Goal: Task Accomplishment & Management: Use online tool/utility

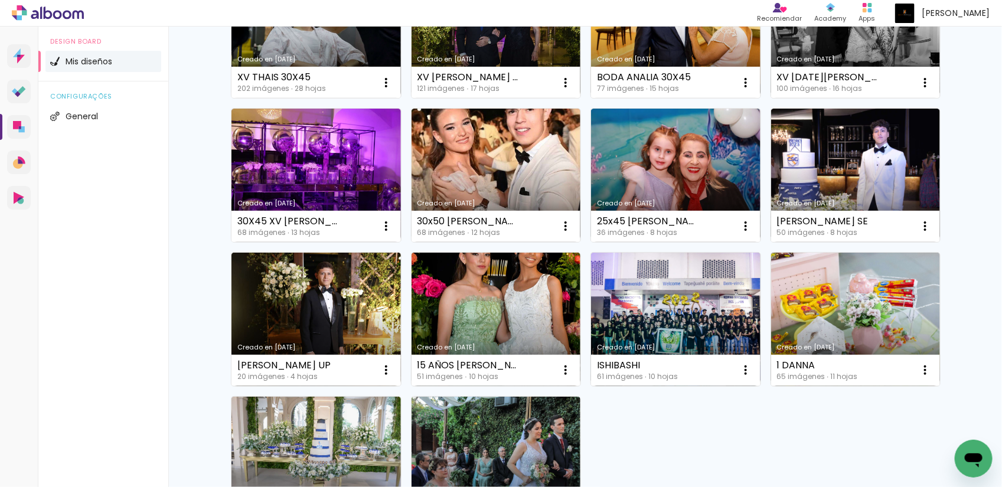
scroll to position [665, 0]
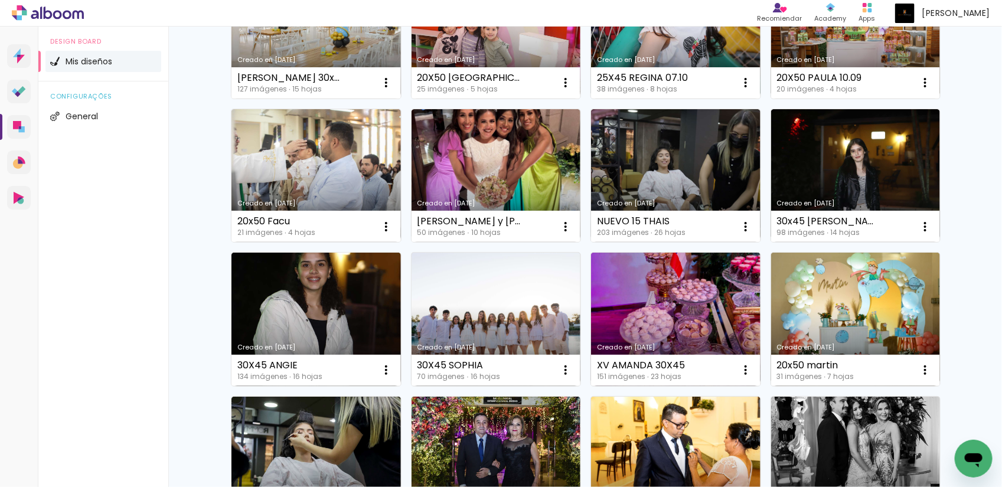
scroll to position [0, 0]
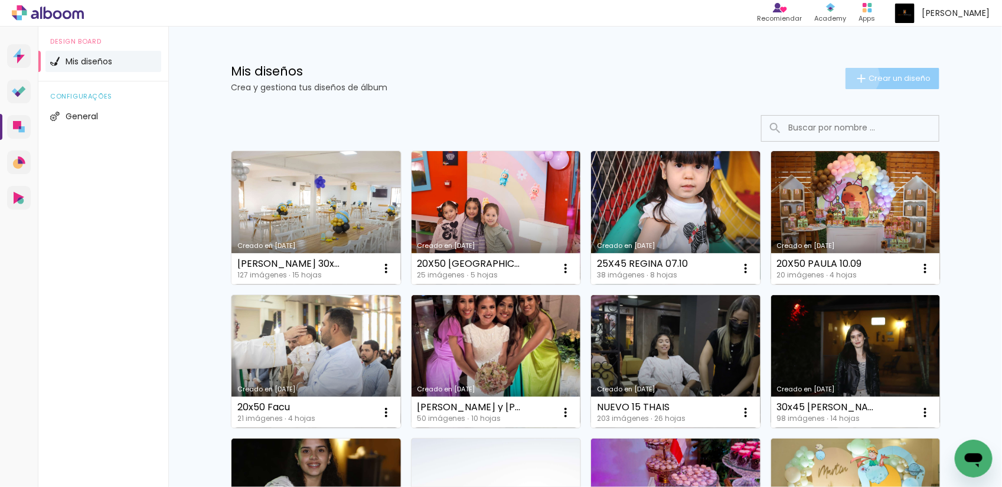
click at [855, 77] on iron-icon at bounding box center [862, 78] width 14 height 14
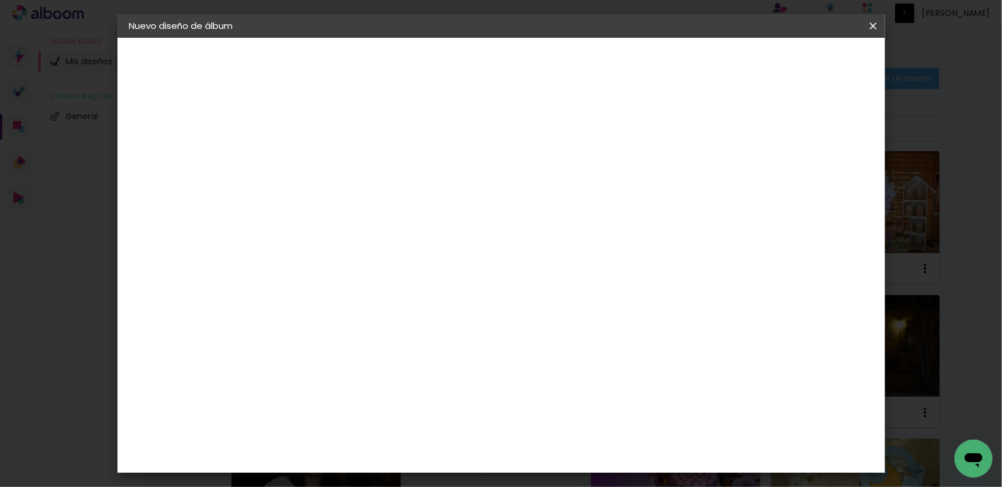
click at [323, 162] on input at bounding box center [323, 158] width 0 height 18
type input "20X50 ANAHI MATEO"
type paper-input "20X50 ANAHI MATEO"
type input "20X50 [PERSON_NAME] 13.10"
type paper-input "20X50 [PERSON_NAME] 13.10"
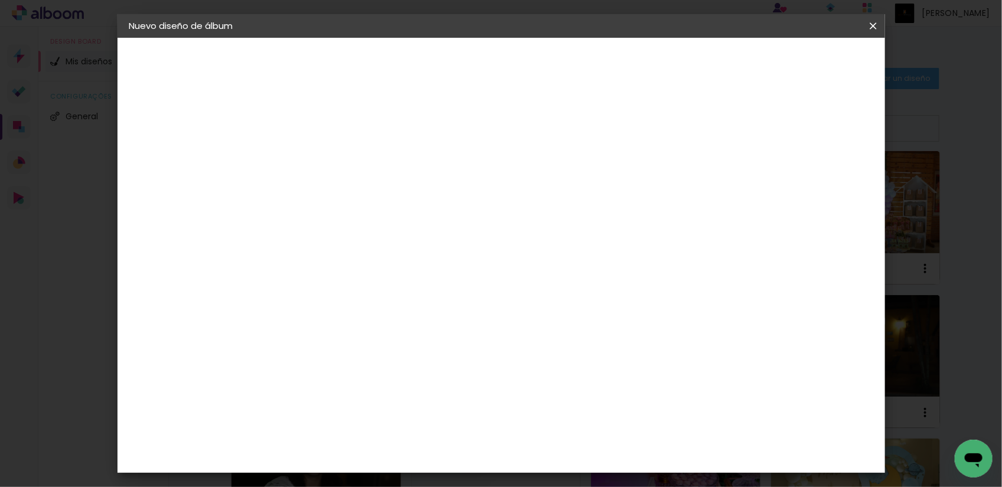
click at [323, 161] on input "20X50 [PERSON_NAME] 13.10" at bounding box center [323, 158] width 0 height 18
click at [323, 160] on input "20X50 ANAHI MATEO 18.10" at bounding box center [323, 158] width 0 height 18
type input "20X50 ANAHI MATEO 18.09"
type paper-input "20X50 ANAHI MATEO 18.09"
click at [0, 0] on slot "Avanzar" at bounding box center [0, 0] width 0 height 0
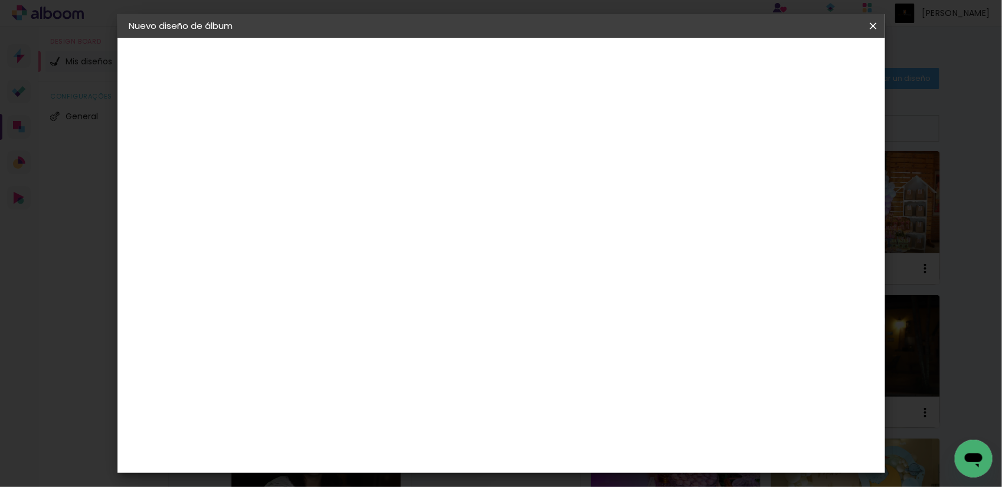
click at [0, 0] on slot "Volver" at bounding box center [0, 0] width 0 height 0
click at [323, 161] on input "20X50 ANAHI MATEO 18.09" at bounding box center [323, 158] width 0 height 18
type input "20X50 [PERSON_NAME] 13.10"
type paper-input "20X50 [PERSON_NAME] 13.10"
click at [439, 54] on paper-button "Avanzar" at bounding box center [410, 63] width 57 height 20
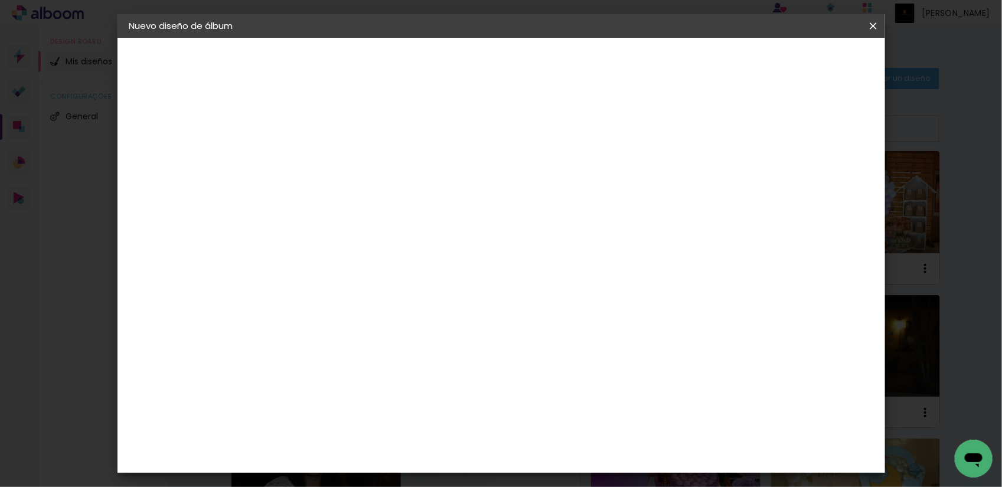
click at [489, 176] on paper-item "Tamaño libre" at bounding box center [439, 180] width 100 height 26
click at [0, 0] on slot "Avanzar" at bounding box center [0, 0] width 0 height 0
click at [291, 225] on input "30" at bounding box center [284, 225] width 31 height 18
type input "20"
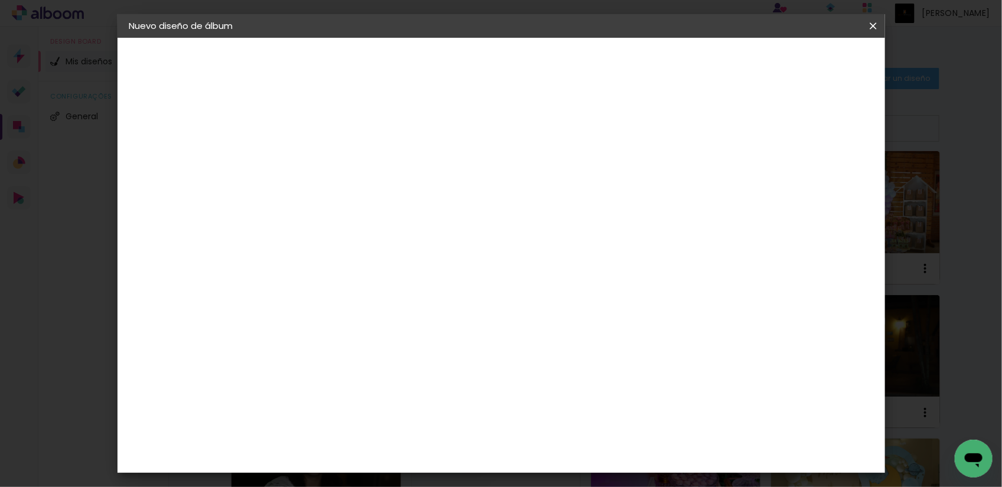
type paper-input "20"
click at [571, 414] on input "60" at bounding box center [565, 415] width 31 height 18
type input "50"
type paper-input "50"
click at [797, 62] on span "Empezar diseño" at bounding box center [765, 62] width 66 height 8
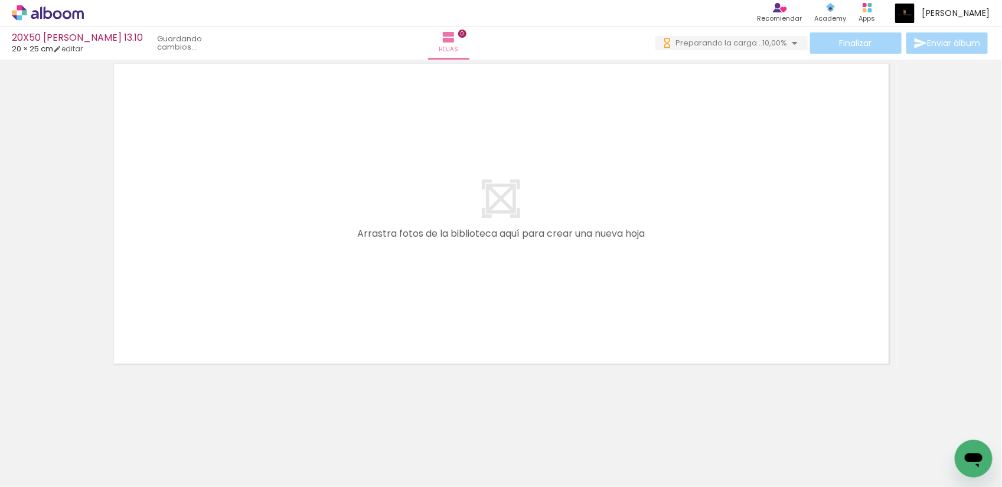
scroll to position [0, 227]
click at [40, 450] on input "Todas las fotos" at bounding box center [27, 452] width 32 height 10
click at [45, 445] on paper-item "No usadas" at bounding box center [38, 447] width 61 height 10
type input "No usadas"
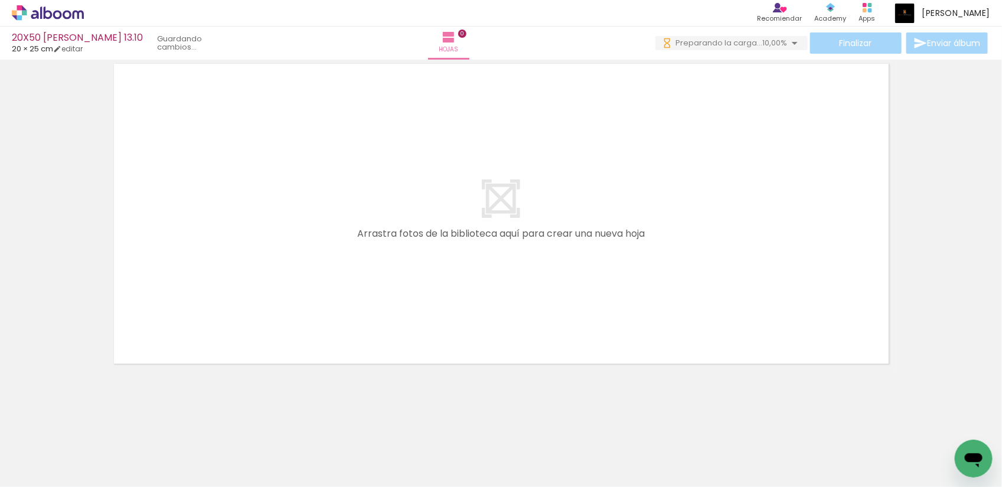
click at [258, 460] on div at bounding box center [238, 447] width 39 height 58
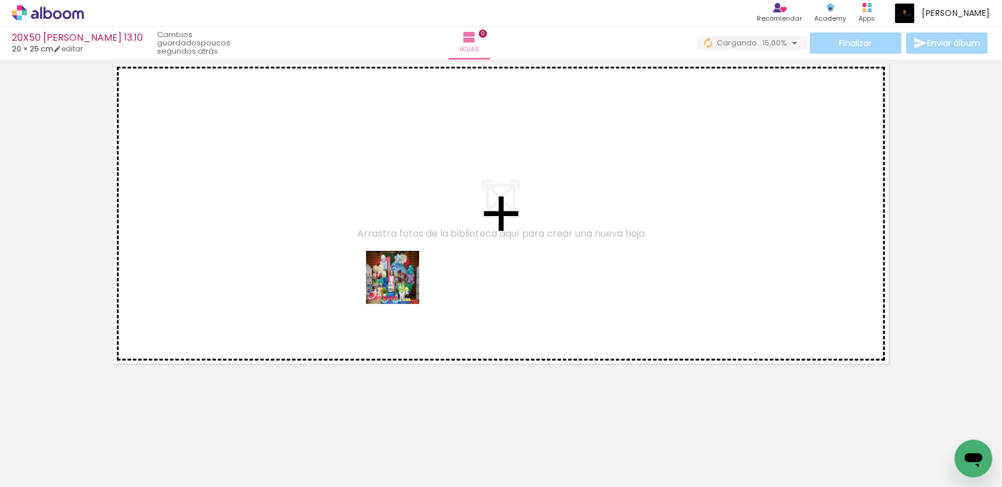
drag, startPoint x: 327, startPoint y: 459, endPoint x: 402, endPoint y: 284, distance: 191.0
click at [402, 284] on quentale-workspace at bounding box center [501, 243] width 1002 height 487
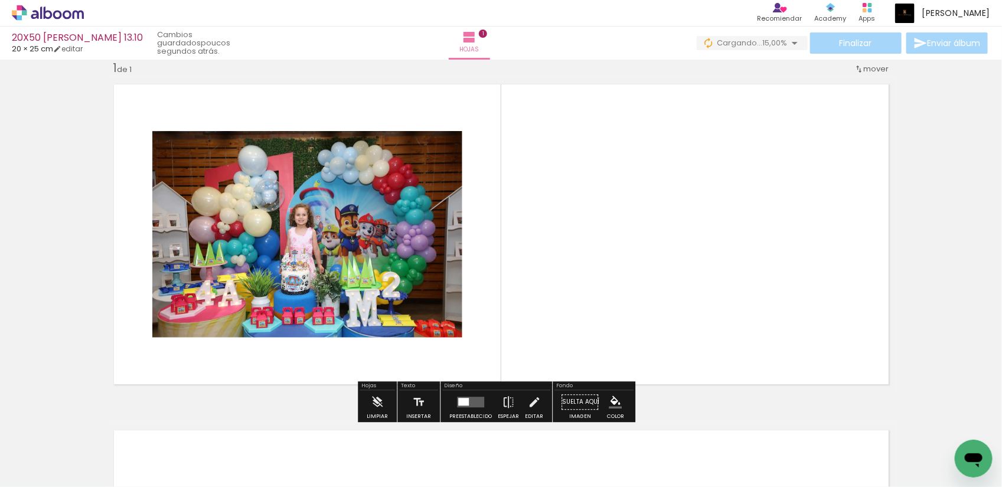
scroll to position [15, 0]
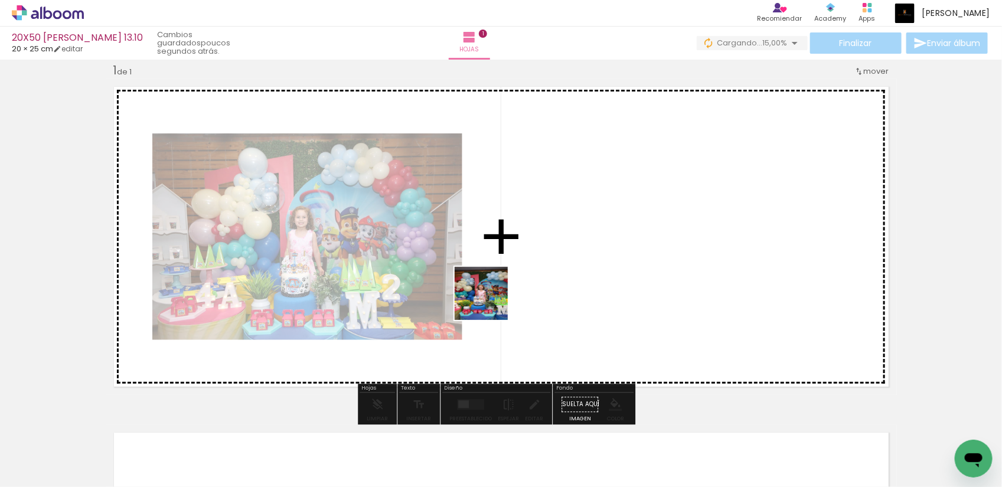
drag, startPoint x: 324, startPoint y: 461, endPoint x: 566, endPoint y: 256, distance: 317.7
click at [566, 256] on quentale-workspace at bounding box center [501, 243] width 1002 height 487
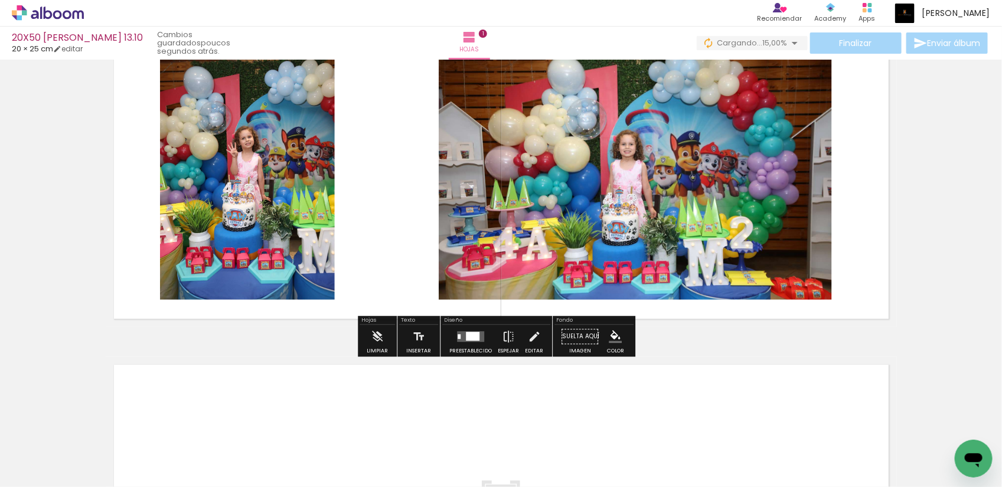
scroll to position [0, 0]
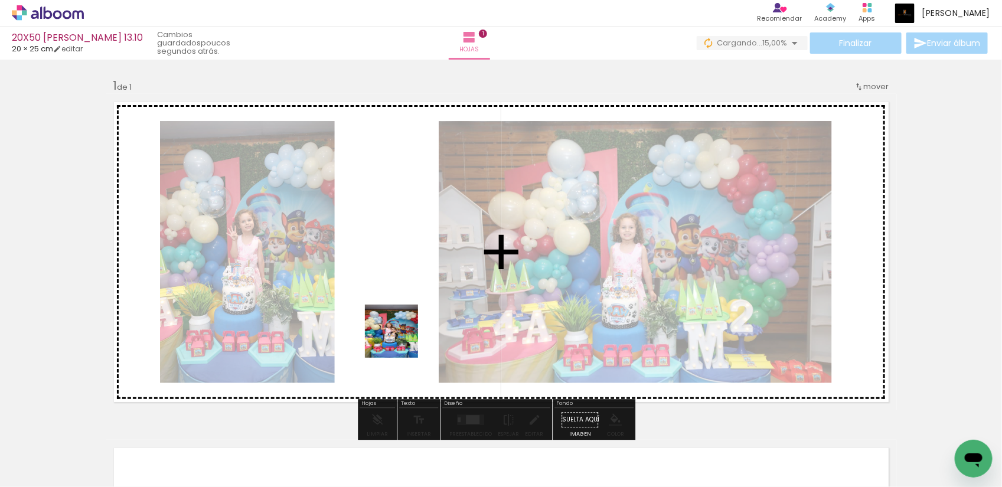
drag, startPoint x: 390, startPoint y: 458, endPoint x: 402, endPoint y: 326, distance: 132.3
click at [402, 326] on quentale-workspace at bounding box center [501, 243] width 1002 height 487
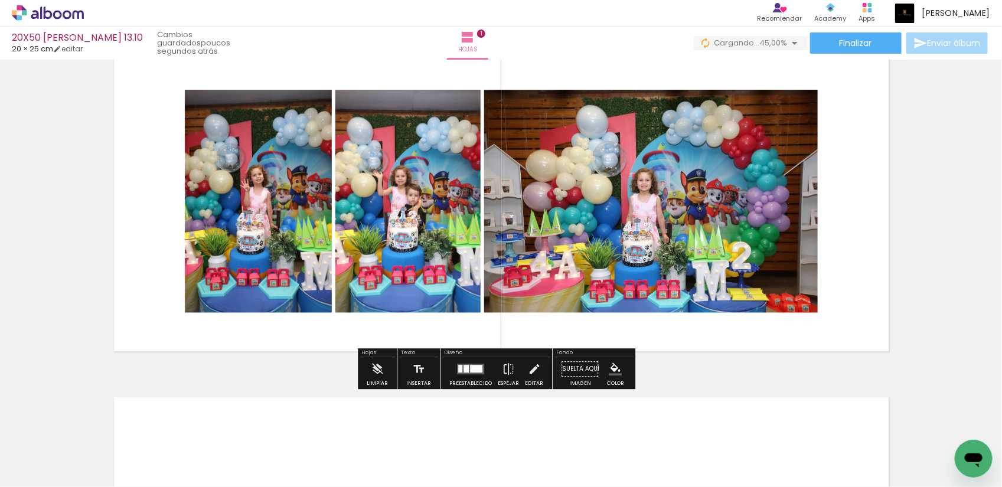
scroll to position [74, 0]
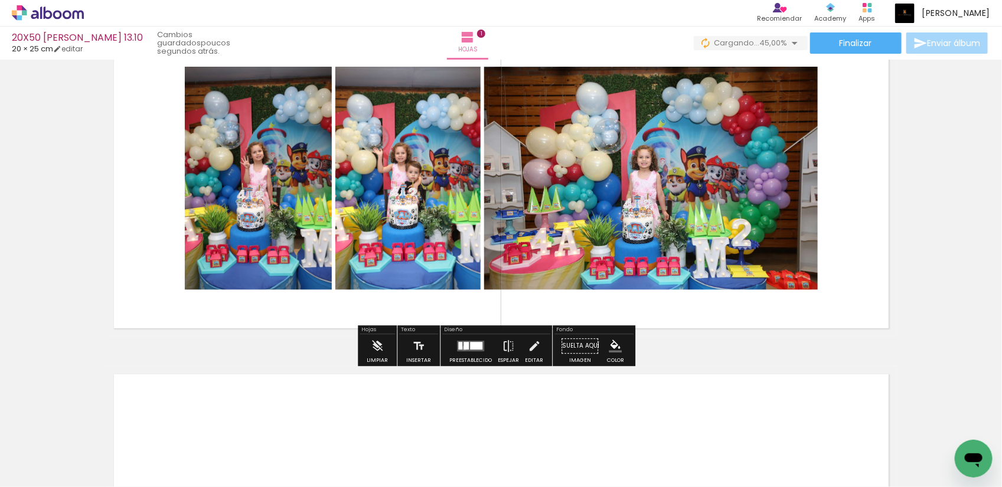
click at [464, 349] on div at bounding box center [466, 346] width 5 height 8
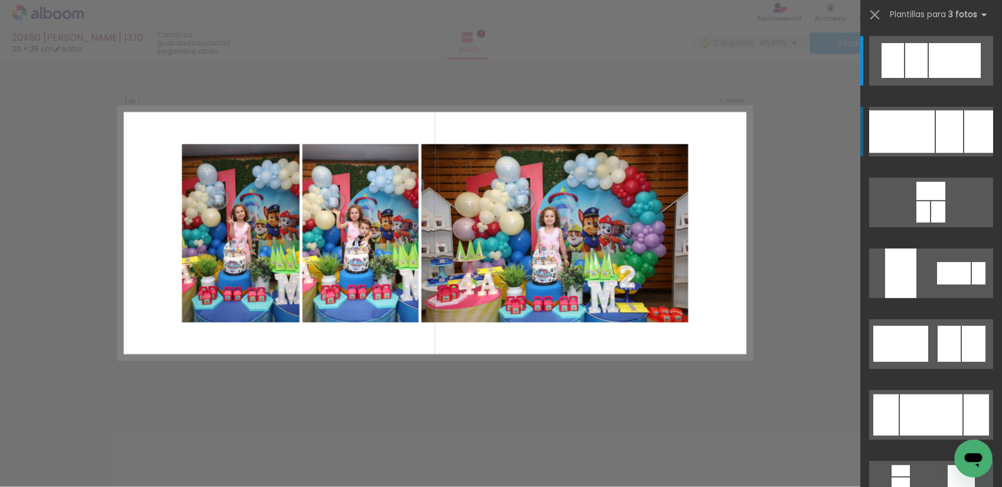
scroll to position [15, 0]
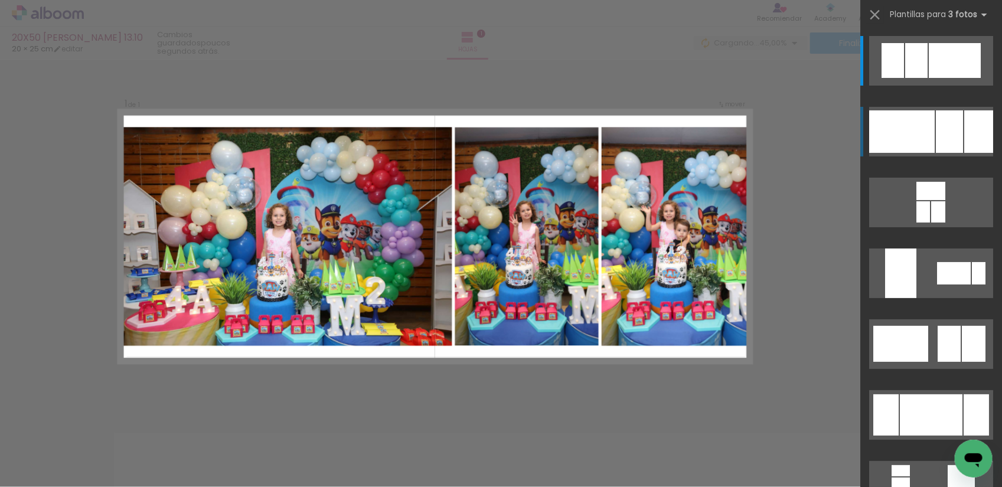
click at [936, 133] on div at bounding box center [949, 131] width 27 height 43
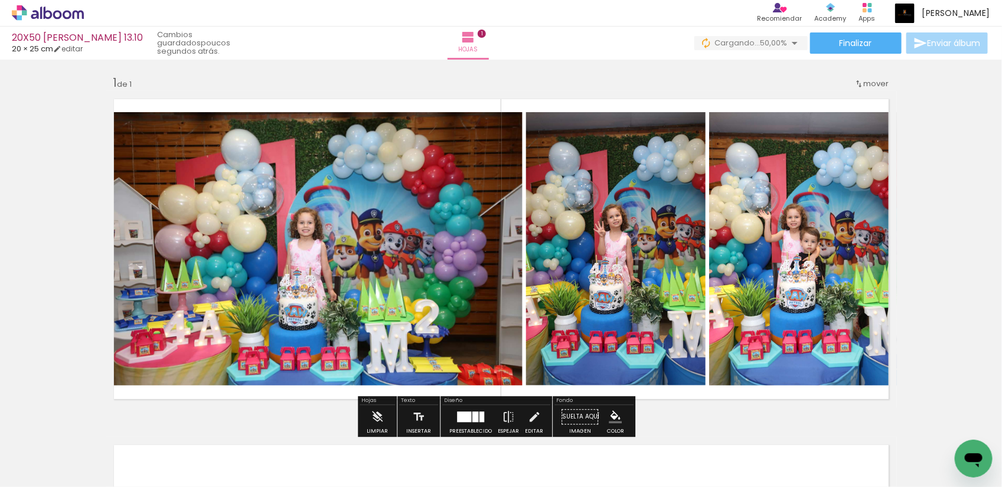
scroll to position [0, 0]
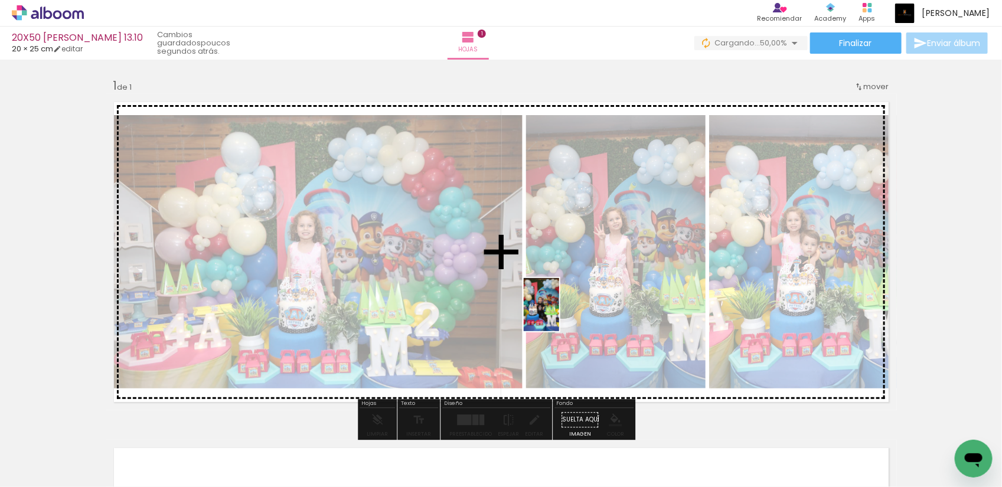
drag, startPoint x: 718, startPoint y: 463, endPoint x: 559, endPoint y: 314, distance: 217.3
click at [559, 314] on quentale-workspace at bounding box center [501, 243] width 1002 height 487
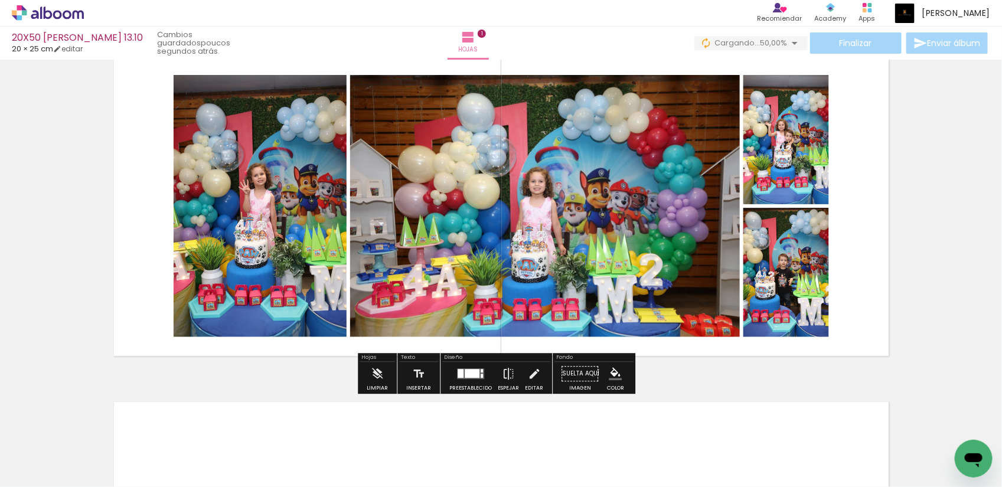
scroll to position [74, 0]
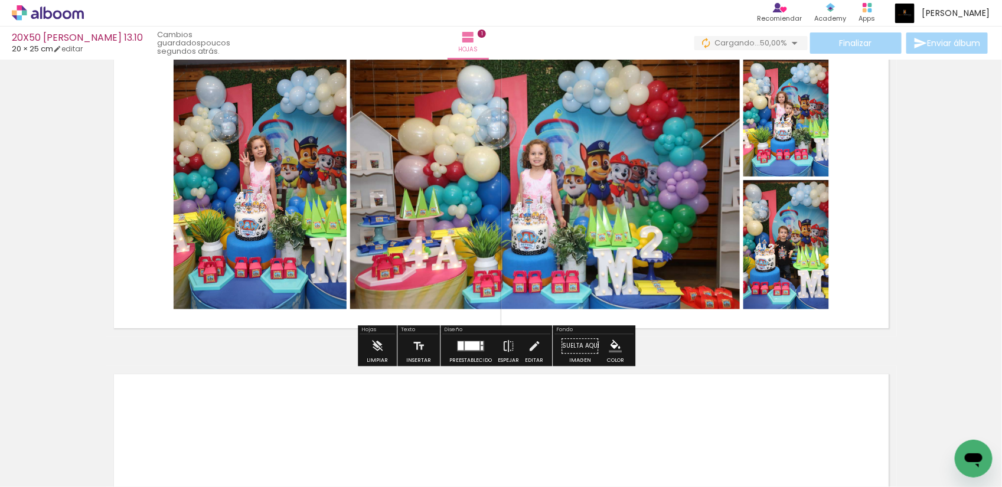
click at [468, 356] on div at bounding box center [471, 346] width 32 height 24
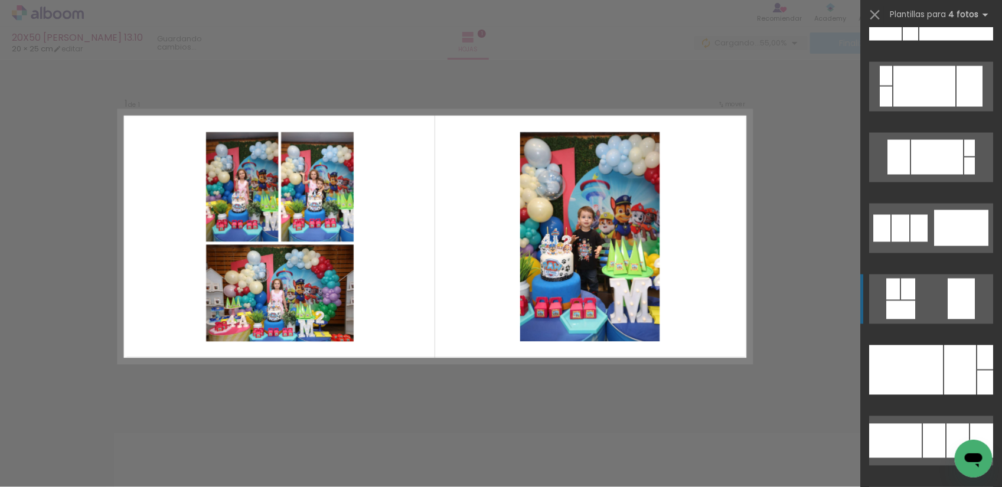
scroll to position [2953, 0]
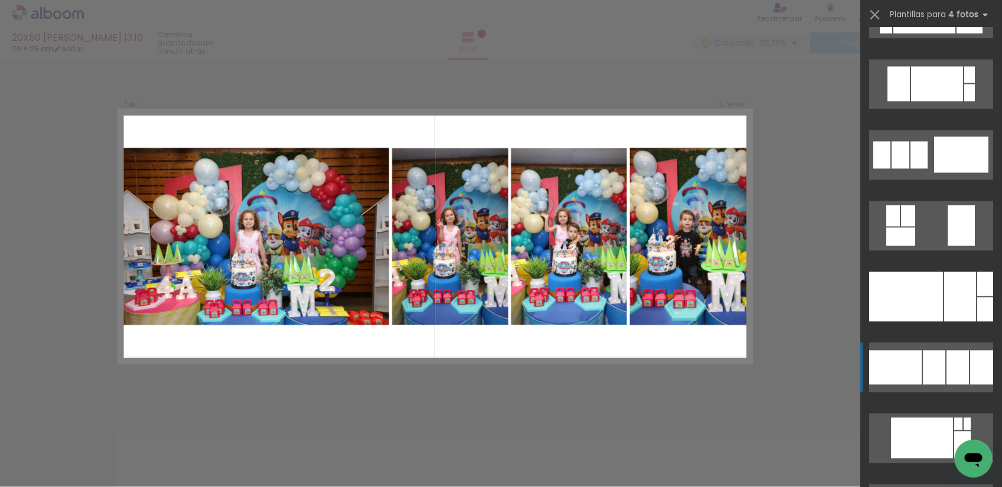
click at [934, 367] on div at bounding box center [934, 368] width 22 height 34
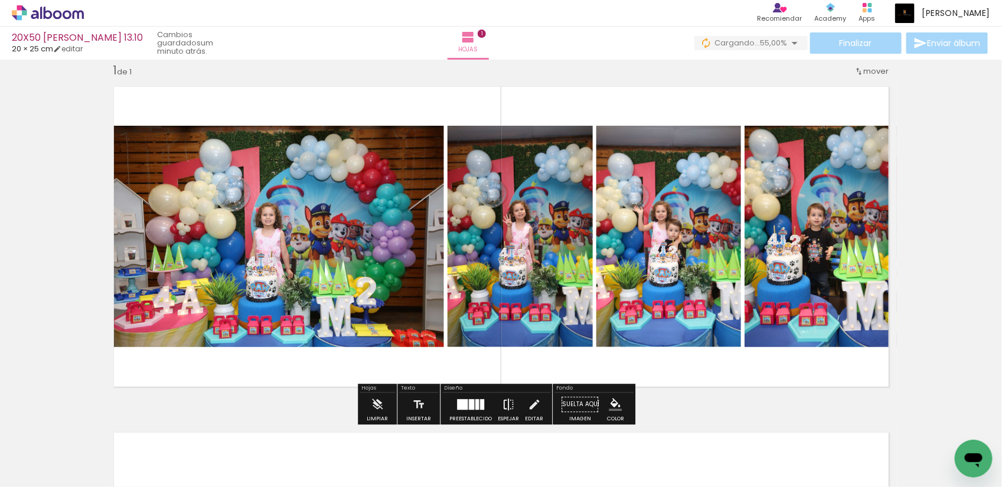
click at [509, 399] on iron-icon at bounding box center [508, 405] width 13 height 24
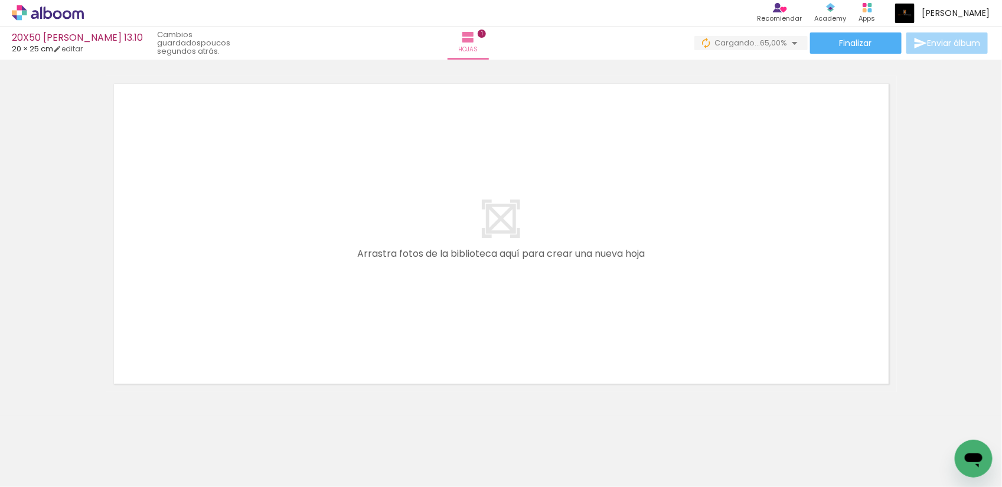
scroll to position [363, 0]
click at [957, 249] on div "Insertar hoja 1 de 1" at bounding box center [501, 47] width 1002 height 693
click at [252, 455] on div at bounding box center [238, 447] width 39 height 58
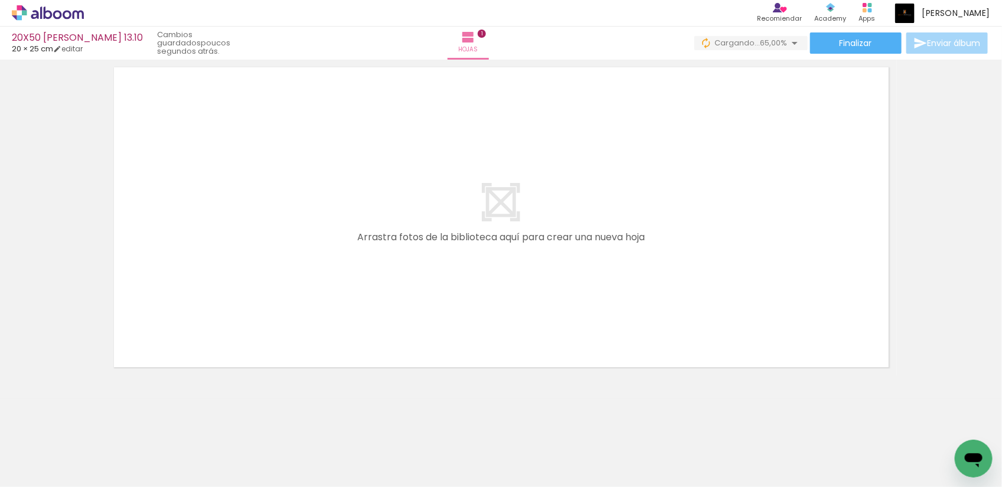
scroll to position [385, 0]
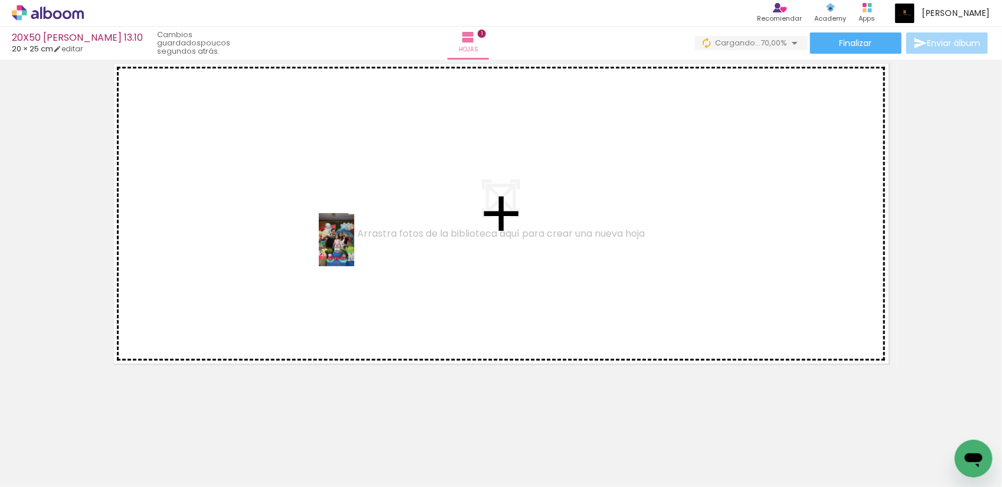
drag, startPoint x: 326, startPoint y: 458, endPoint x: 354, endPoint y: 245, distance: 214.5
click at [354, 245] on quentale-workspace at bounding box center [501, 243] width 1002 height 487
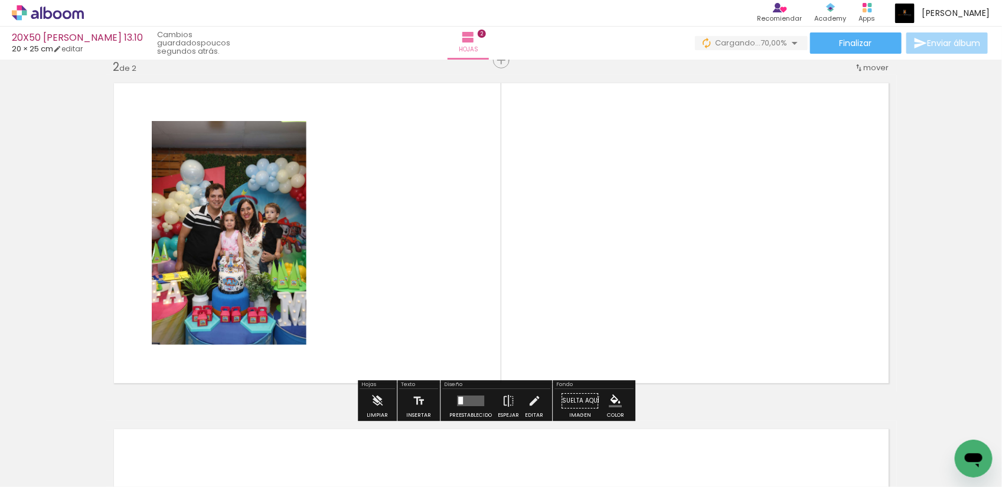
scroll to position [362, 0]
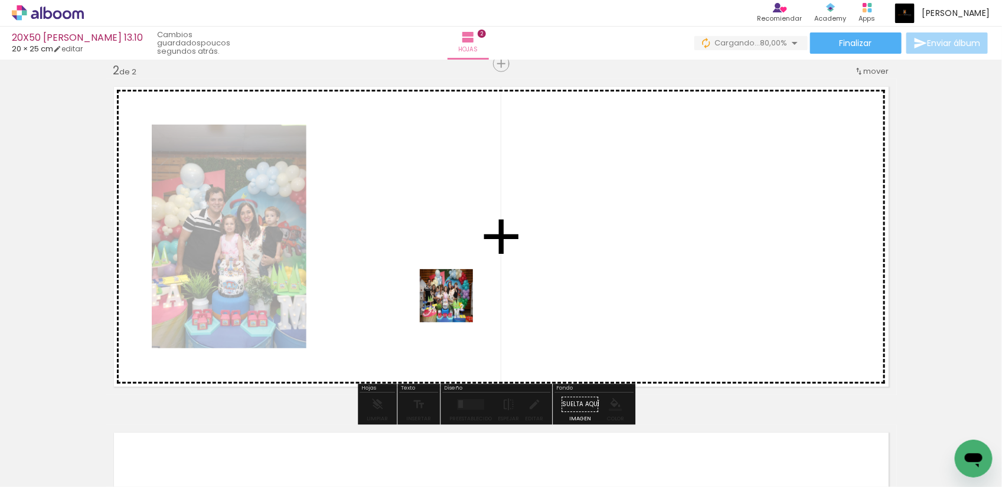
drag, startPoint x: 337, startPoint y: 463, endPoint x: 461, endPoint y: 284, distance: 217.3
click at [461, 284] on quentale-workspace at bounding box center [501, 243] width 1002 height 487
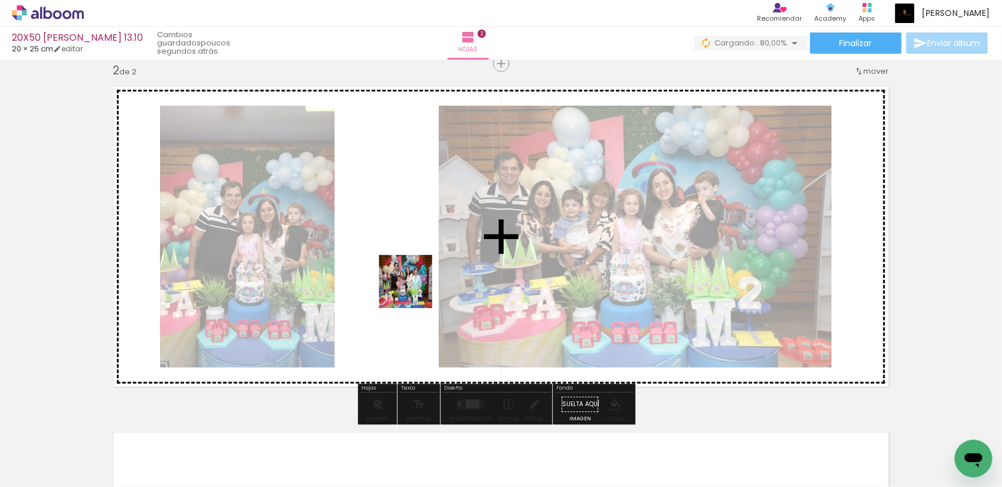
drag, startPoint x: 319, startPoint y: 461, endPoint x: 421, endPoint y: 273, distance: 213.0
click at [421, 273] on quentale-workspace at bounding box center [501, 243] width 1002 height 487
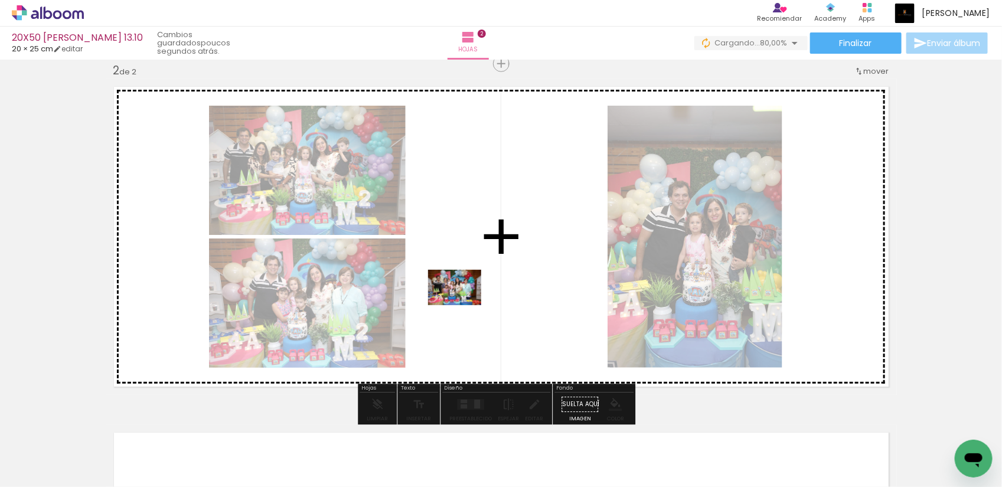
drag, startPoint x: 326, startPoint y: 467, endPoint x: 474, endPoint y: 301, distance: 222.2
click at [474, 301] on quentale-workspace at bounding box center [501, 243] width 1002 height 487
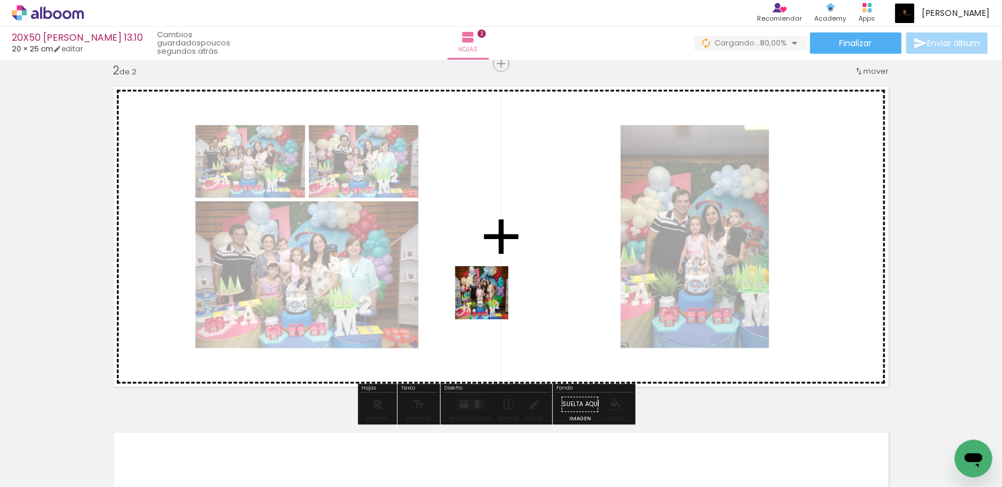
drag, startPoint x: 327, startPoint y: 459, endPoint x: 496, endPoint y: 297, distance: 234.8
click at [496, 297] on quentale-workspace at bounding box center [501, 243] width 1002 height 487
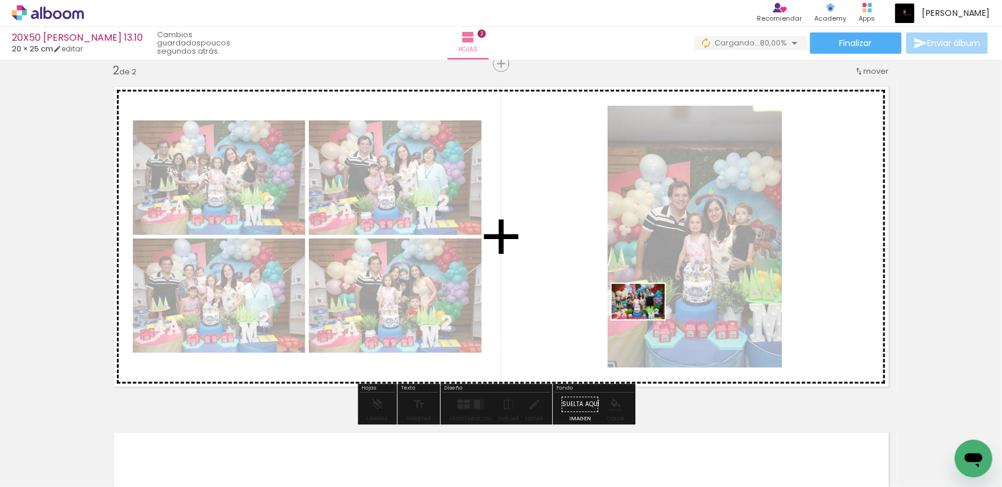
drag, startPoint x: 333, startPoint y: 457, endPoint x: 689, endPoint y: 307, distance: 386.8
click at [689, 307] on quentale-workspace at bounding box center [501, 243] width 1002 height 487
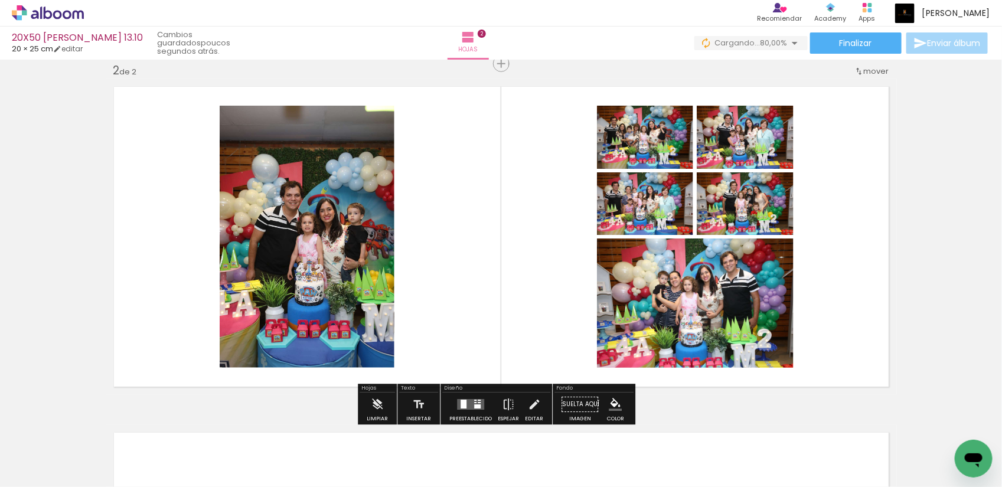
click at [476, 405] on div at bounding box center [477, 407] width 6 height 4
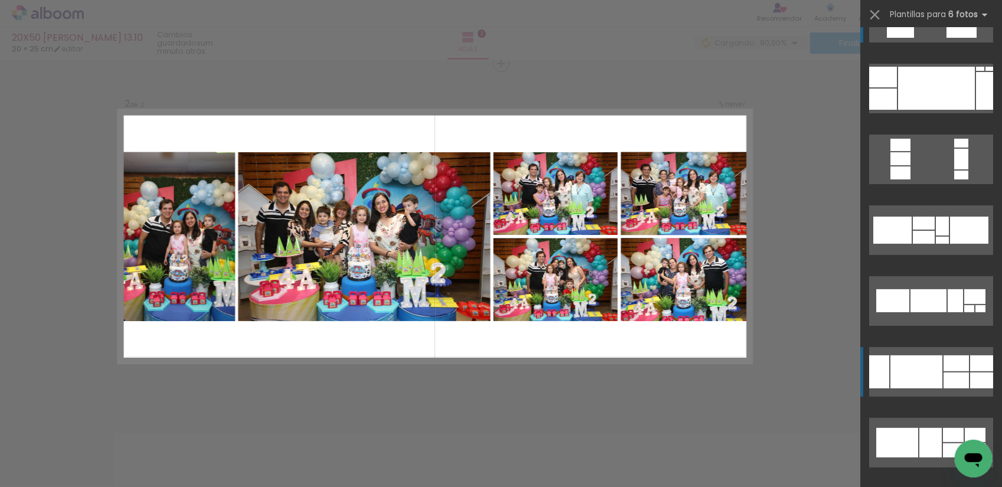
scroll to position [74, 0]
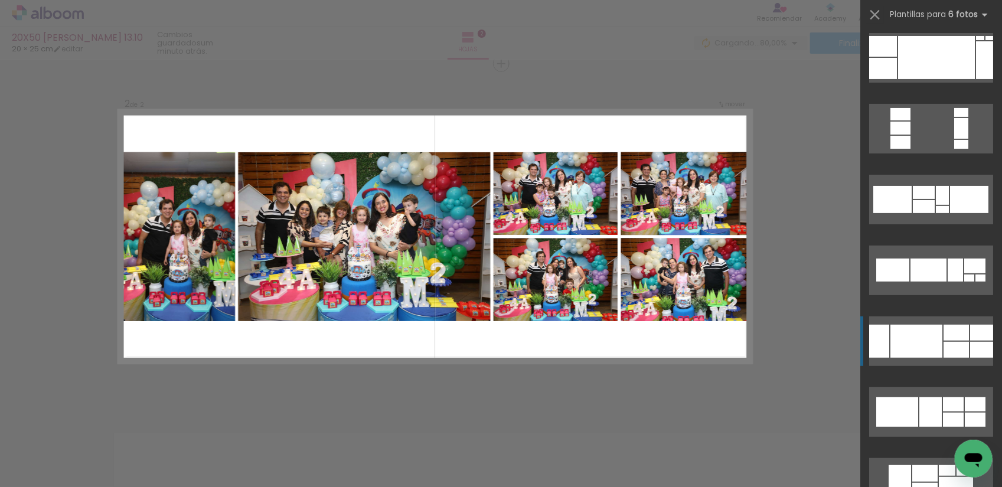
click at [937, 343] on div at bounding box center [917, 341] width 52 height 33
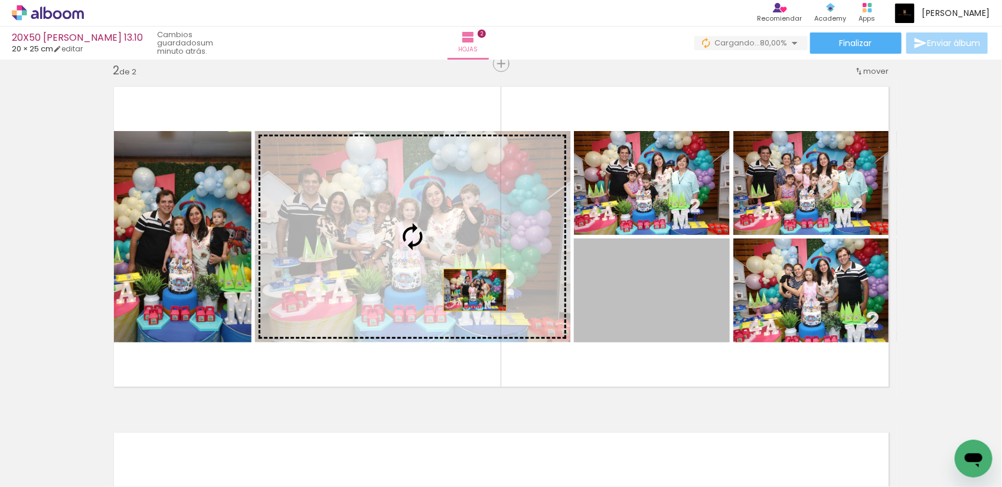
drag, startPoint x: 675, startPoint y: 319, endPoint x: 467, endPoint y: 290, distance: 210.5
click at [0, 0] on slot at bounding box center [0, 0] width 0 height 0
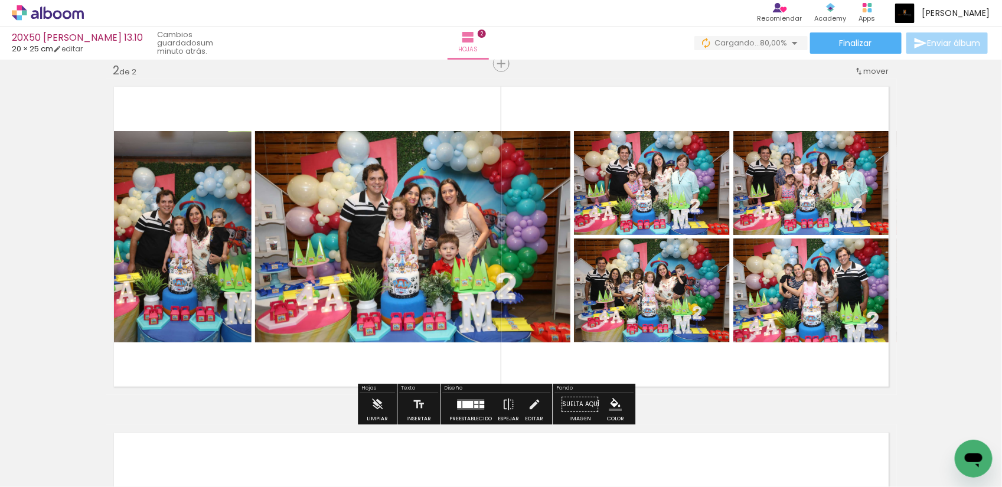
click at [188, 253] on quentale-photo at bounding box center [179, 236] width 146 height 211
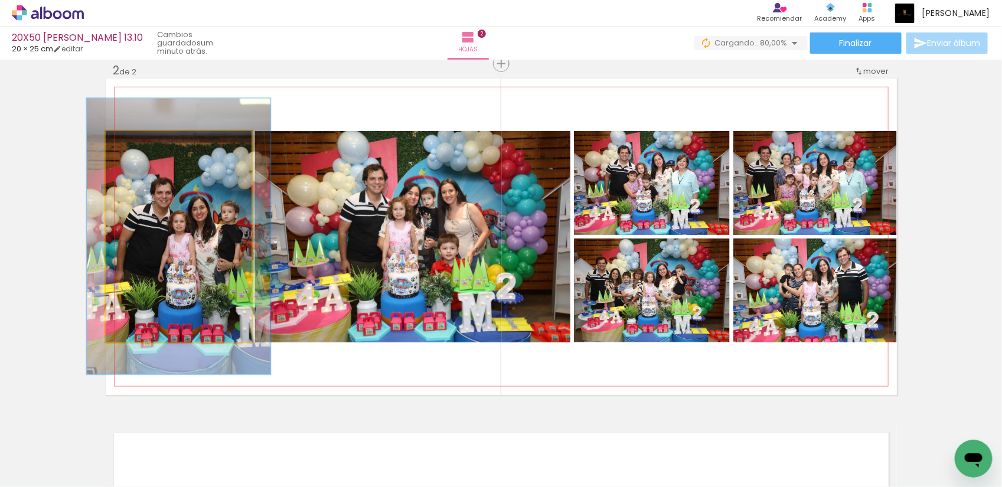
drag, startPoint x: 129, startPoint y: 144, endPoint x: 139, endPoint y: 142, distance: 10.8
type paper-slider "126"
click at [139, 142] on div at bounding box center [143, 143] width 11 height 11
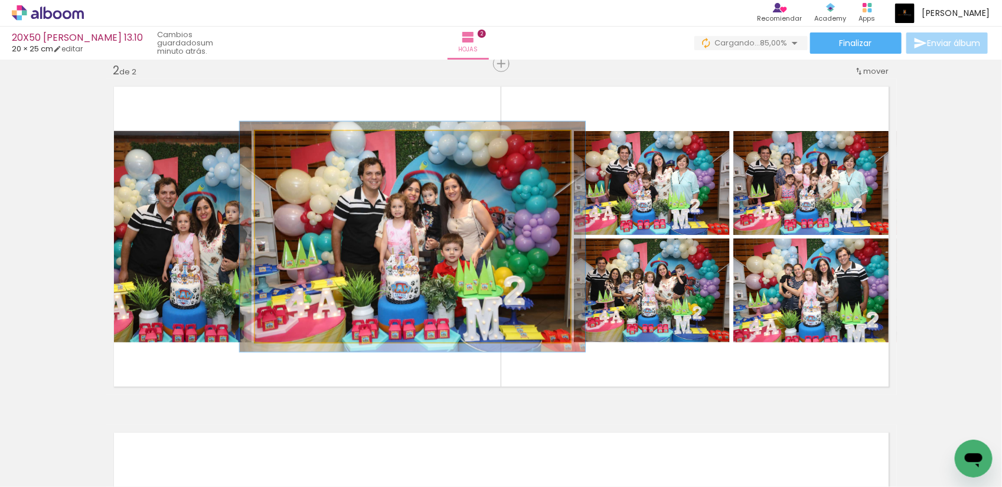
type paper-slider "109"
click at [285, 143] on div at bounding box center [286, 143] width 19 height 19
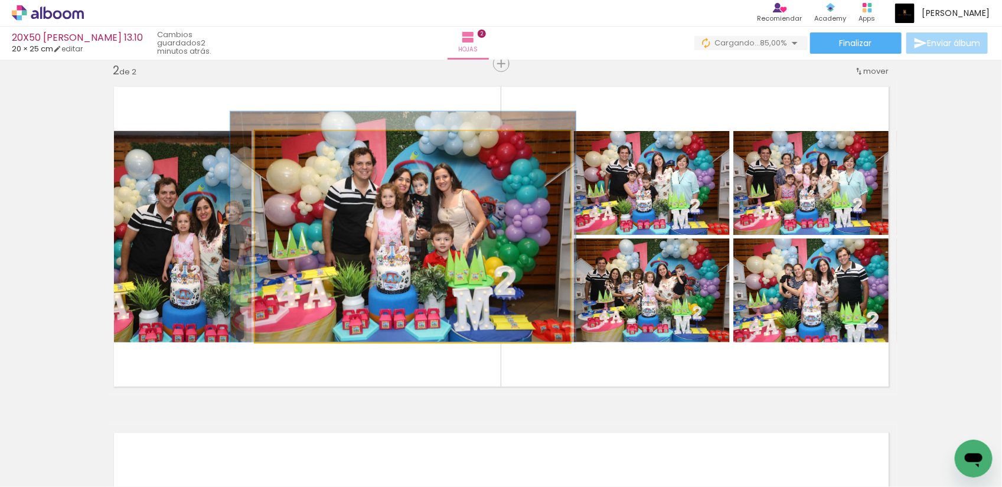
drag, startPoint x: 420, startPoint y: 244, endPoint x: 411, endPoint y: 222, distance: 24.4
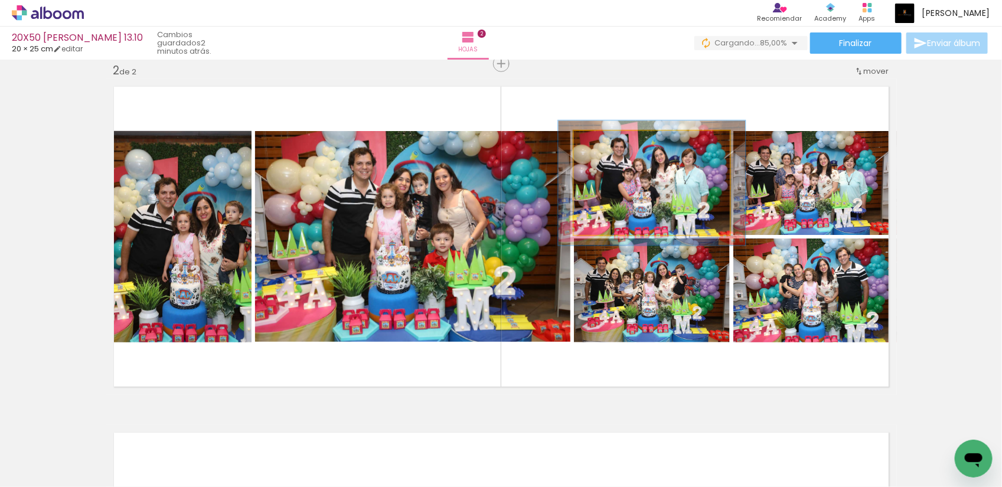
drag, startPoint x: 601, startPoint y: 142, endPoint x: 610, endPoint y: 140, distance: 8.5
type paper-slider "120"
click at [610, 140] on div at bounding box center [609, 143] width 19 height 19
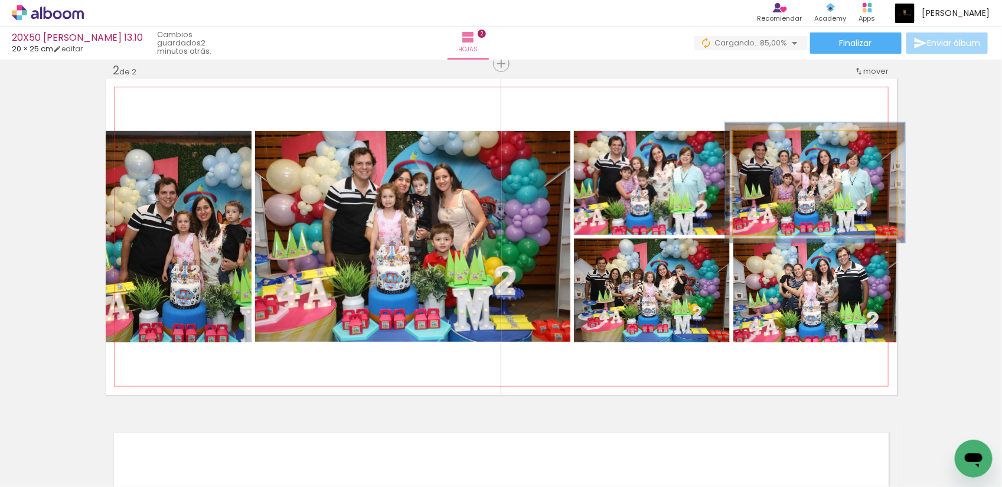
type paper-slider "110"
click at [766, 145] on div at bounding box center [764, 143] width 19 height 19
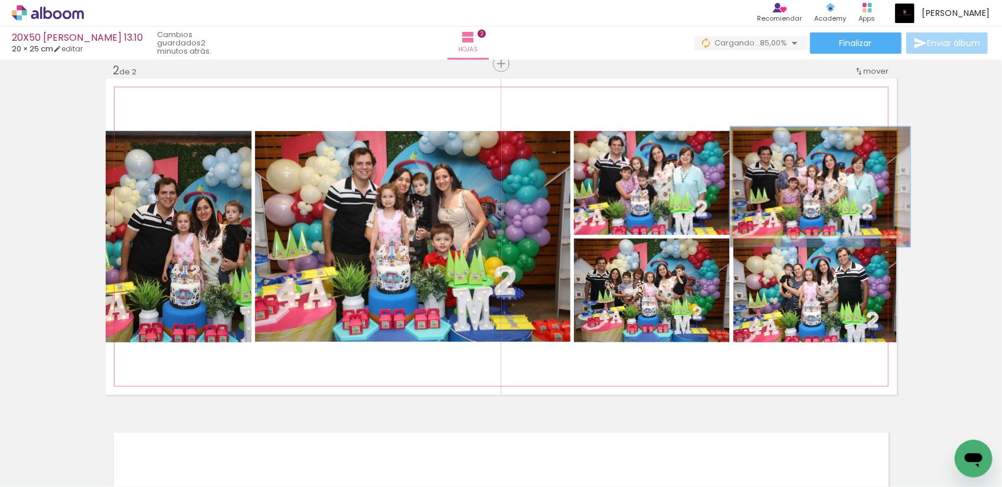
drag, startPoint x: 807, startPoint y: 192, endPoint x: 812, endPoint y: 196, distance: 6.7
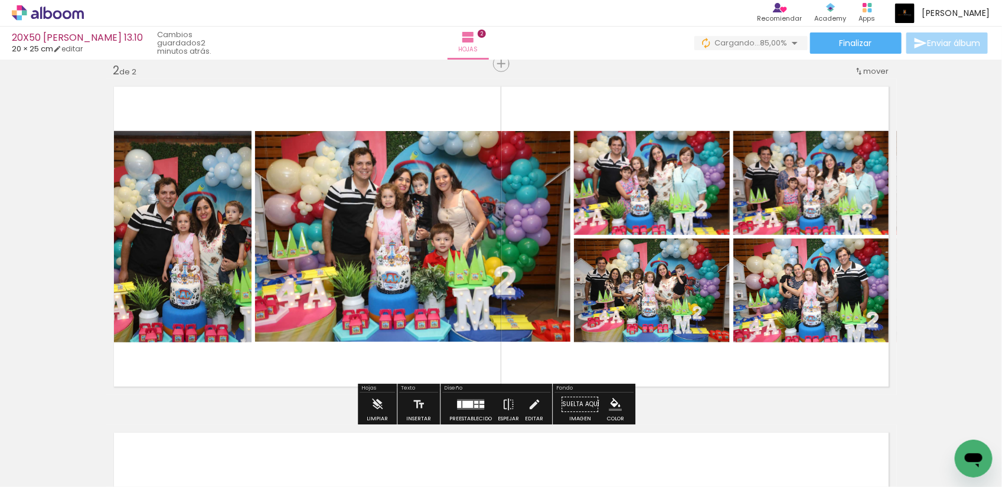
click at [955, 198] on div "Insertar hoja 1 de 2 Insertar hoja 2 de 2" at bounding box center [501, 221] width 1002 height 1039
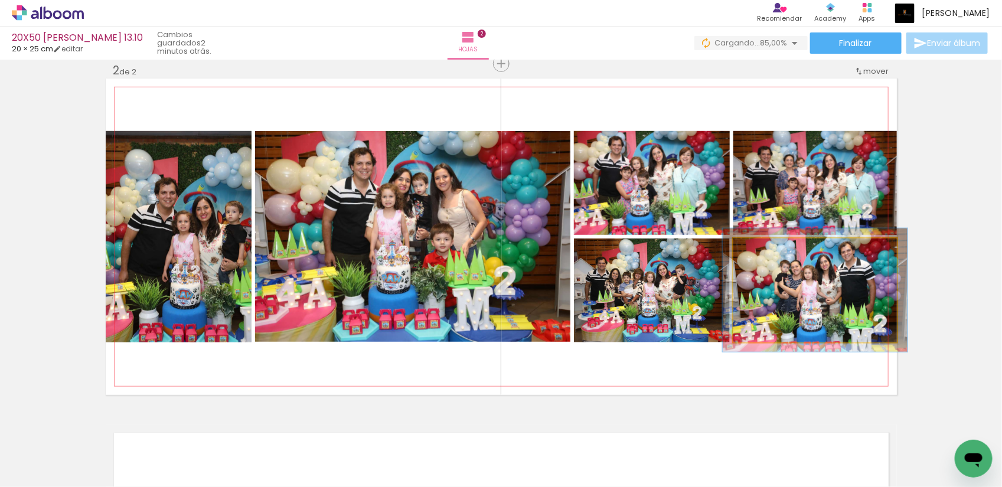
type paper-slider "113"
click at [765, 248] on div at bounding box center [766, 251] width 19 height 19
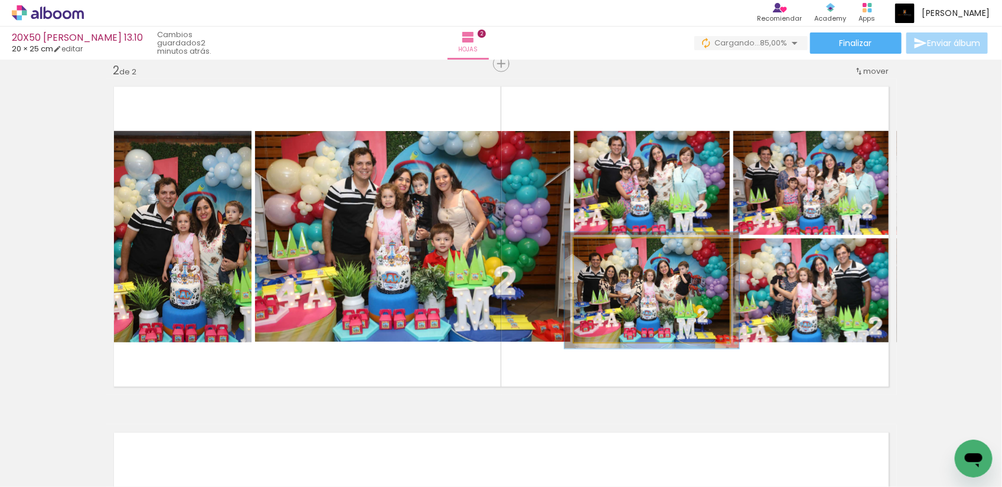
click at [603, 250] on div at bounding box center [606, 251] width 11 height 11
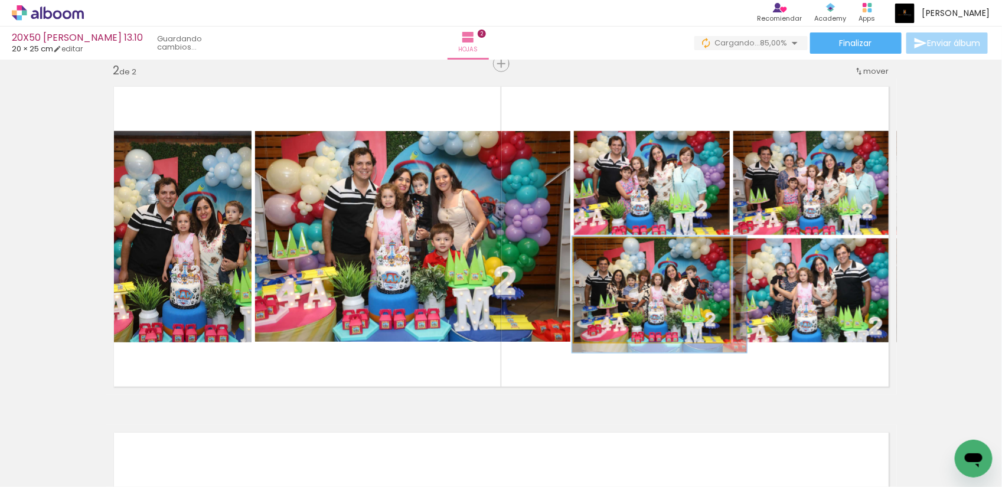
drag, startPoint x: 630, startPoint y: 295, endPoint x: 638, endPoint y: 299, distance: 8.7
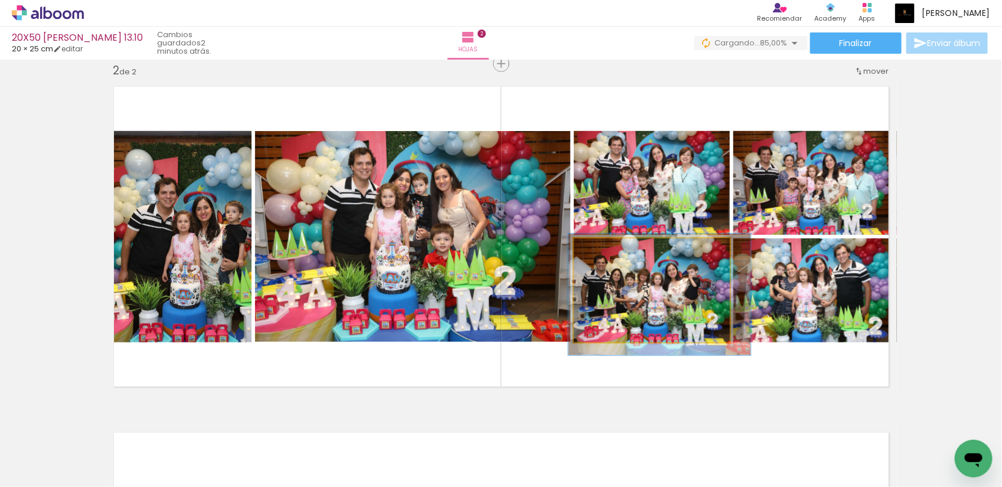
type paper-slider "117"
click at [608, 252] on div at bounding box center [609, 251] width 19 height 19
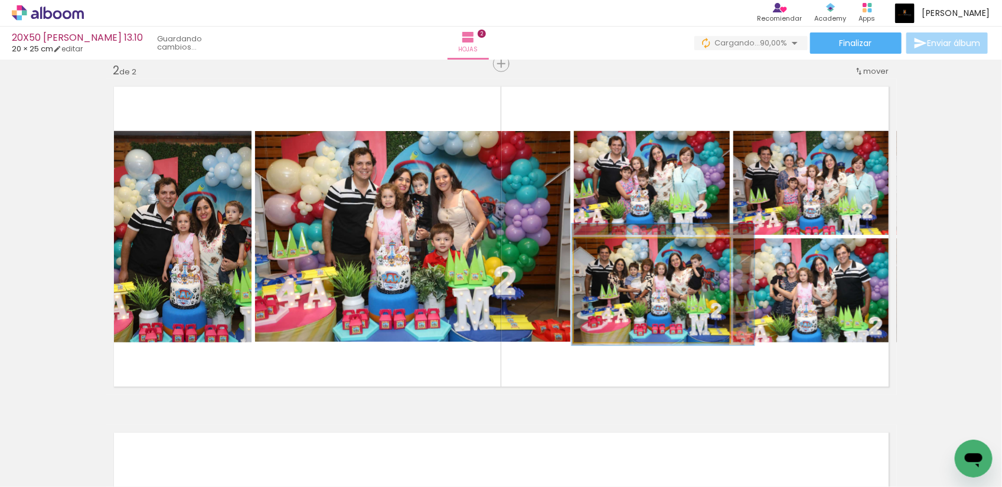
drag, startPoint x: 654, startPoint y: 297, endPoint x: 657, endPoint y: 287, distance: 10.6
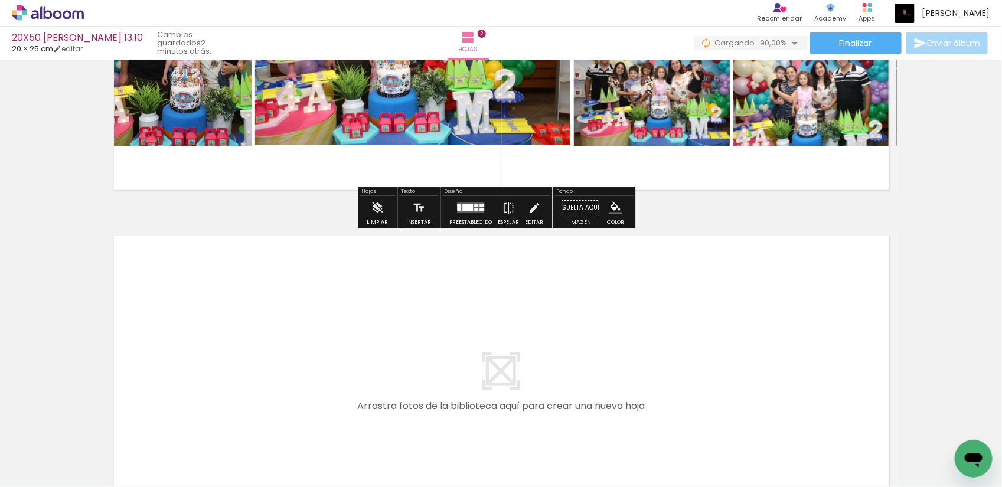
scroll to position [583, 0]
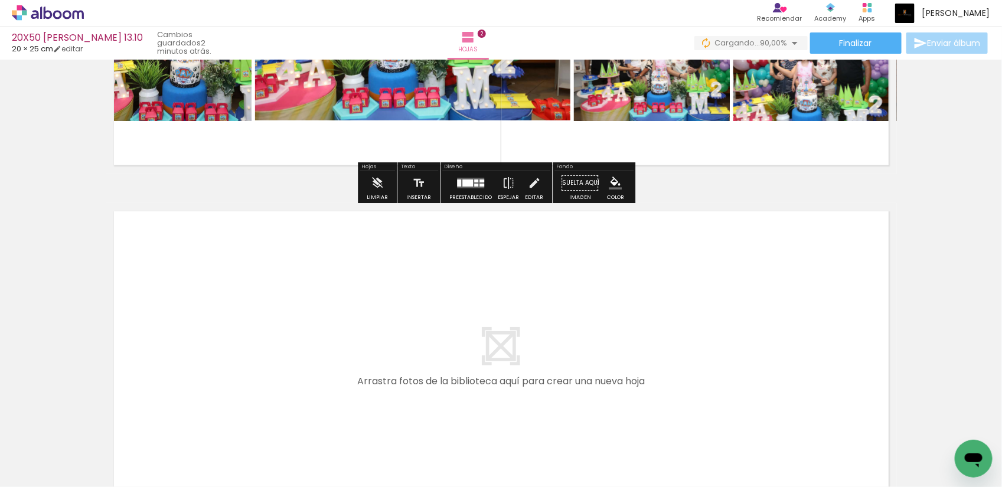
click at [793, 295] on quentale-layouter at bounding box center [502, 361] width 792 height 317
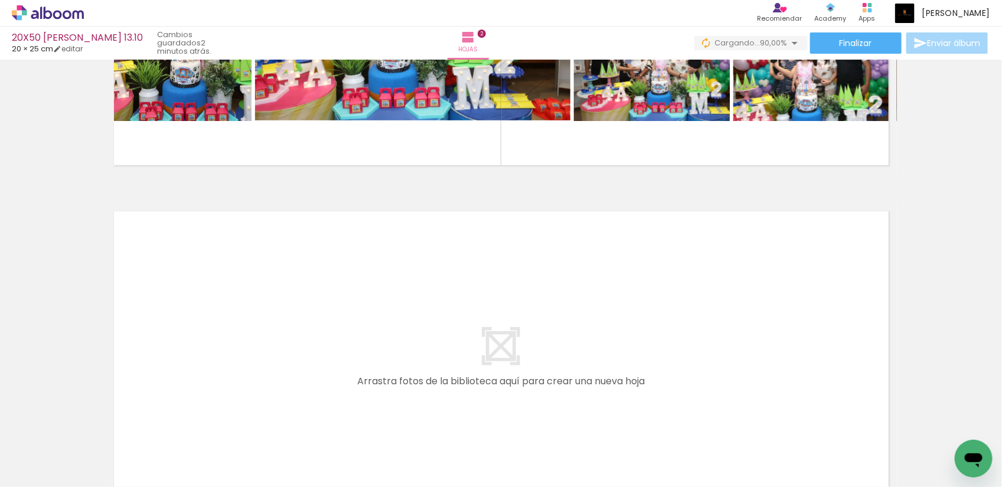
click at [571, 320] on quentale-layouter at bounding box center [502, 361] width 792 height 317
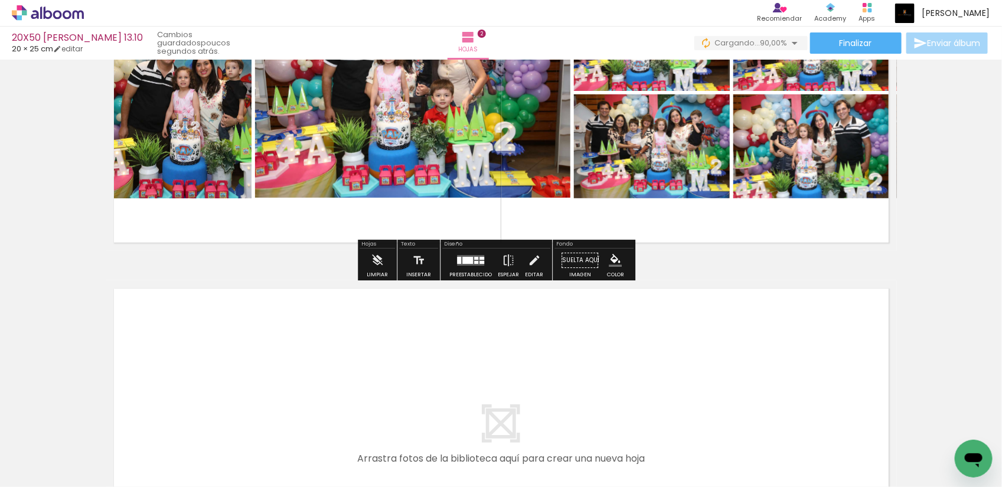
scroll to position [509, 0]
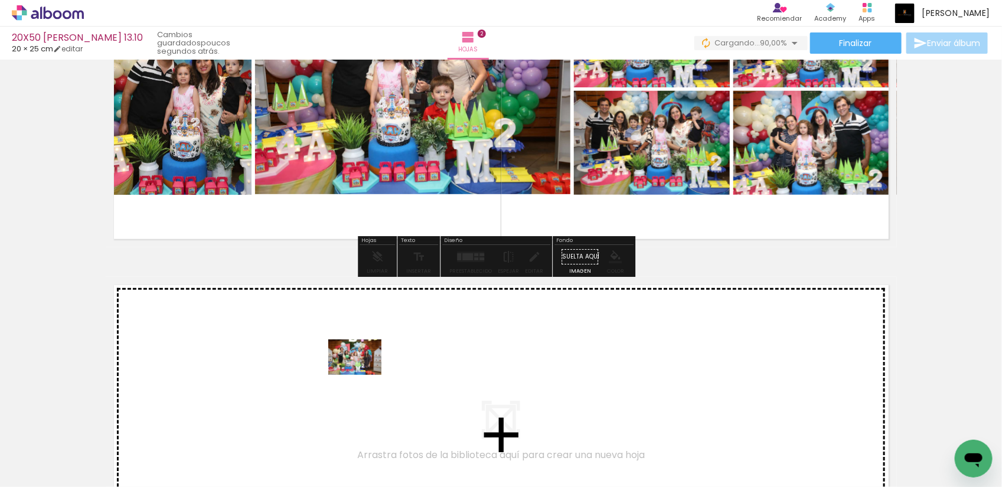
drag, startPoint x: 400, startPoint y: 458, endPoint x: 364, endPoint y: 375, distance: 90.4
click at [364, 375] on quentale-workspace at bounding box center [501, 243] width 1002 height 487
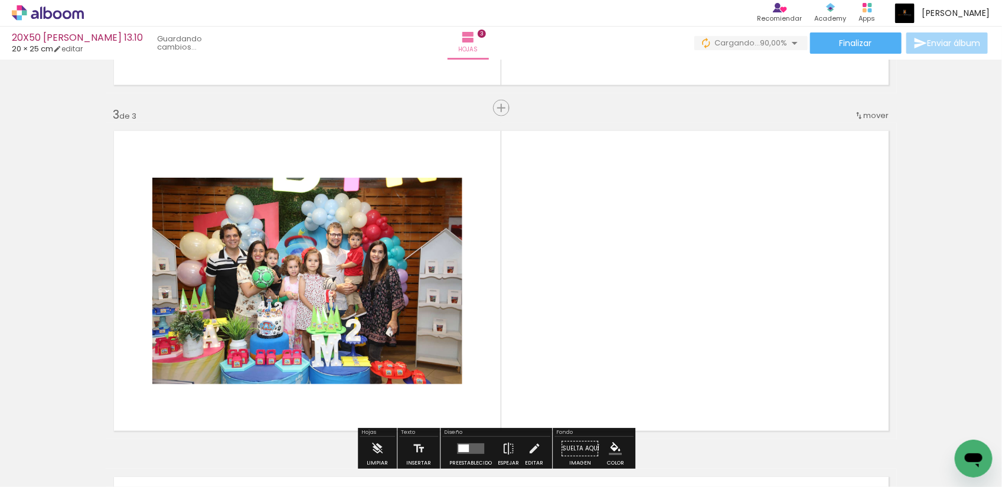
scroll to position [708, 0]
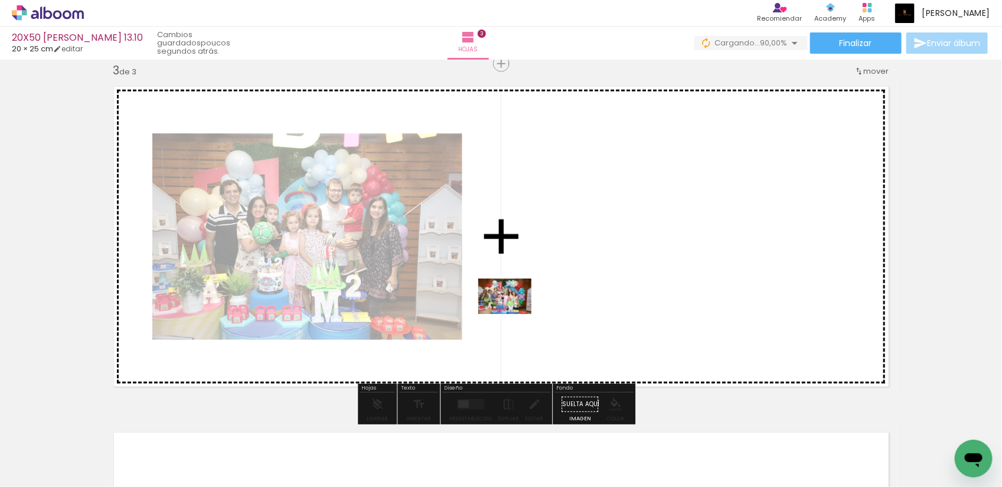
drag, startPoint x: 385, startPoint y: 457, endPoint x: 514, endPoint y: 314, distance: 192.4
click at [514, 314] on quentale-workspace at bounding box center [501, 243] width 1002 height 487
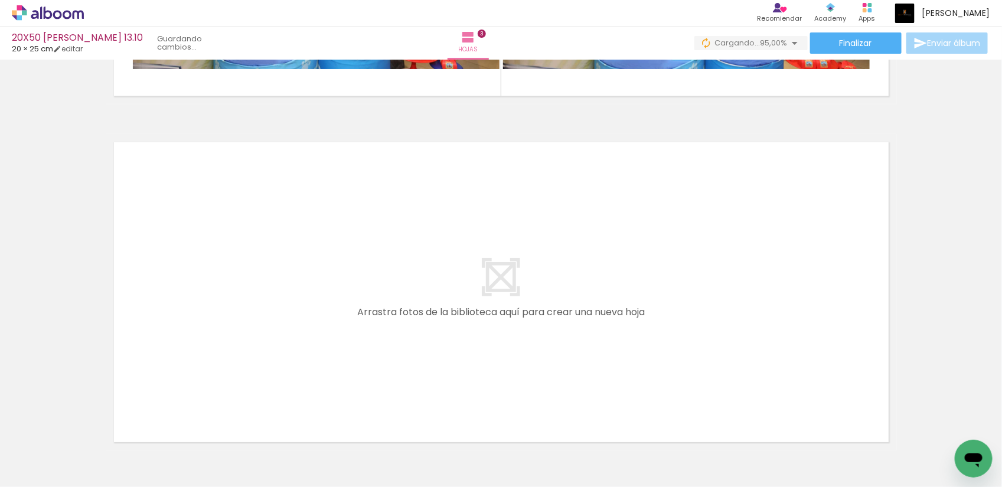
scroll to position [781, 0]
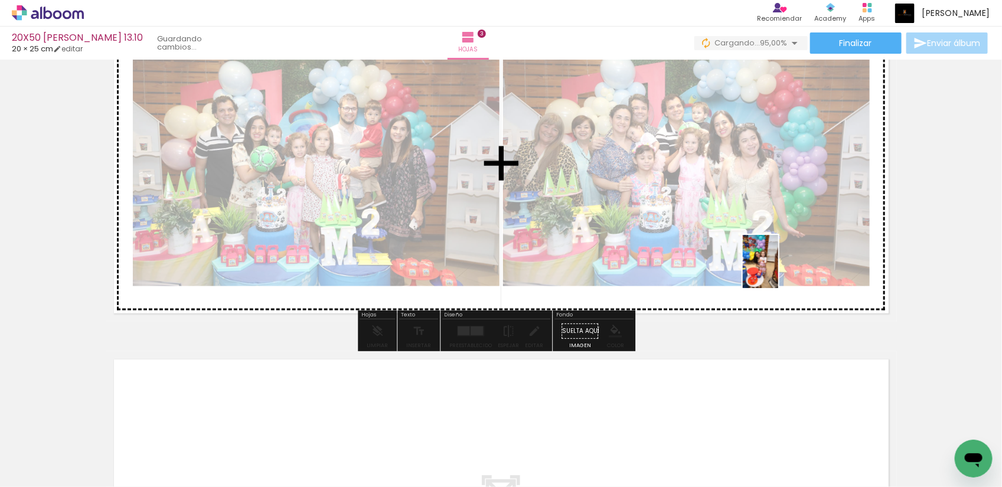
drag, startPoint x: 587, startPoint y: 468, endPoint x: 779, endPoint y: 271, distance: 275.7
click at [779, 271] on quentale-workspace at bounding box center [501, 243] width 1002 height 487
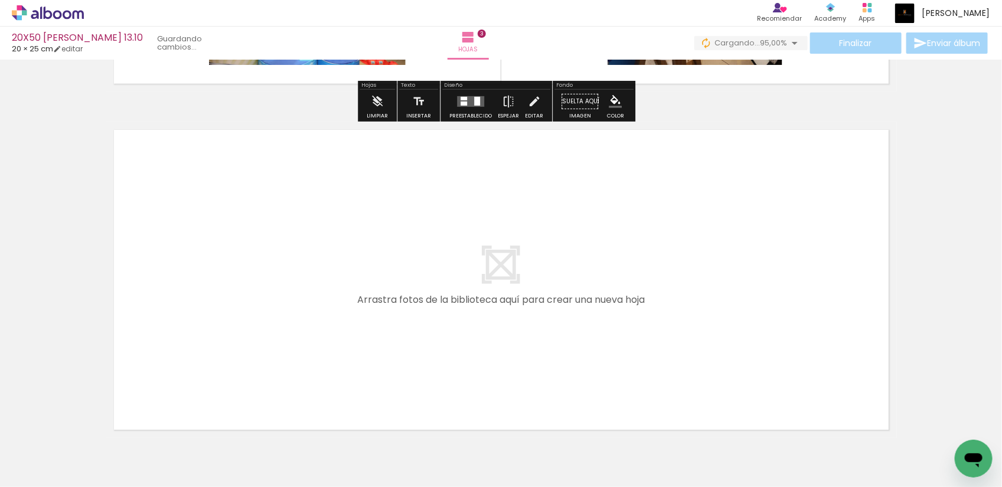
scroll to position [1076, 0]
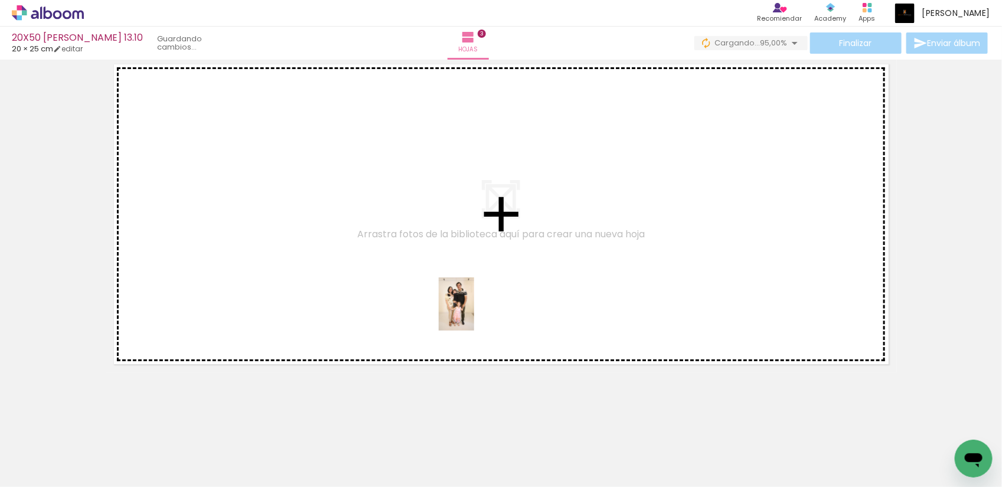
drag, startPoint x: 131, startPoint y: 465, endPoint x: 474, endPoint y: 313, distance: 375.8
click at [474, 313] on quentale-workspace at bounding box center [501, 243] width 1002 height 487
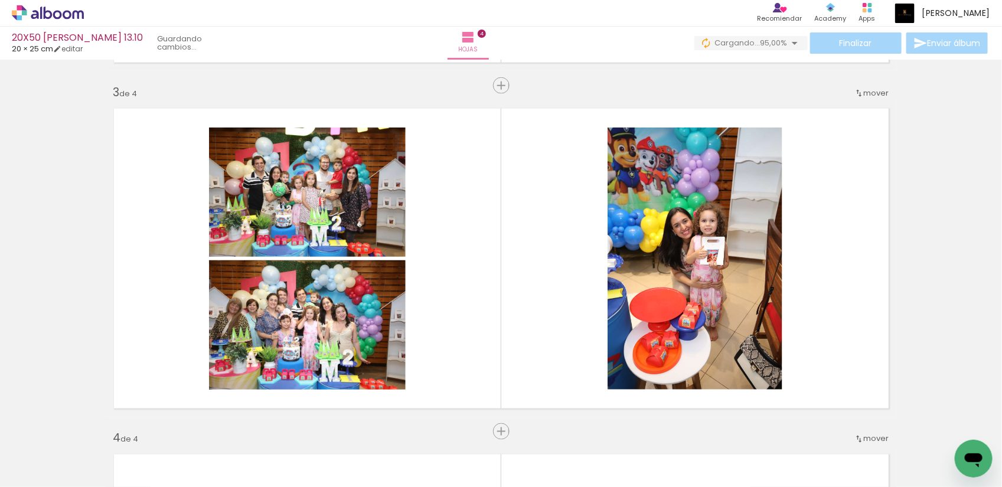
scroll to position [685, 0]
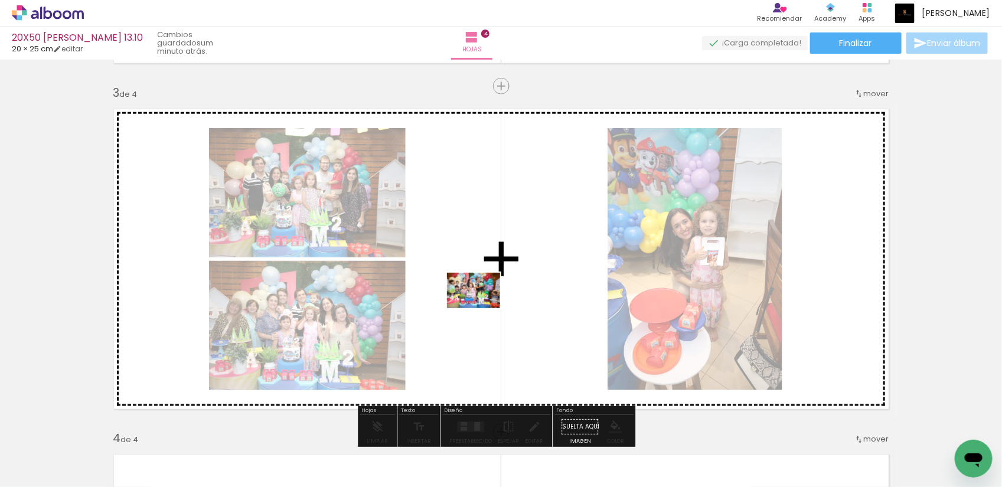
drag, startPoint x: 465, startPoint y: 463, endPoint x: 483, endPoint y: 308, distance: 155.2
click at [483, 308] on quentale-workspace at bounding box center [501, 243] width 1002 height 487
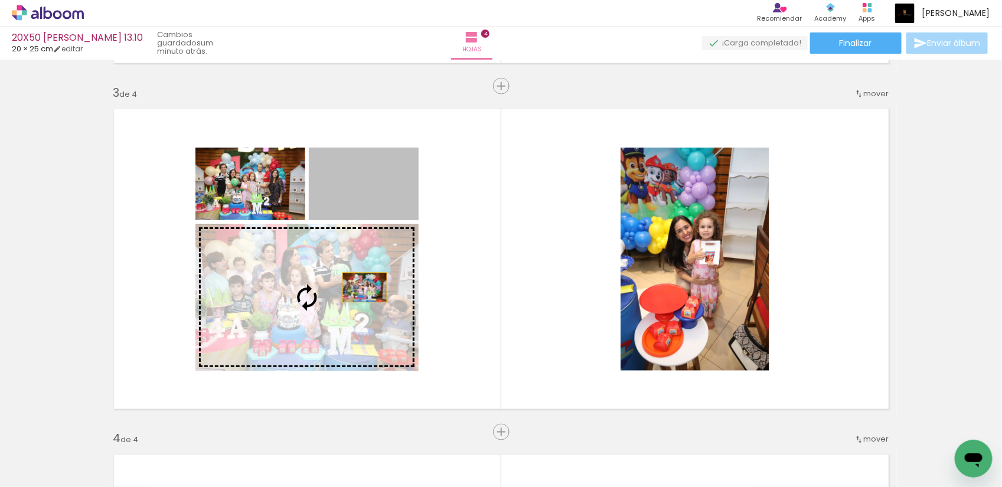
drag, startPoint x: 379, startPoint y: 204, endPoint x: 358, endPoint y: 292, distance: 90.4
click at [0, 0] on slot at bounding box center [0, 0] width 0 height 0
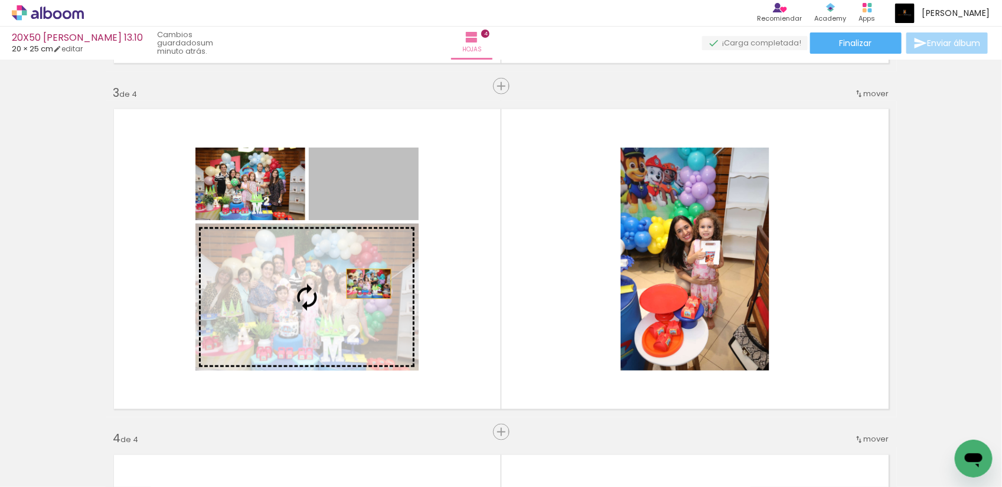
drag, startPoint x: 387, startPoint y: 201, endPoint x: 363, endPoint y: 284, distance: 86.2
click at [0, 0] on slot at bounding box center [0, 0] width 0 height 0
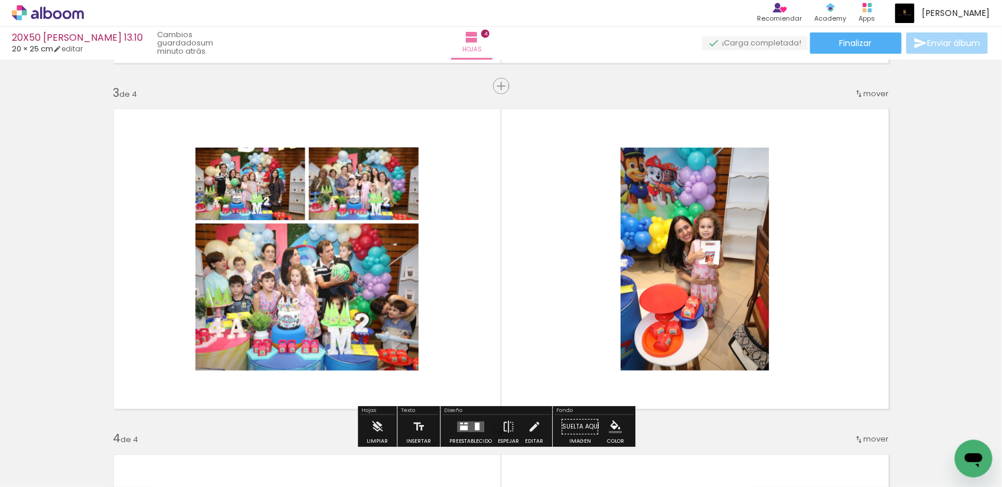
scroll to position [759, 0]
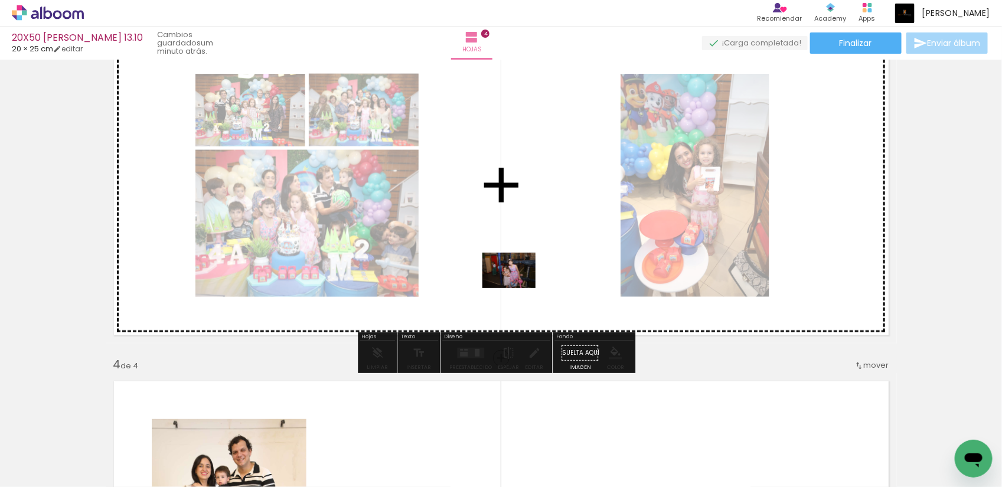
drag, startPoint x: 392, startPoint y: 457, endPoint x: 518, endPoint y: 288, distance: 210.5
click at [518, 288] on quentale-workspace at bounding box center [501, 243] width 1002 height 487
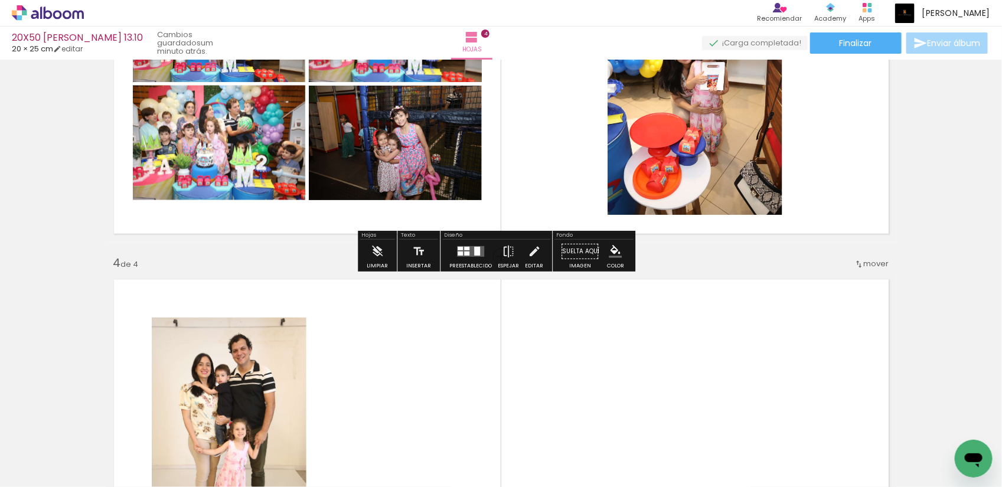
scroll to position [1054, 0]
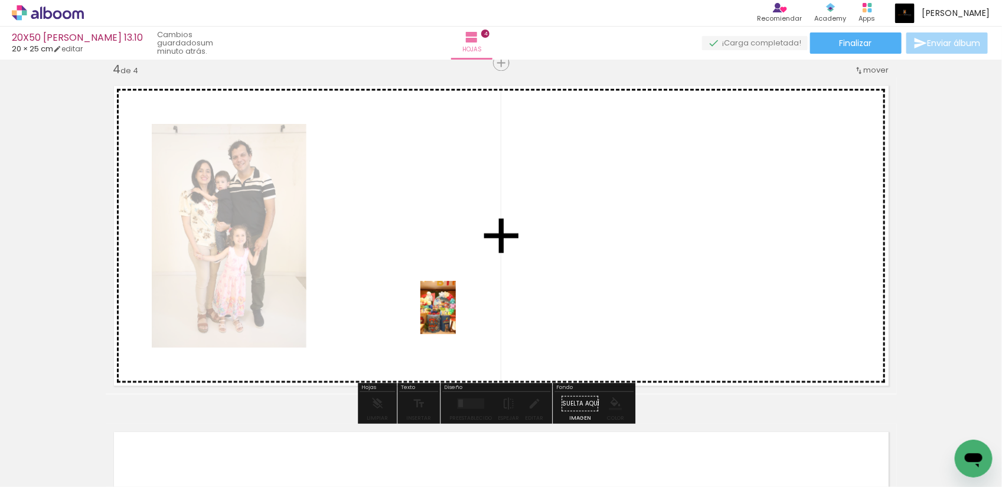
drag, startPoint x: 128, startPoint y: 461, endPoint x: 456, endPoint y: 317, distance: 358.7
click at [456, 317] on quentale-workspace at bounding box center [501, 243] width 1002 height 487
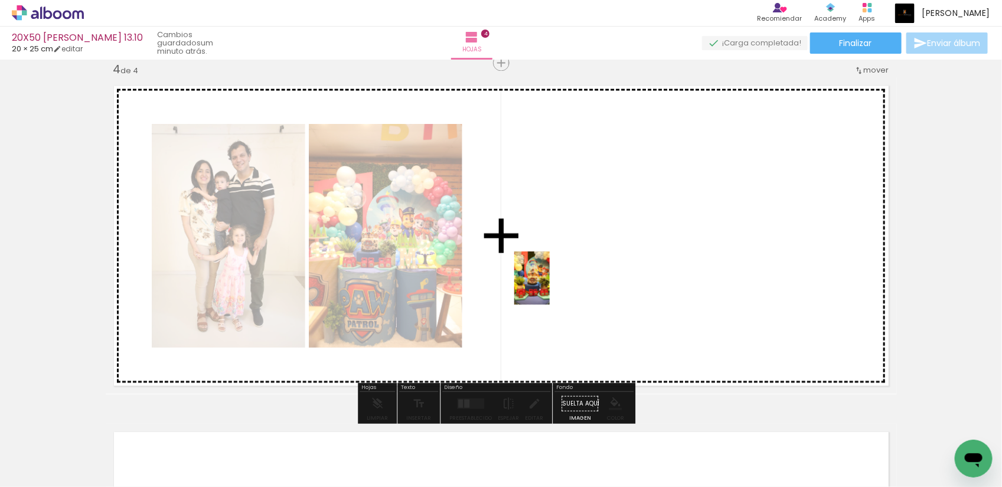
drag, startPoint x: 133, startPoint y: 461, endPoint x: 550, endPoint y: 287, distance: 451.7
click at [550, 287] on quentale-workspace at bounding box center [501, 243] width 1002 height 487
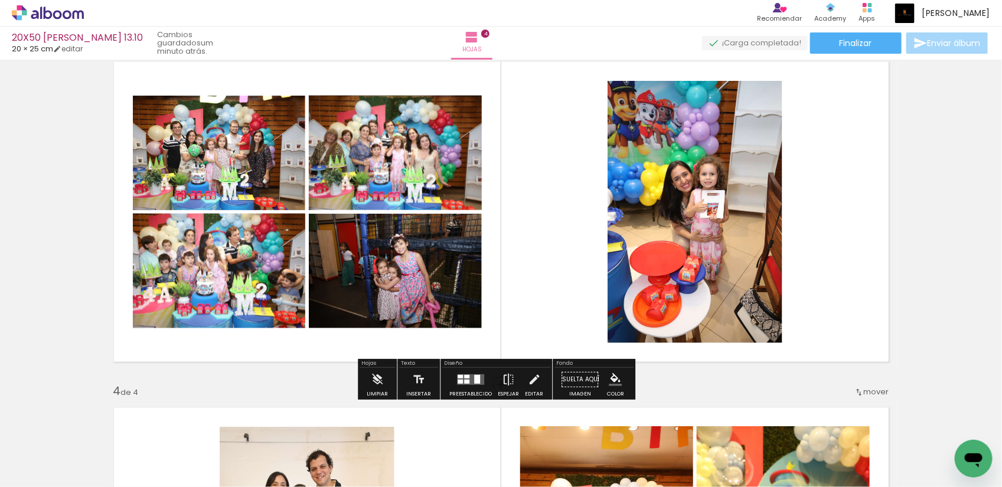
scroll to position [685, 0]
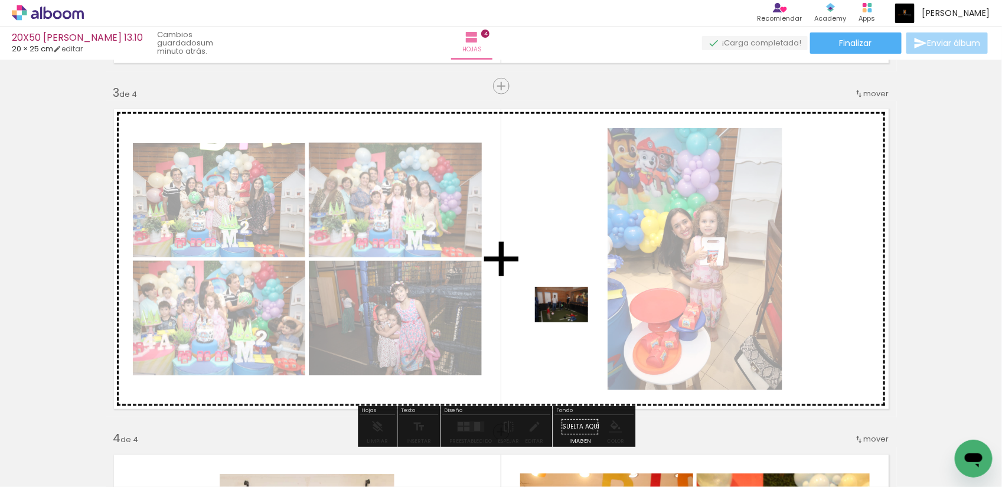
drag, startPoint x: 220, startPoint y: 442, endPoint x: 571, endPoint y: 322, distance: 370.2
click at [571, 322] on quentale-workspace at bounding box center [501, 243] width 1002 height 487
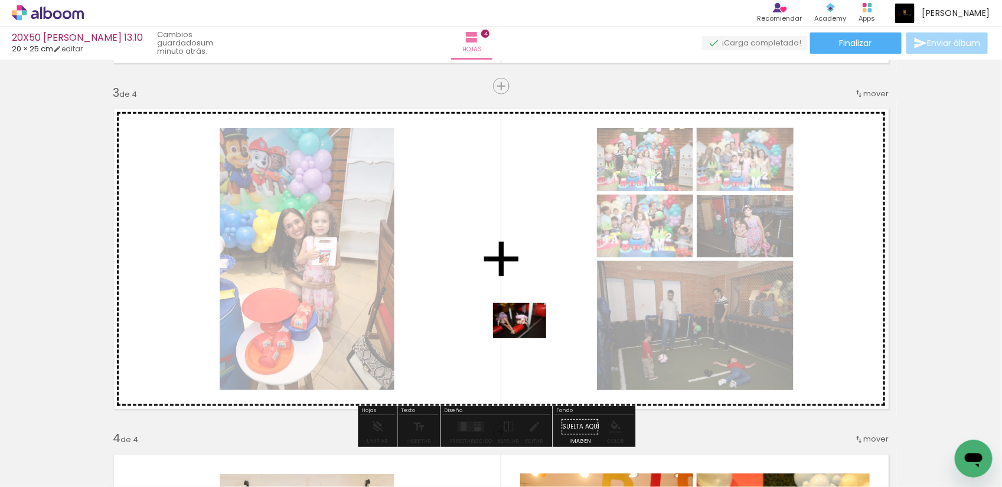
drag, startPoint x: 155, startPoint y: 450, endPoint x: 678, endPoint y: 291, distance: 546.9
click at [540, 335] on quentale-workspace at bounding box center [501, 243] width 1002 height 487
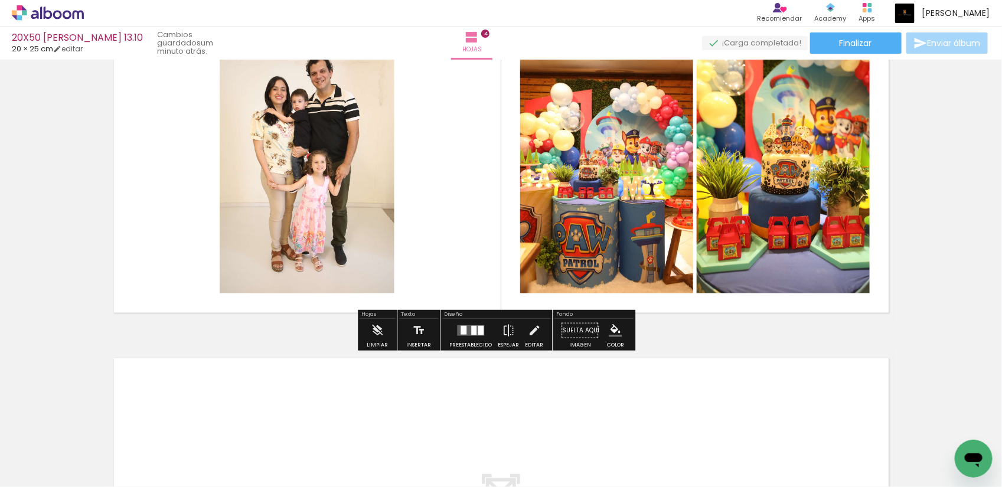
scroll to position [1054, 0]
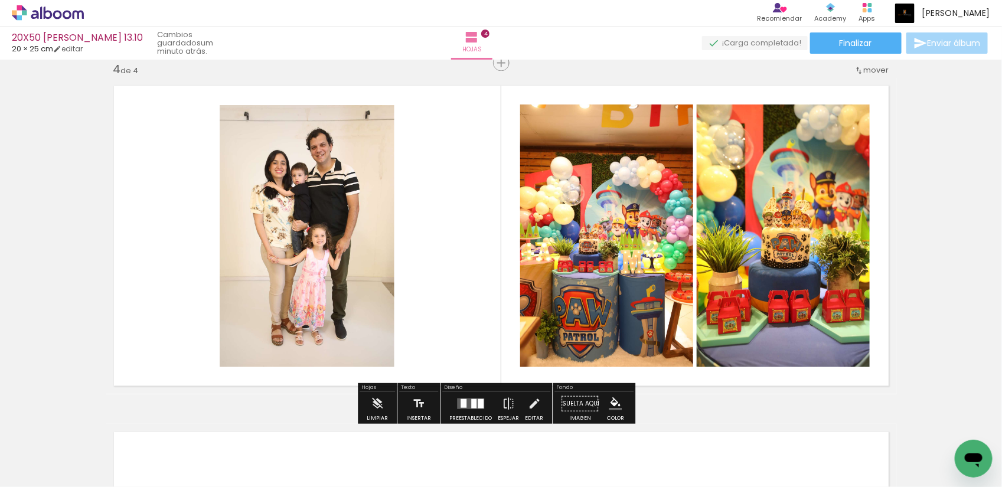
click at [465, 399] on quentale-layouter at bounding box center [470, 404] width 27 height 11
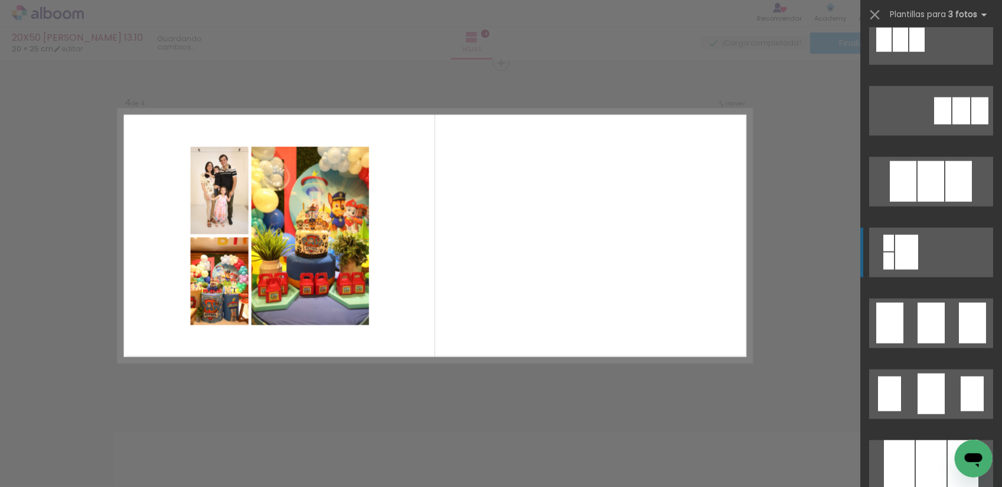
scroll to position [665, 0]
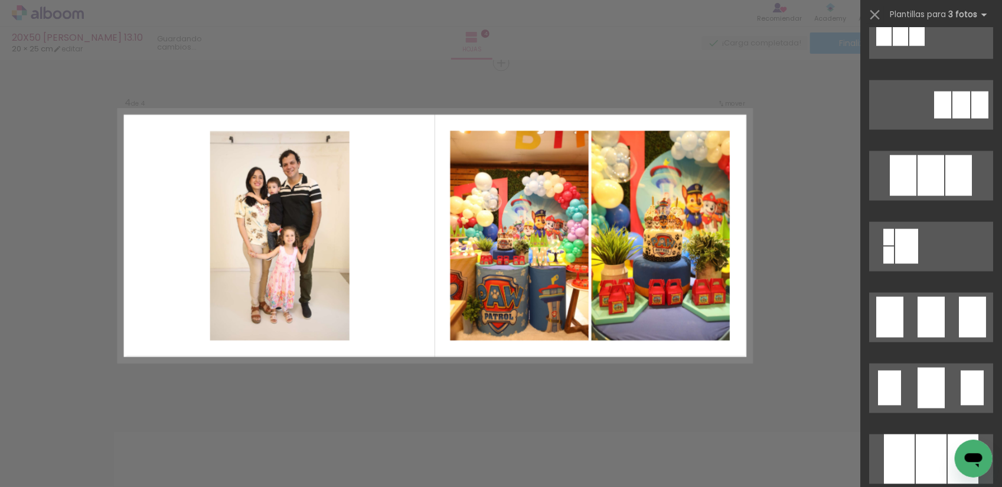
click at [698, 238] on quentale-layouter at bounding box center [435, 236] width 633 height 253
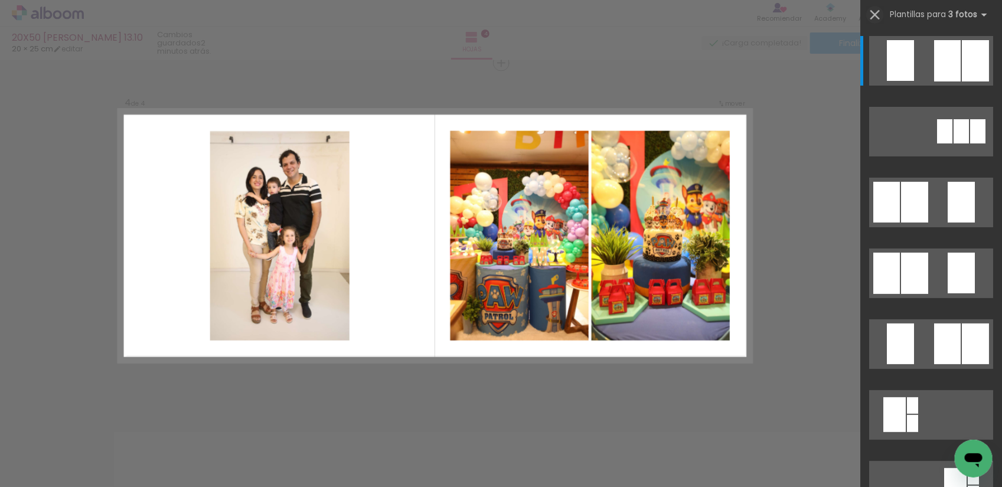
click at [868, 16] on iron-icon at bounding box center [875, 14] width 17 height 17
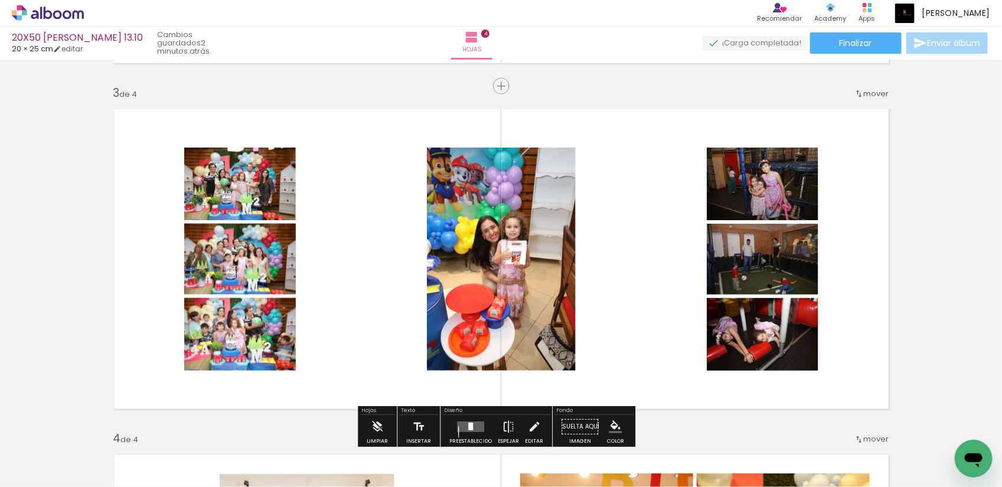
scroll to position [759, 0]
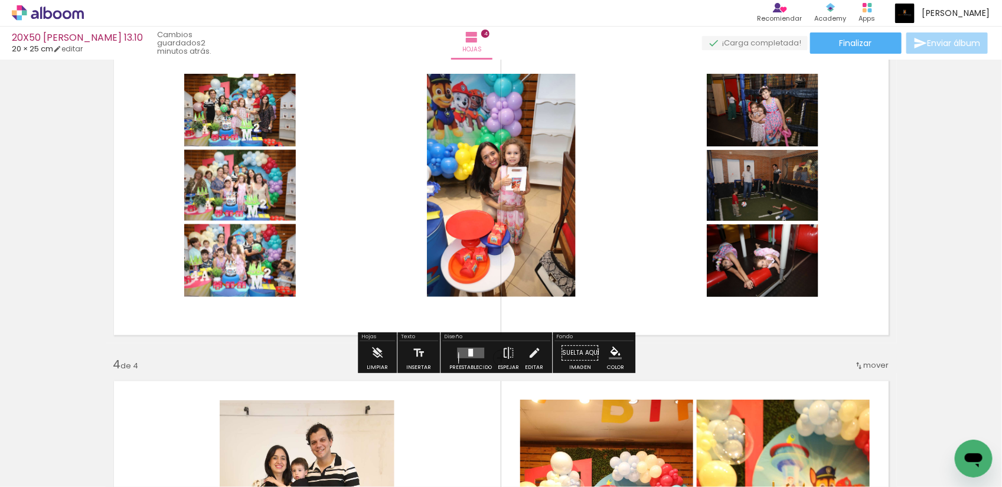
click at [470, 352] on div at bounding box center [470, 353] width 5 height 8
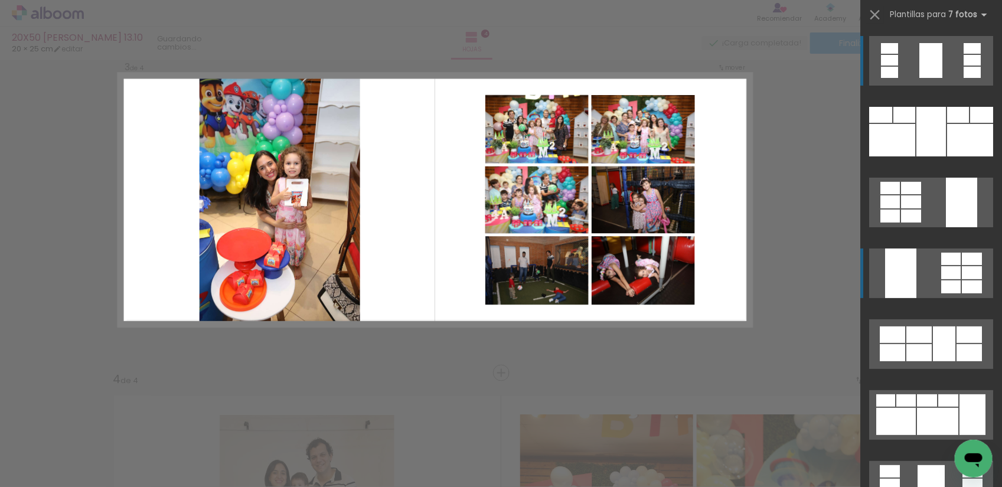
scroll to position [708, 0]
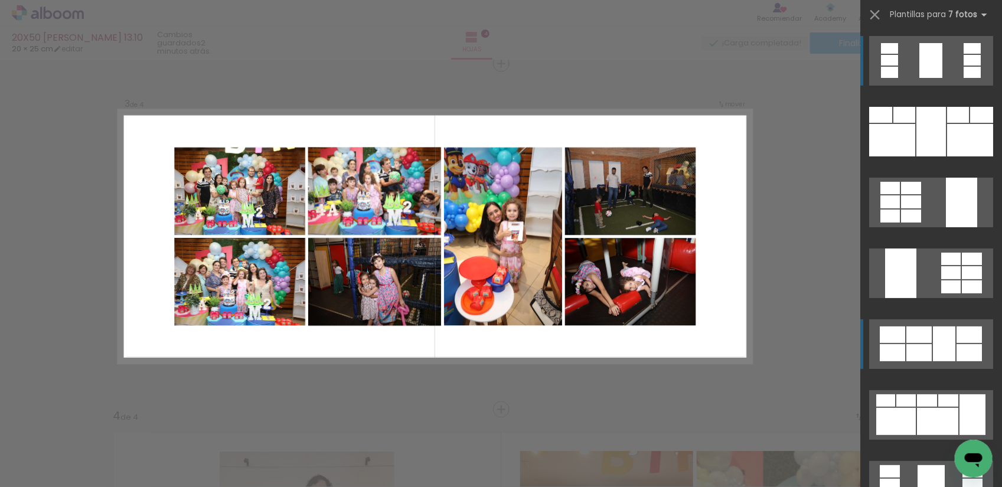
click at [922, 347] on div at bounding box center [919, 352] width 25 height 17
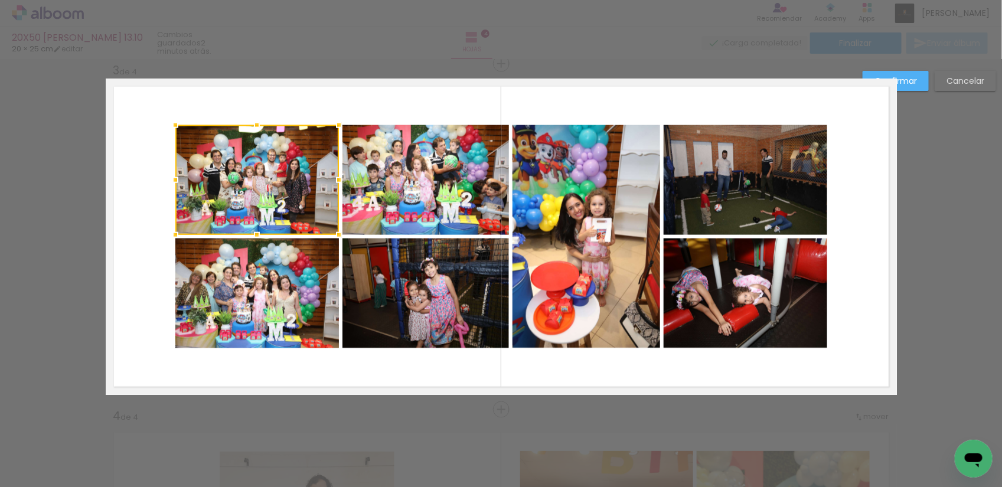
click at [430, 188] on quentale-photo at bounding box center [426, 180] width 167 height 110
click at [409, 311] on quentale-photo at bounding box center [426, 294] width 167 height 110
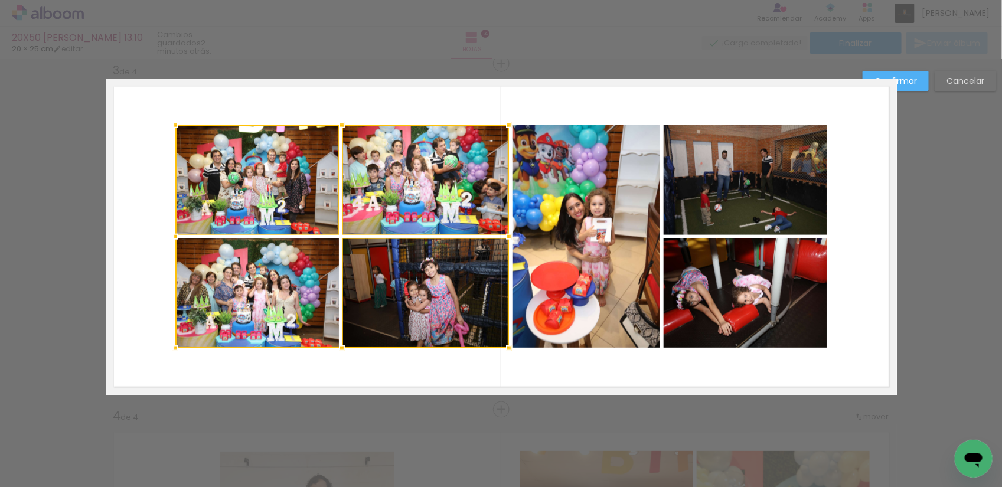
click at [266, 311] on div at bounding box center [342, 236] width 334 height 223
click at [554, 286] on quentale-photo at bounding box center [587, 236] width 148 height 223
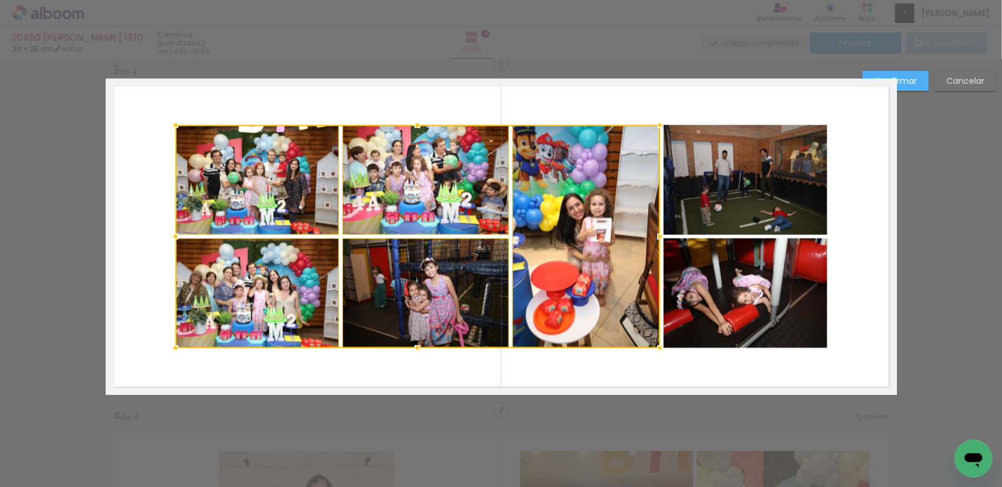
click at [778, 211] on quentale-photo at bounding box center [746, 180] width 164 height 110
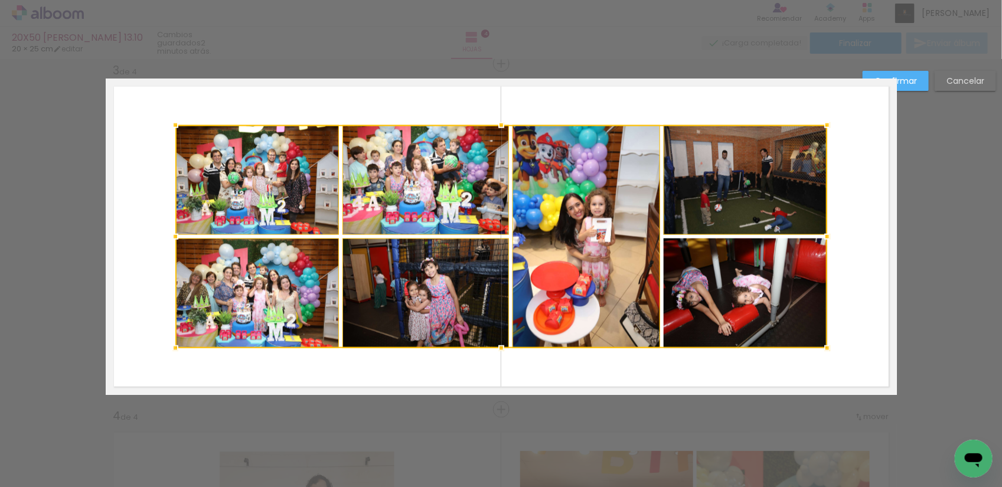
click at [778, 286] on div at bounding box center [501, 236] width 652 height 223
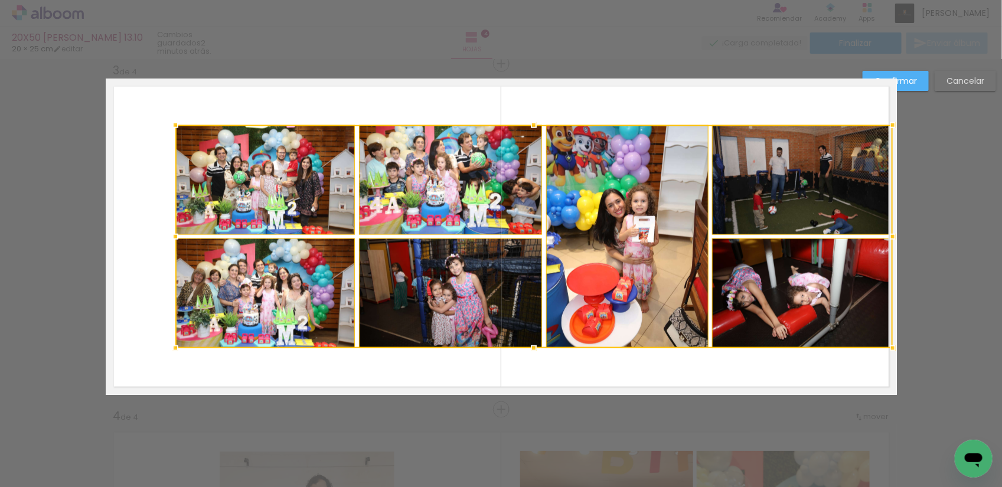
drag, startPoint x: 826, startPoint y: 236, endPoint x: 887, endPoint y: 234, distance: 60.9
click at [887, 234] on div at bounding box center [893, 237] width 24 height 24
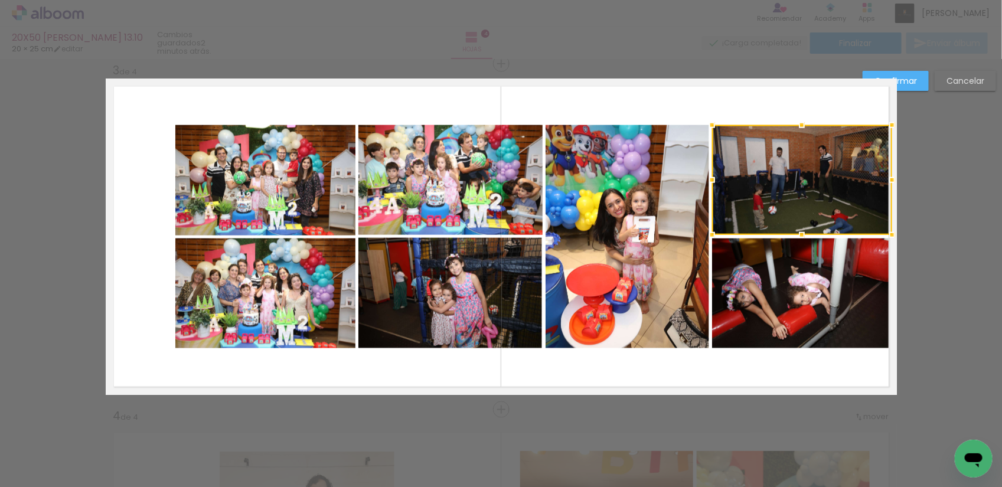
click at [144, 213] on quentale-layouter at bounding box center [502, 237] width 792 height 317
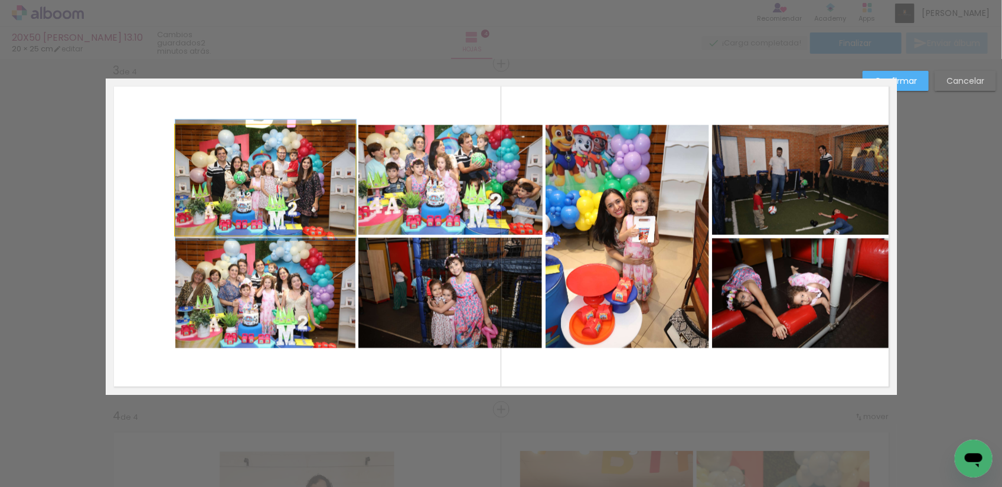
click at [335, 178] on quentale-photo at bounding box center [265, 180] width 181 height 110
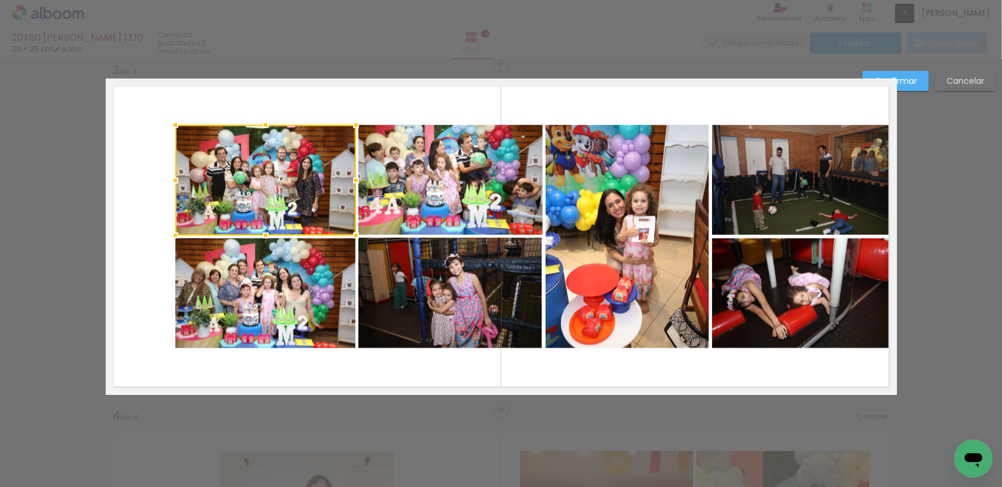
click at [473, 200] on quentale-photo at bounding box center [451, 180] width 184 height 110
click at [642, 200] on quentale-photo at bounding box center [628, 236] width 164 height 223
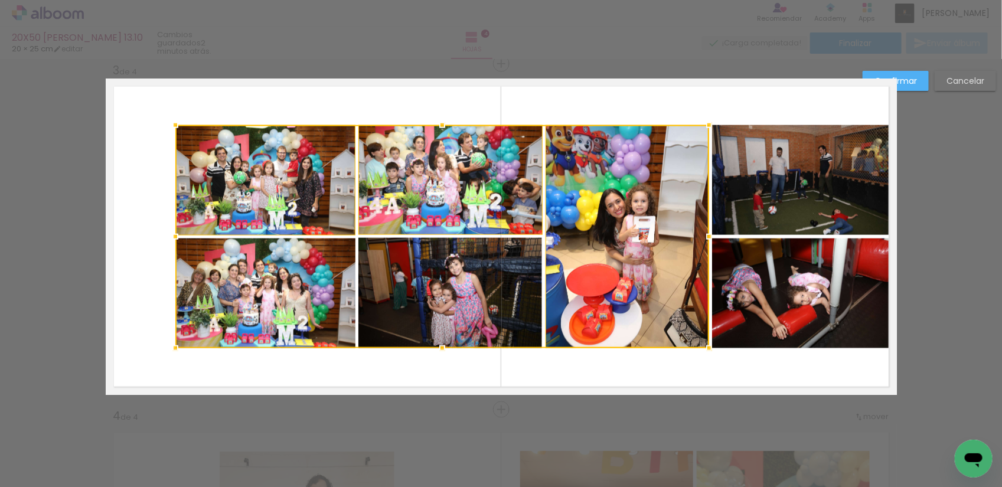
click at [777, 187] on quentale-photo at bounding box center [802, 180] width 180 height 110
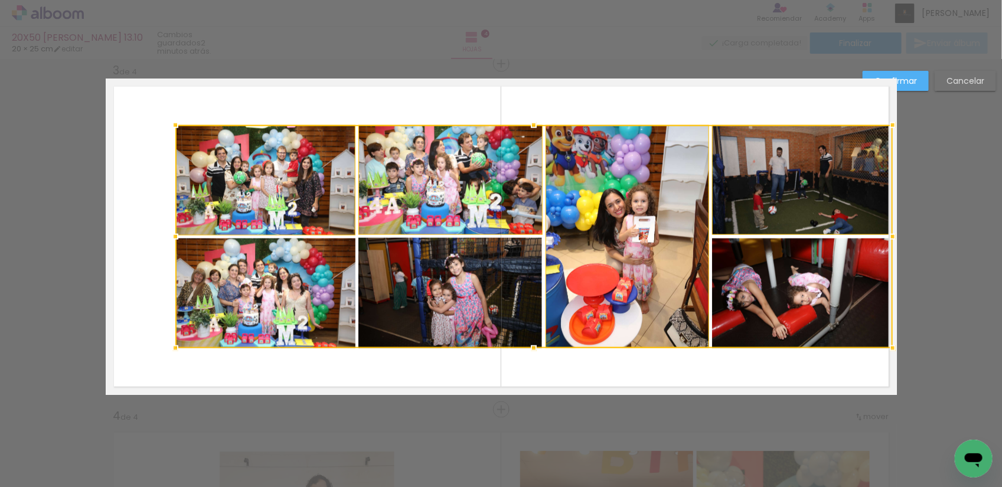
click at [793, 295] on div at bounding box center [534, 236] width 718 height 223
click at [477, 301] on div at bounding box center [534, 236] width 718 height 223
click at [275, 308] on div at bounding box center [534, 236] width 718 height 223
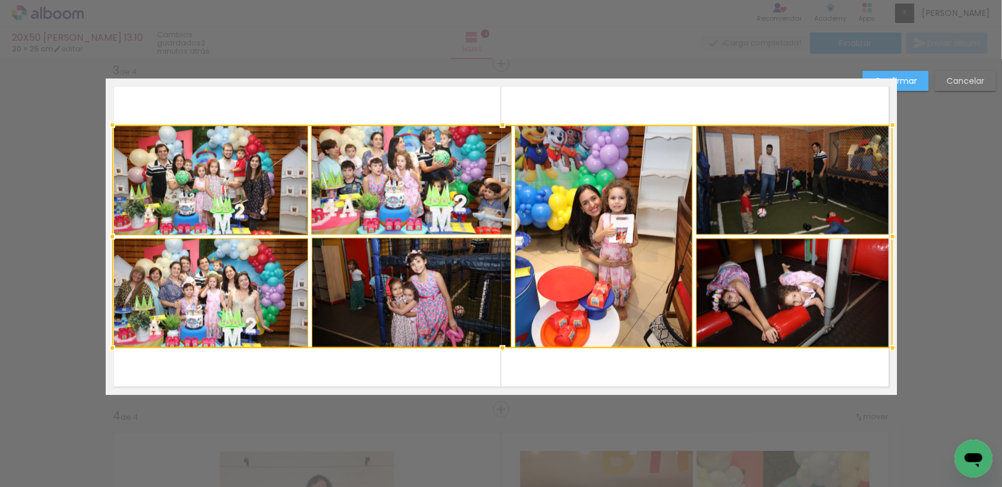
drag, startPoint x: 167, startPoint y: 236, endPoint x: 109, endPoint y: 235, distance: 57.9
click at [109, 235] on div at bounding box center [112, 237] width 24 height 24
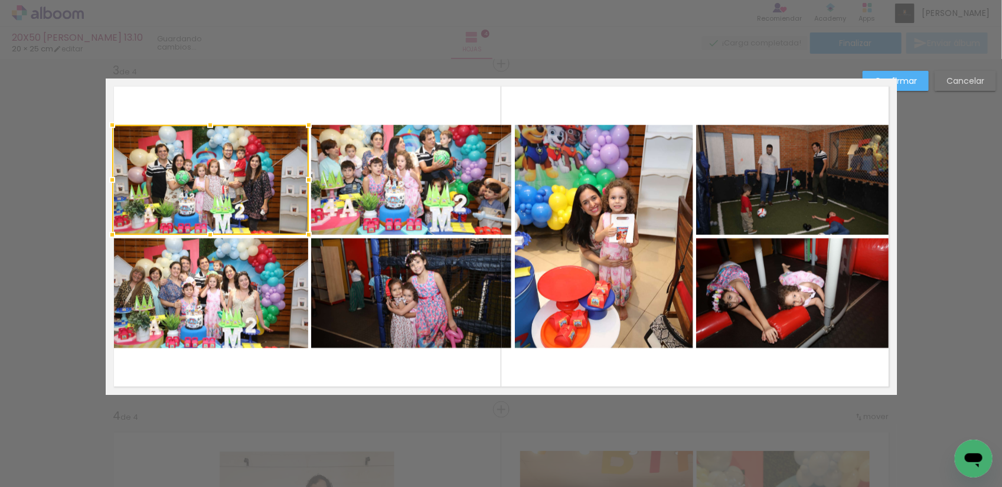
click at [422, 368] on quentale-layouter at bounding box center [502, 237] width 792 height 317
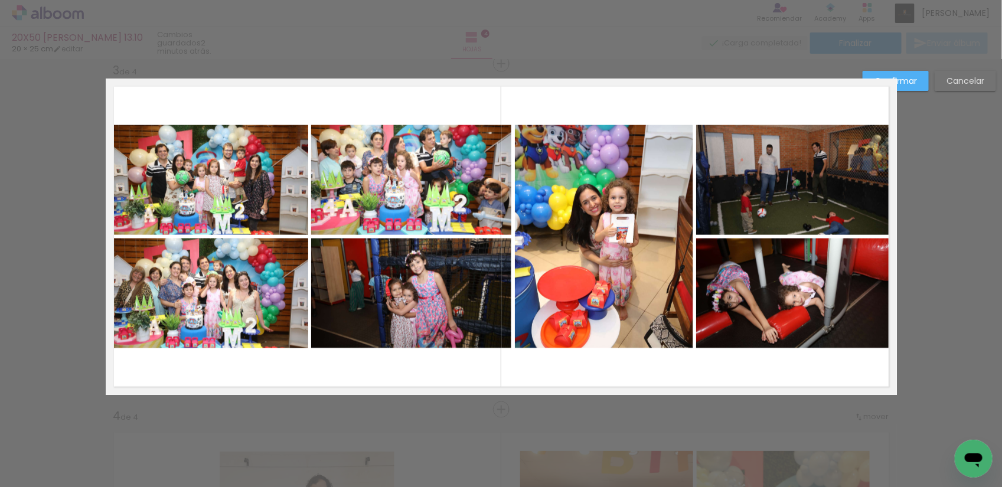
click at [0, 0] on slot "Confirmar" at bounding box center [0, 0] width 0 height 0
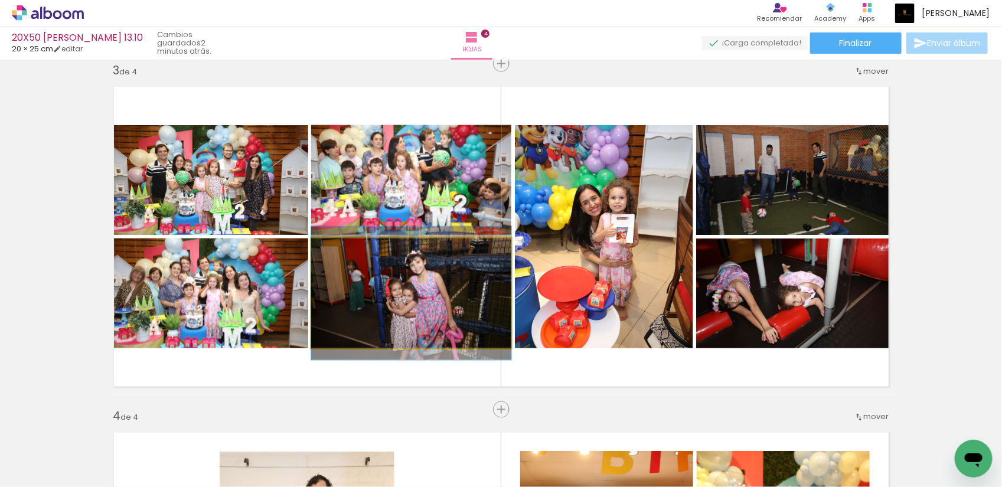
click at [411, 321] on quentale-photo at bounding box center [411, 294] width 200 height 110
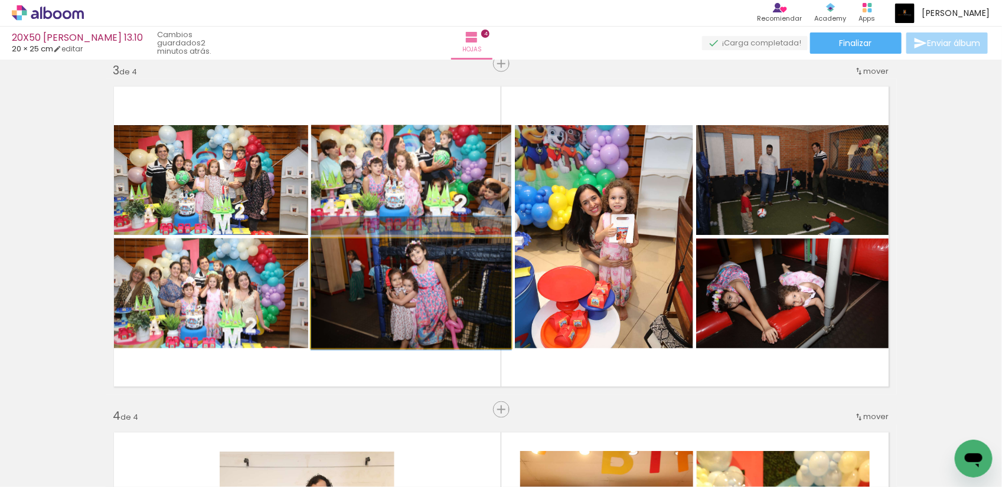
drag, startPoint x: 413, startPoint y: 309, endPoint x: 411, endPoint y: 299, distance: 10.3
drag, startPoint x: 331, startPoint y: 254, endPoint x: 320, endPoint y: 254, distance: 11.2
type paper-slider "100"
click at [320, 254] on div at bounding box center [356, 251] width 82 height 18
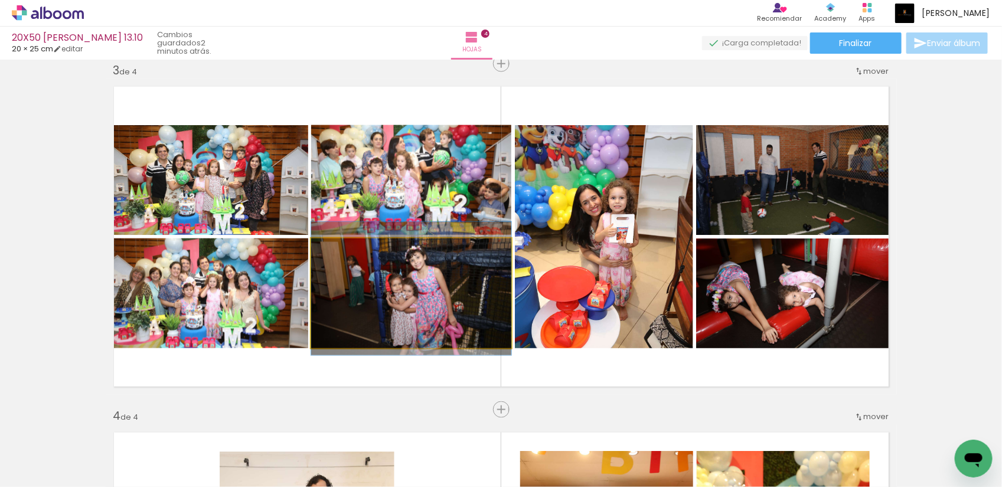
drag, startPoint x: 433, startPoint y: 305, endPoint x: 429, endPoint y: 310, distance: 6.4
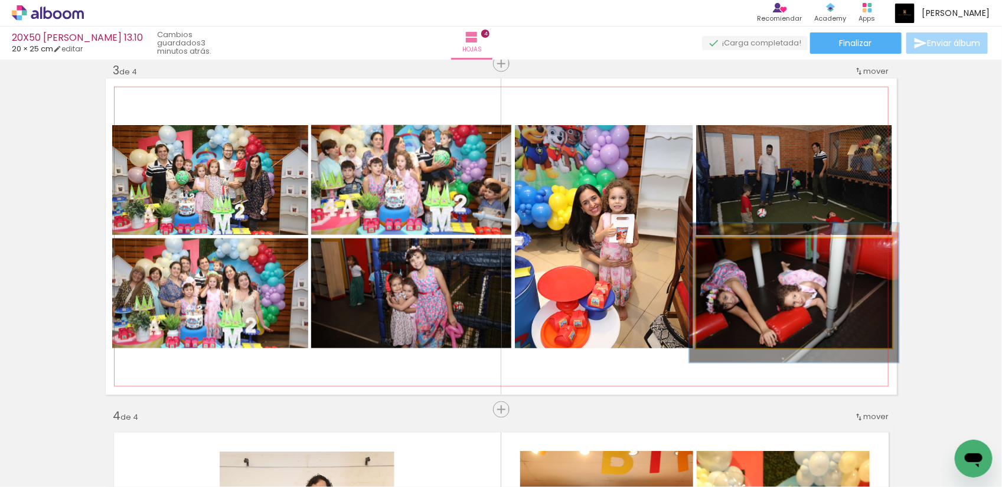
click at [727, 251] on div at bounding box center [727, 251] width 19 height 19
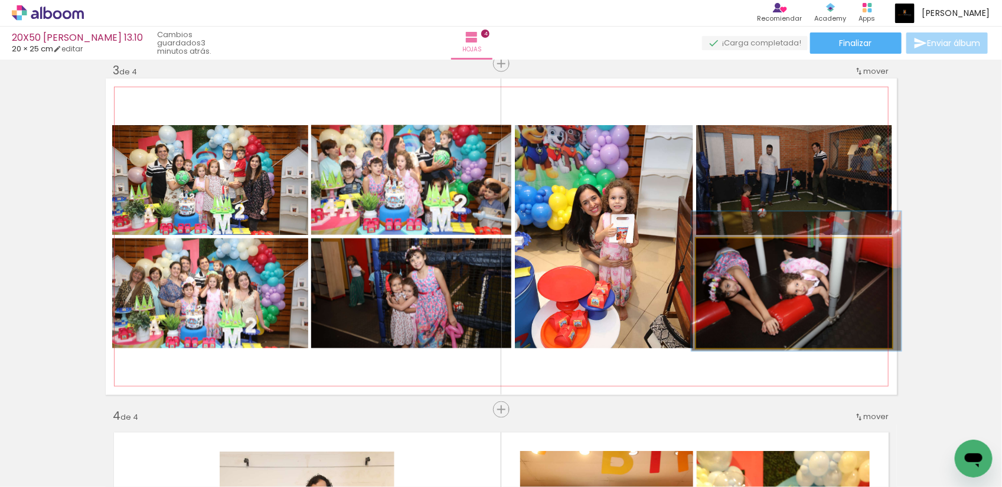
drag, startPoint x: 779, startPoint y: 299, endPoint x: 781, endPoint y: 289, distance: 10.3
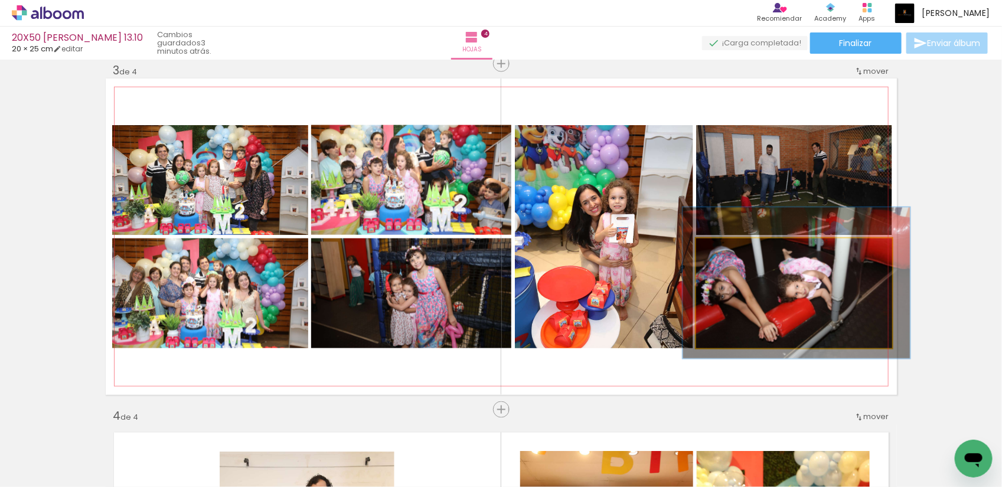
type paper-slider "116"
click at [731, 253] on div at bounding box center [731, 251] width 19 height 19
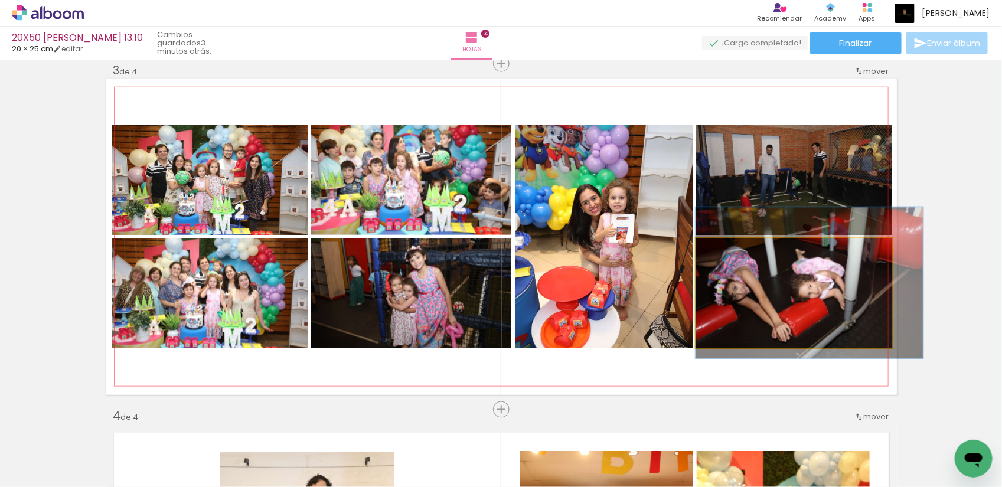
drag, startPoint x: 761, startPoint y: 291, endPoint x: 777, endPoint y: 291, distance: 16.5
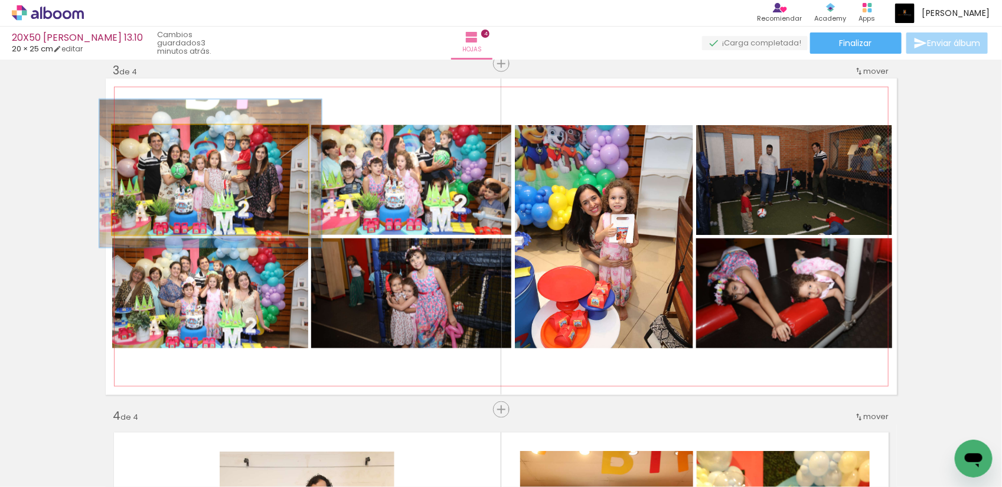
type paper-slider "113"
click at [140, 136] on div at bounding box center [145, 137] width 11 height 11
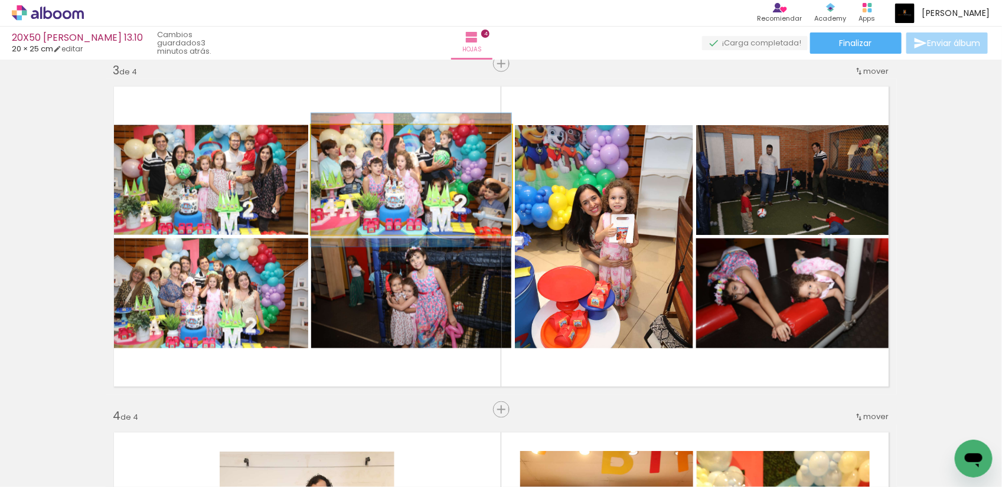
click at [341, 141] on div at bounding box center [339, 137] width 19 height 19
drag, startPoint x: 360, startPoint y: 190, endPoint x: 353, endPoint y: 190, distance: 7.7
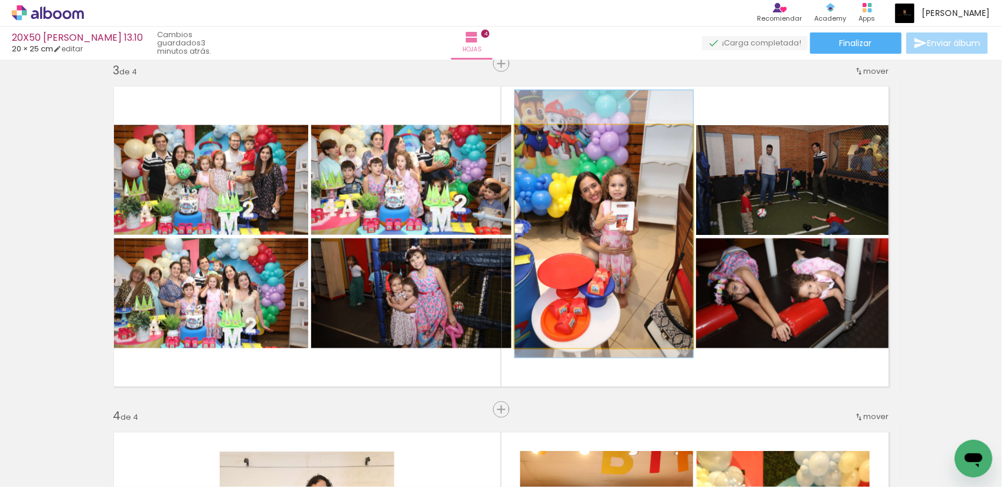
drag, startPoint x: 633, startPoint y: 308, endPoint x: 638, endPoint y: 295, distance: 13.5
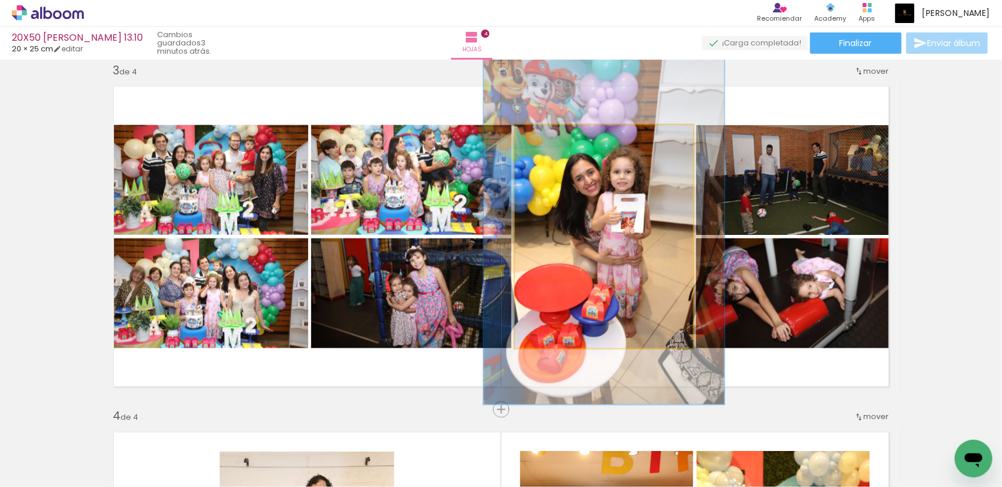
drag, startPoint x: 545, startPoint y: 138, endPoint x: 559, endPoint y: 137, distance: 14.2
type paper-slider "135"
click at [559, 137] on div at bounding box center [557, 137] width 19 height 19
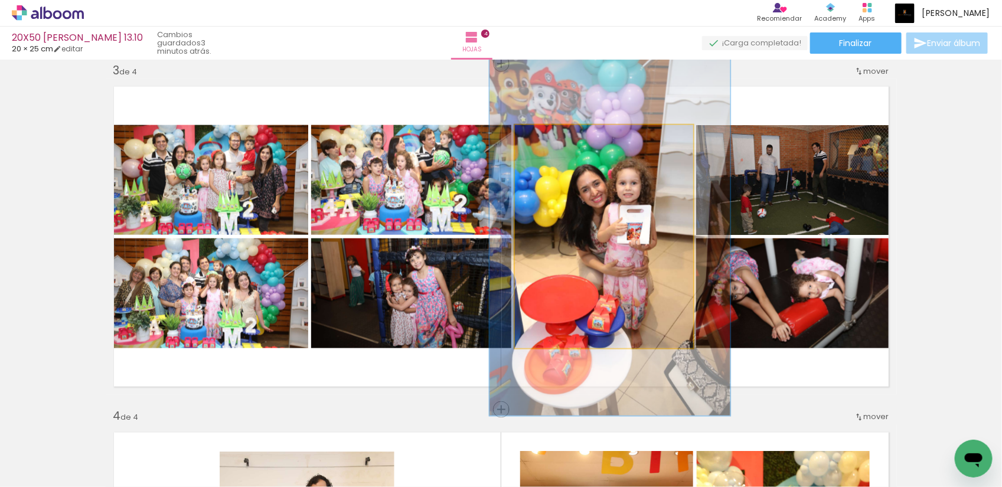
drag, startPoint x: 617, startPoint y: 234, endPoint x: 623, endPoint y: 245, distance: 12.7
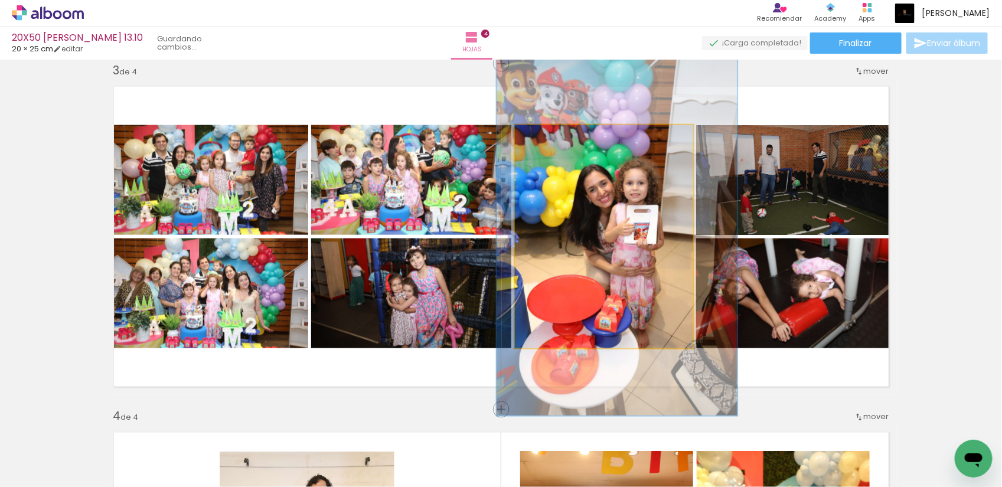
drag, startPoint x: 630, startPoint y: 262, endPoint x: 637, endPoint y: 262, distance: 7.1
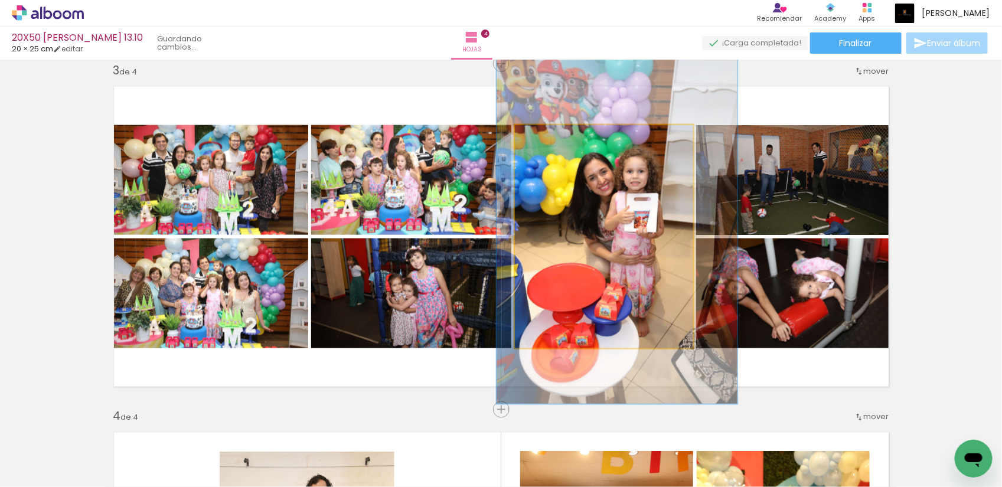
drag, startPoint x: 649, startPoint y: 281, endPoint x: 649, endPoint y: 269, distance: 11.8
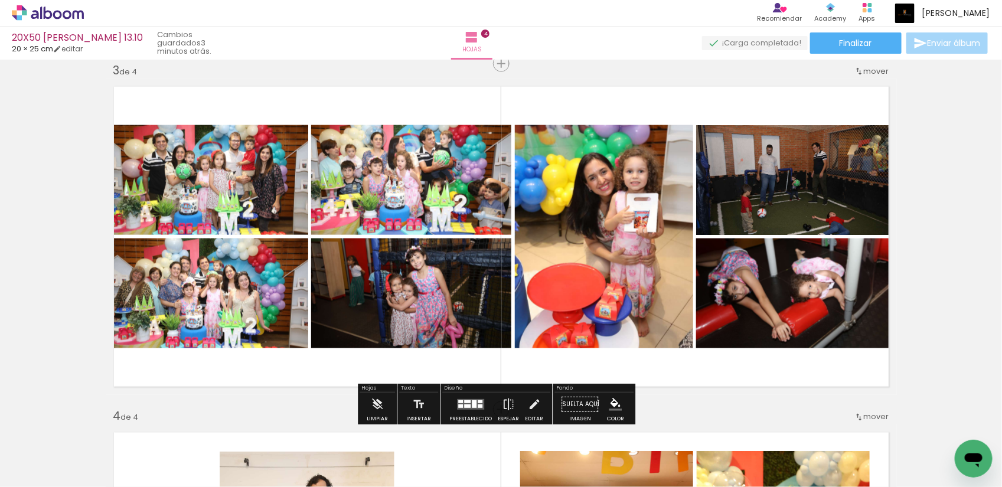
click at [940, 209] on div "Insertar hoja 1 de 4 Insertar hoja 2 de 4 Insertar hoja 3 de 4 Insertar hoja 4 …" at bounding box center [501, 221] width 1002 height 1731
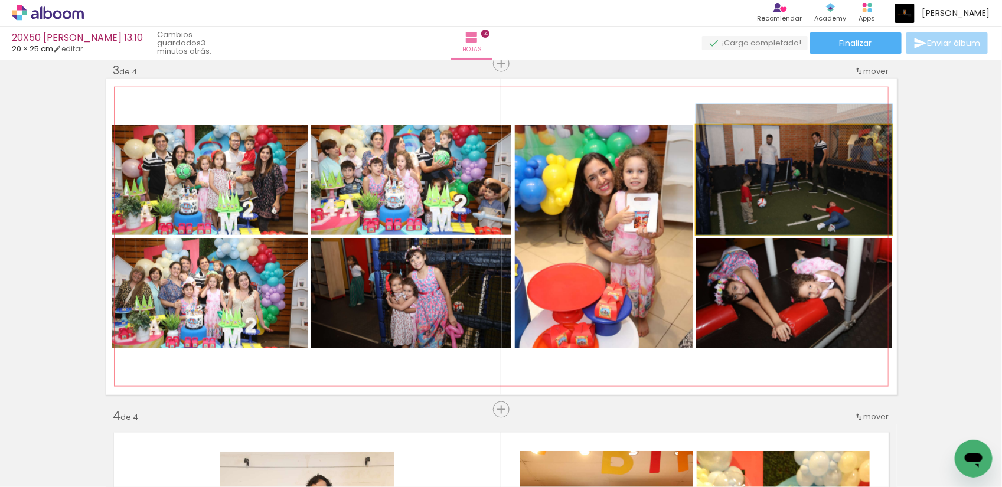
drag, startPoint x: 807, startPoint y: 206, endPoint x: 805, endPoint y: 195, distance: 10.9
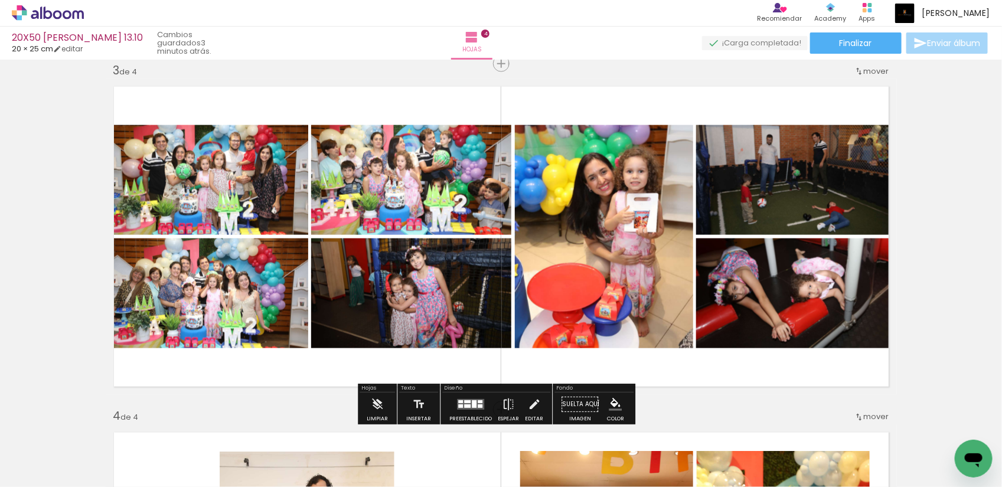
click at [917, 192] on div "Insertar hoja 1 de 4 Insertar hoja 2 de 4 Insertar hoja 3 de 4 Insertar hoja 4 …" at bounding box center [501, 221] width 1002 height 1731
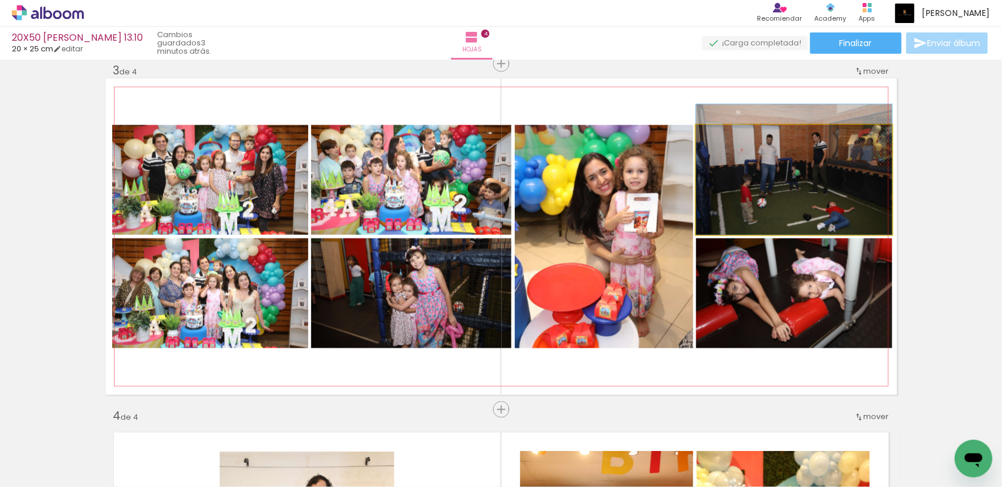
drag, startPoint x: 843, startPoint y: 202, endPoint x: 843, endPoint y: 184, distance: 17.7
drag, startPoint x: 843, startPoint y: 202, endPoint x: 842, endPoint y: 190, distance: 11.9
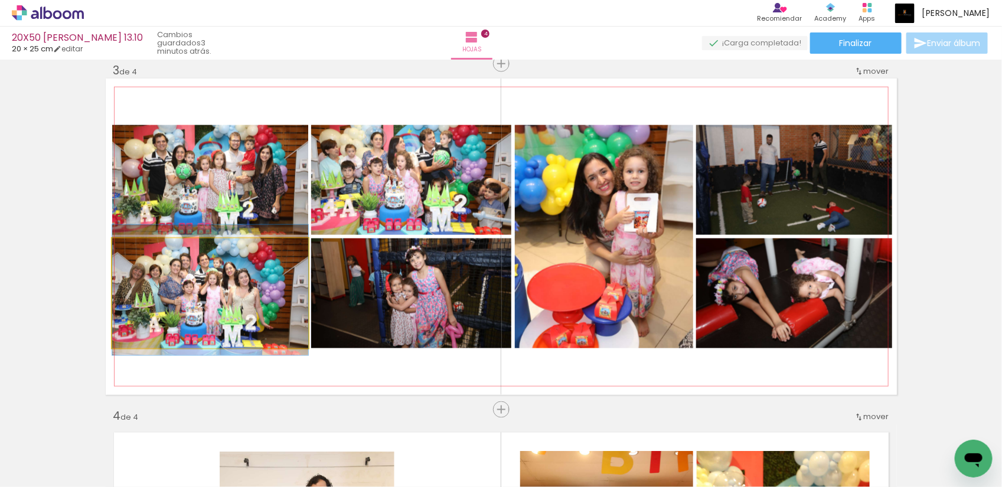
drag, startPoint x: 254, startPoint y: 320, endPoint x: 265, endPoint y: 317, distance: 11.0
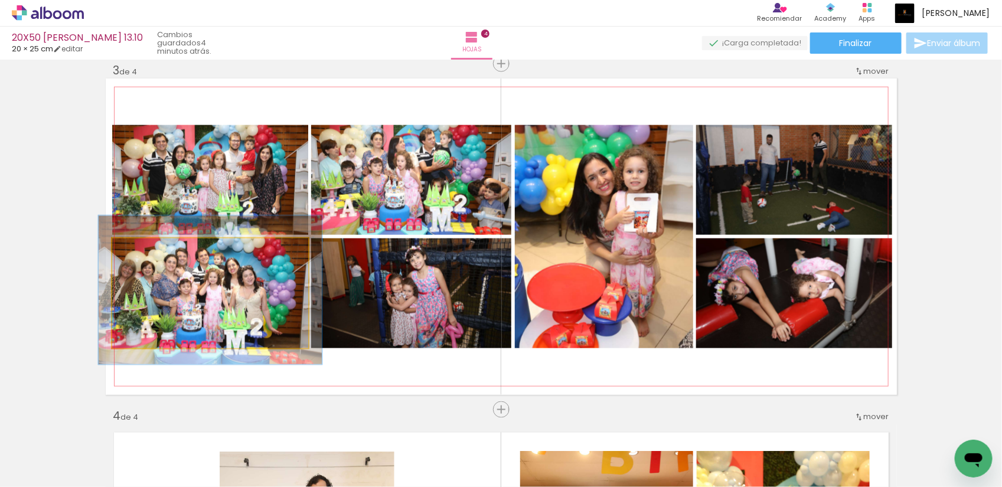
drag, startPoint x: 139, startPoint y: 249, endPoint x: 145, endPoint y: 248, distance: 5.9
click at [145, 248] on div at bounding box center [145, 251] width 19 height 19
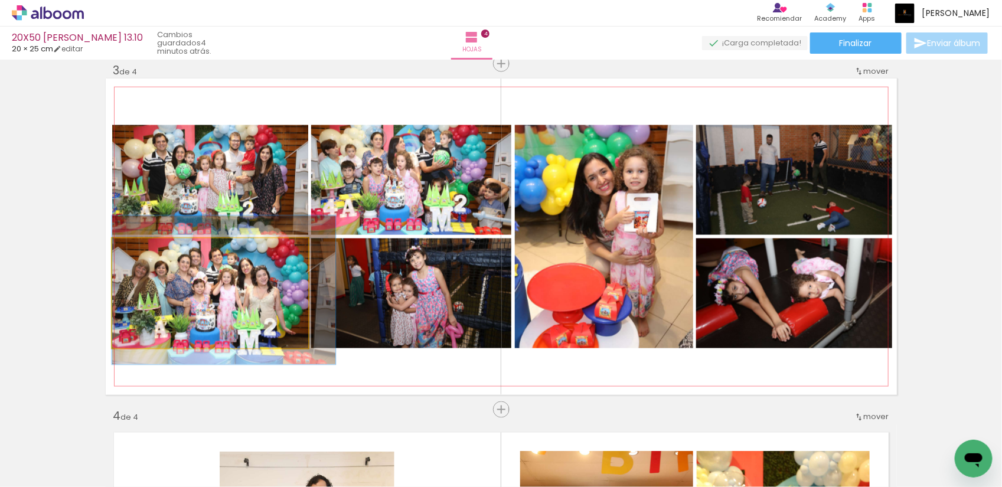
drag, startPoint x: 192, startPoint y: 308, endPoint x: 222, endPoint y: 308, distance: 29.5
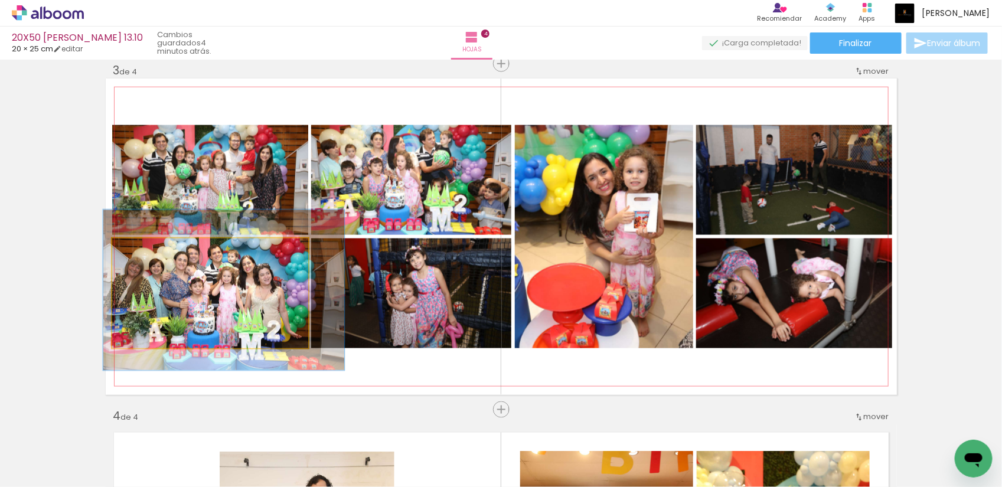
type paper-slider "123"
click at [149, 249] on div at bounding box center [150, 251] width 19 height 19
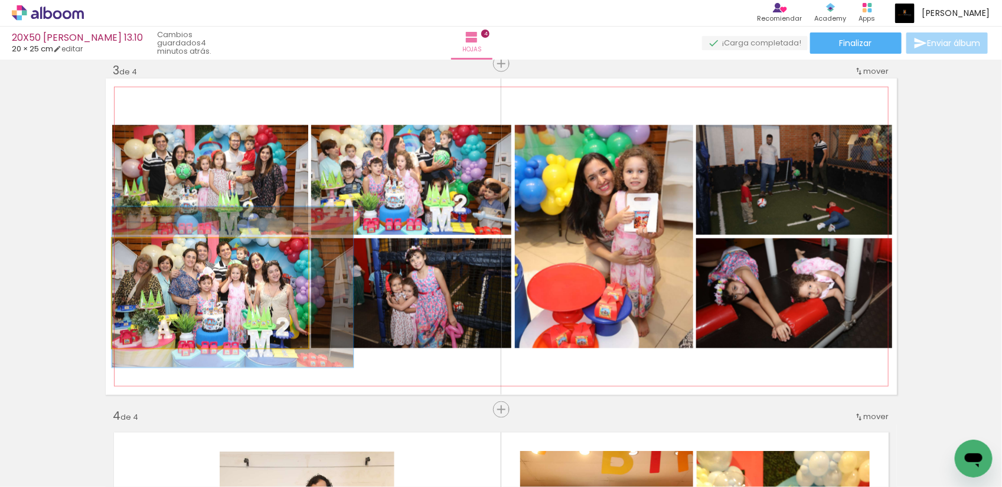
drag, startPoint x: 198, startPoint y: 305, endPoint x: 213, endPoint y: 302, distance: 15.1
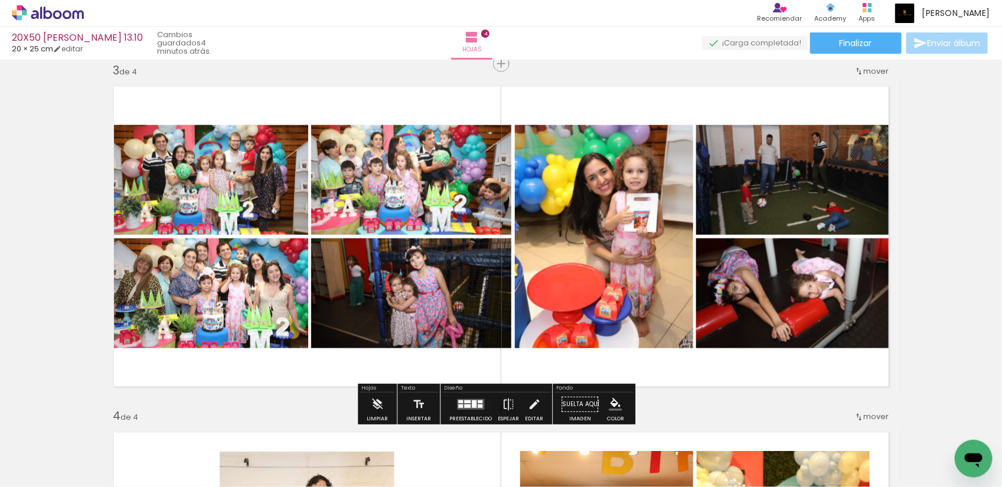
click at [39, 305] on div "Insertar hoja 1 de 4 Insertar hoja 2 de 4 Insertar hoja 3 de 4 Insertar hoja 4 …" at bounding box center [501, 221] width 1002 height 1731
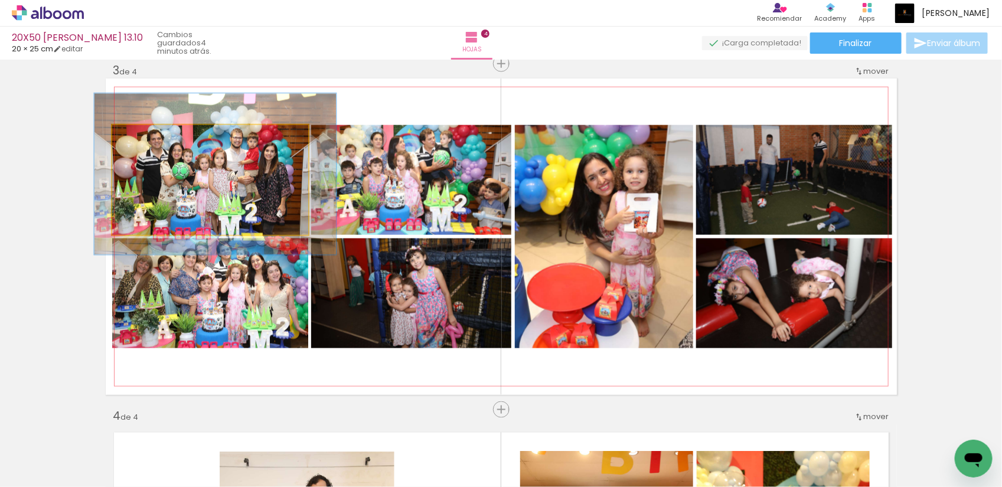
type paper-slider "123"
click at [149, 135] on div at bounding box center [150, 137] width 19 height 19
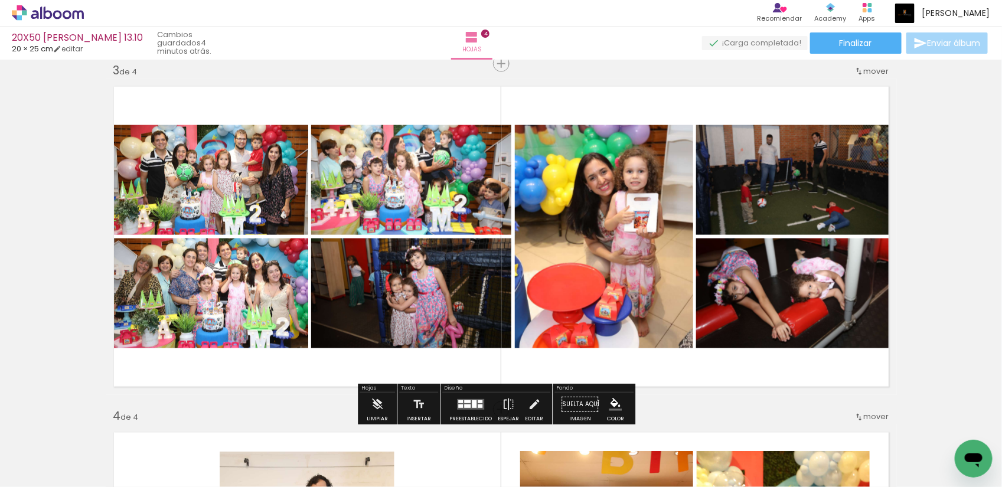
click at [74, 207] on div "Insertar hoja 1 de 4 Insertar hoja 2 de 4 Insertar hoja 3 de 4 Insertar hoja 4 …" at bounding box center [501, 221] width 1002 height 1731
click at [509, 402] on iron-icon at bounding box center [508, 405] width 13 height 24
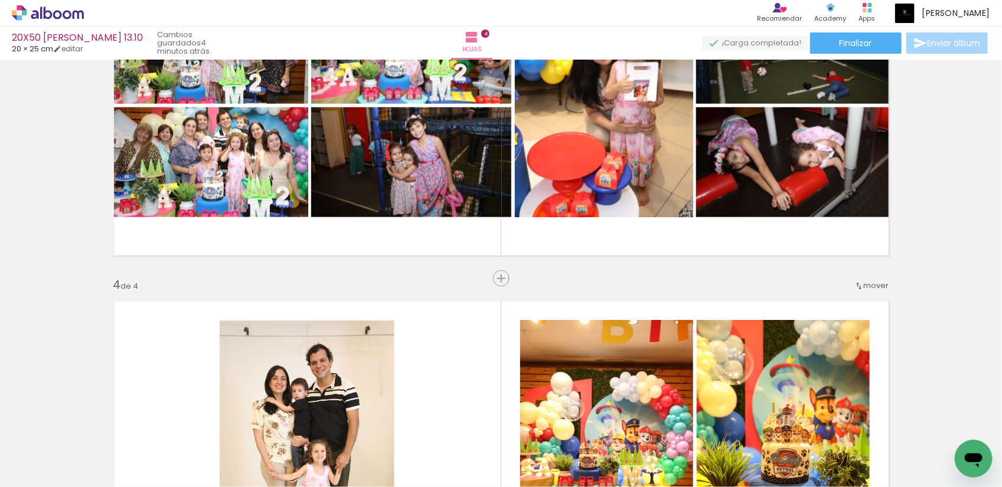
scroll to position [855, 0]
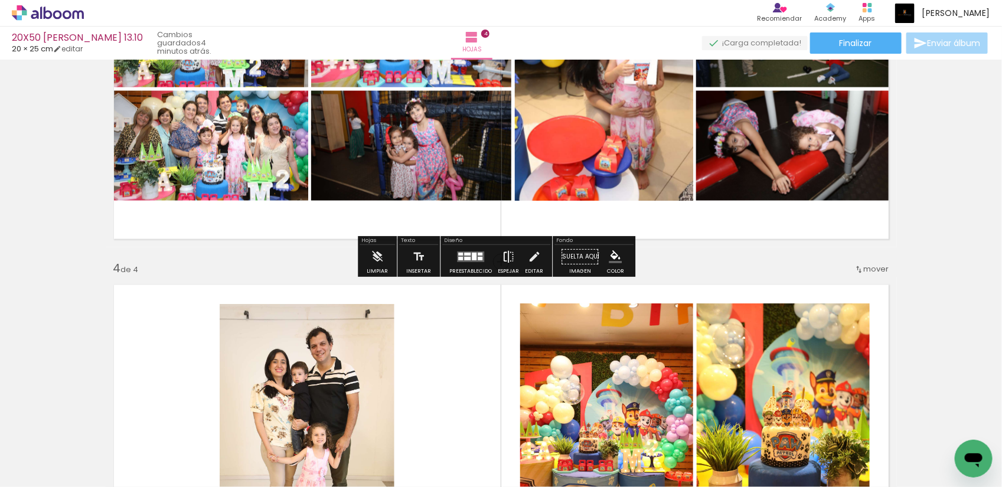
click at [506, 258] on iron-icon at bounding box center [508, 257] width 13 height 24
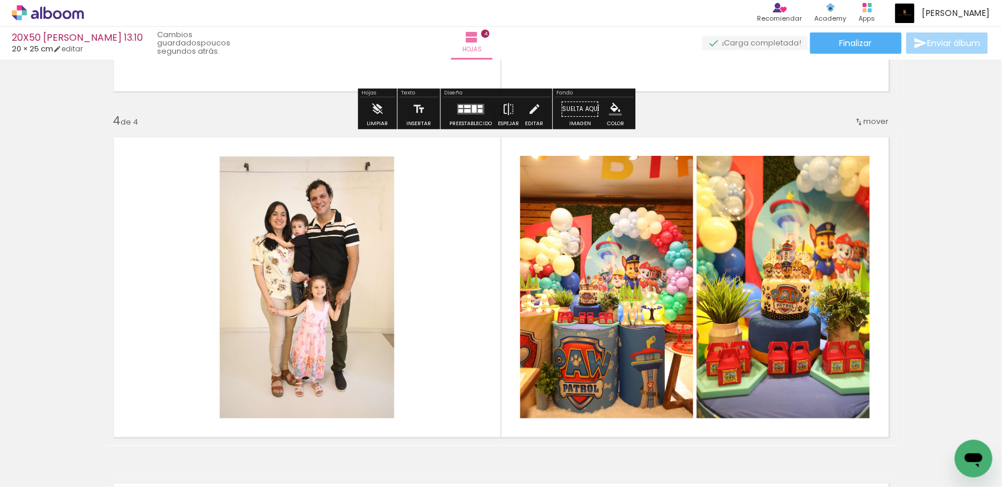
scroll to position [929, 0]
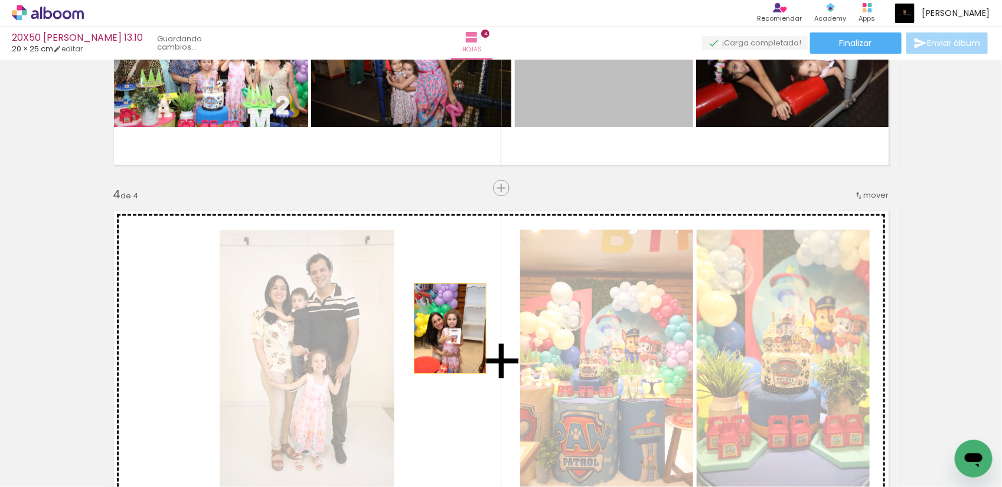
drag, startPoint x: 618, startPoint y: 84, endPoint x: 445, endPoint y: 328, distance: 299.5
click at [445, 328] on div "Insertar hoja 1 de 4 Insertar hoja 2 de 4 Insertar hoja 3 de 4 Insertar hoja 4 …" at bounding box center [501, 0] width 1002 height 1731
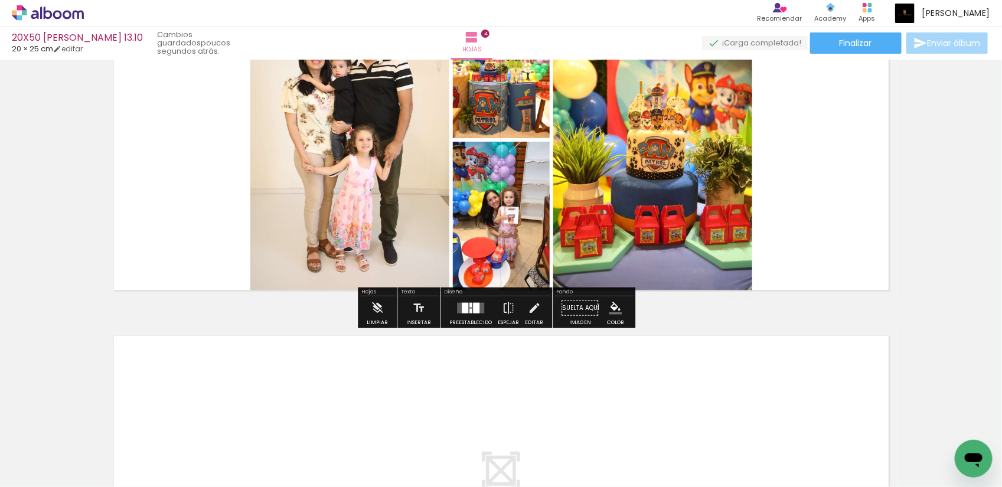
scroll to position [1077, 0]
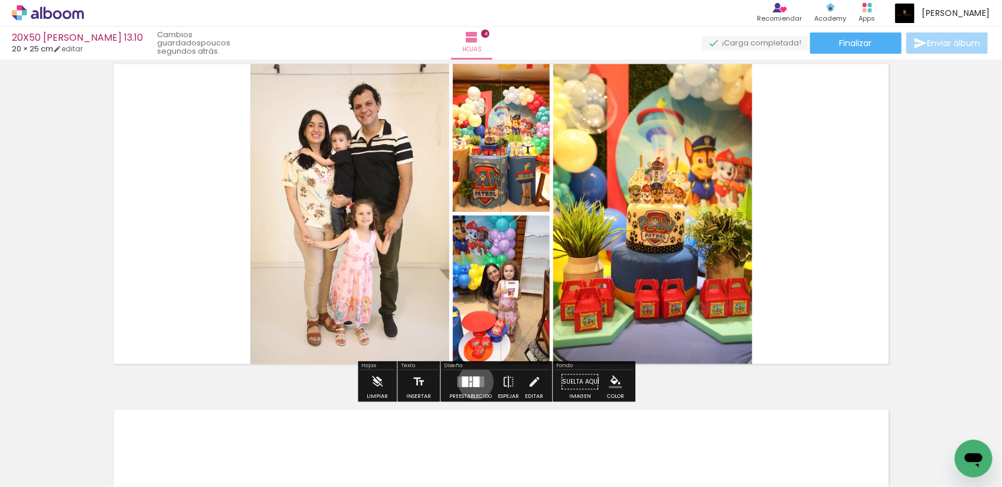
click at [473, 382] on div at bounding box center [476, 381] width 6 height 11
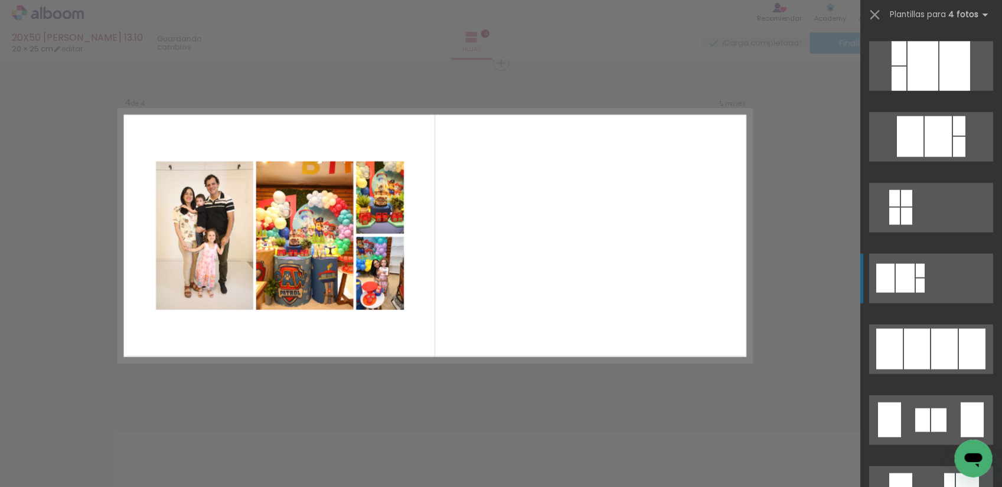
scroll to position [665, 0]
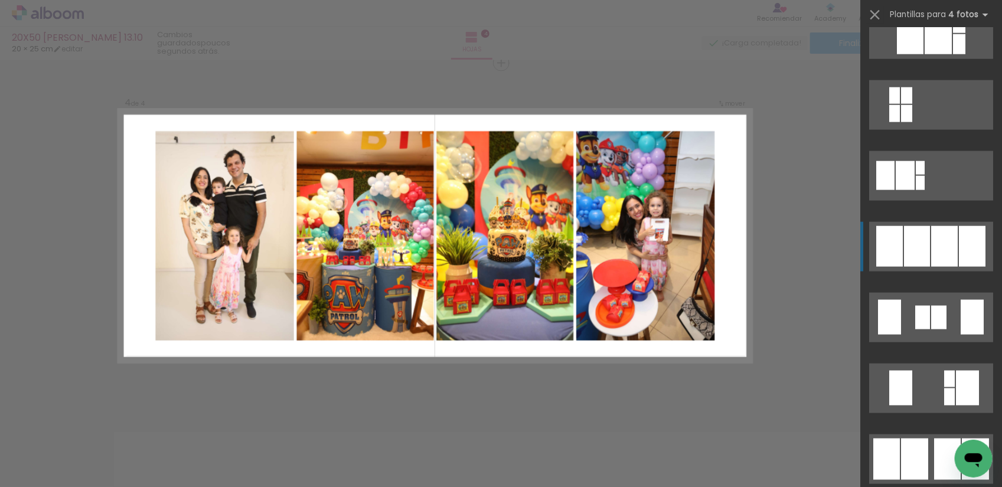
click at [937, 247] on div at bounding box center [945, 246] width 27 height 41
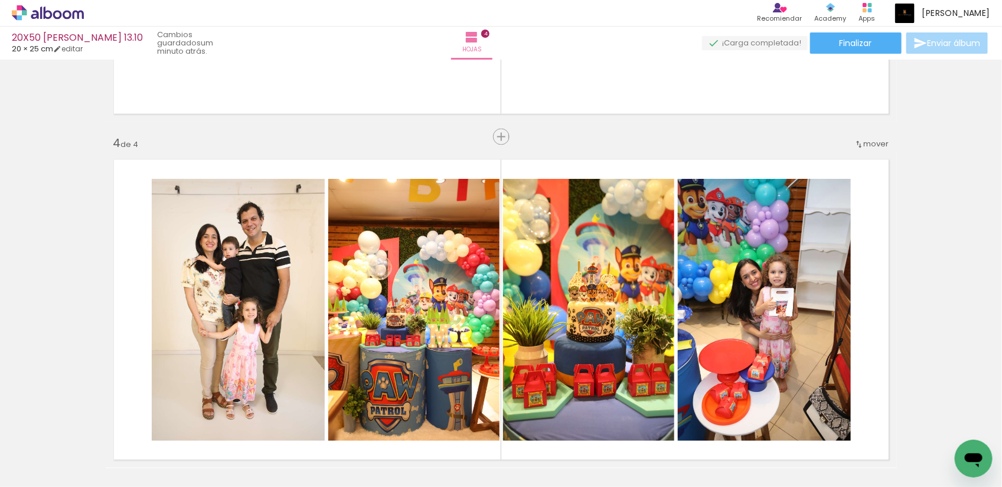
scroll to position [759, 0]
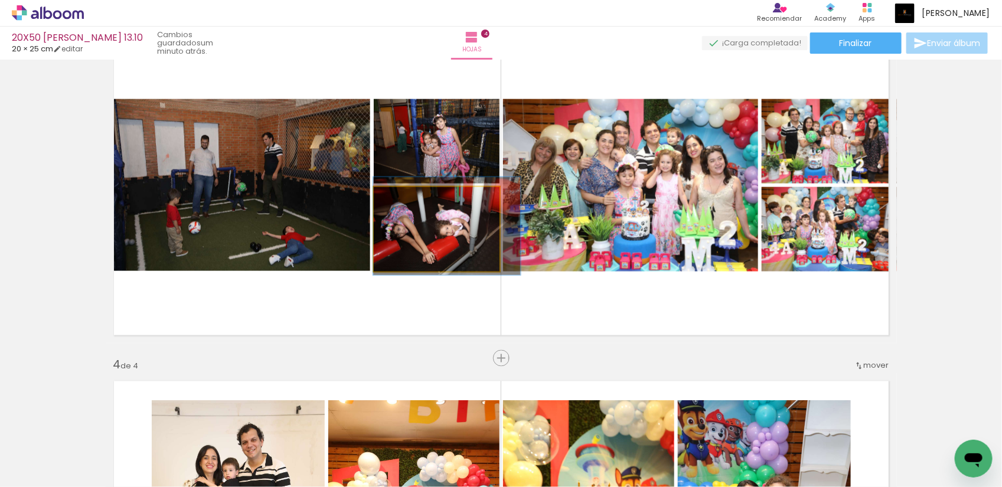
click at [405, 198] on div at bounding box center [408, 199] width 11 height 11
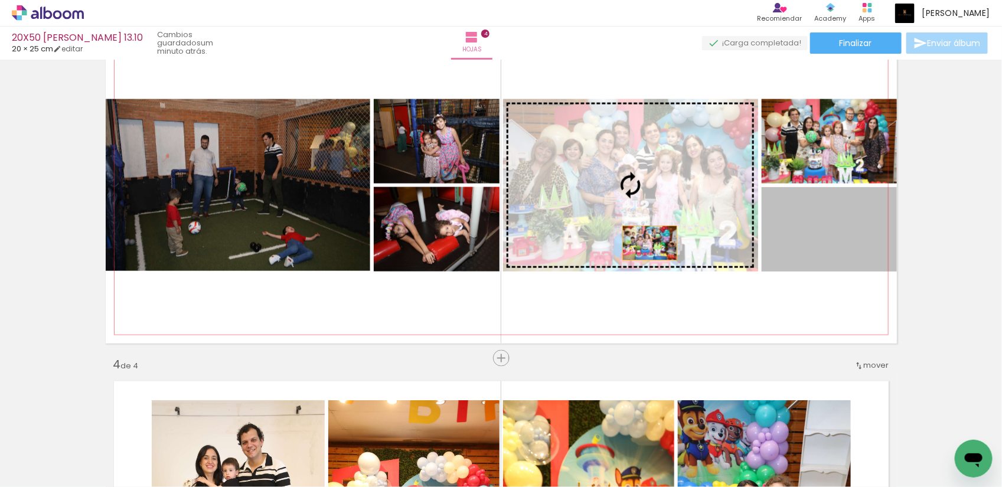
drag, startPoint x: 836, startPoint y: 254, endPoint x: 644, endPoint y: 243, distance: 191.7
click at [0, 0] on slot at bounding box center [0, 0] width 0 height 0
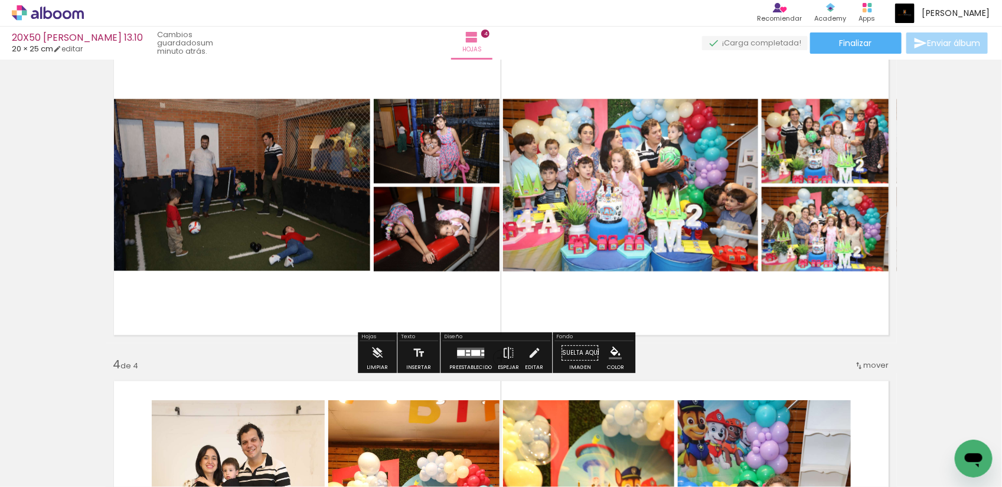
click at [471, 356] on div at bounding box center [475, 353] width 9 height 6
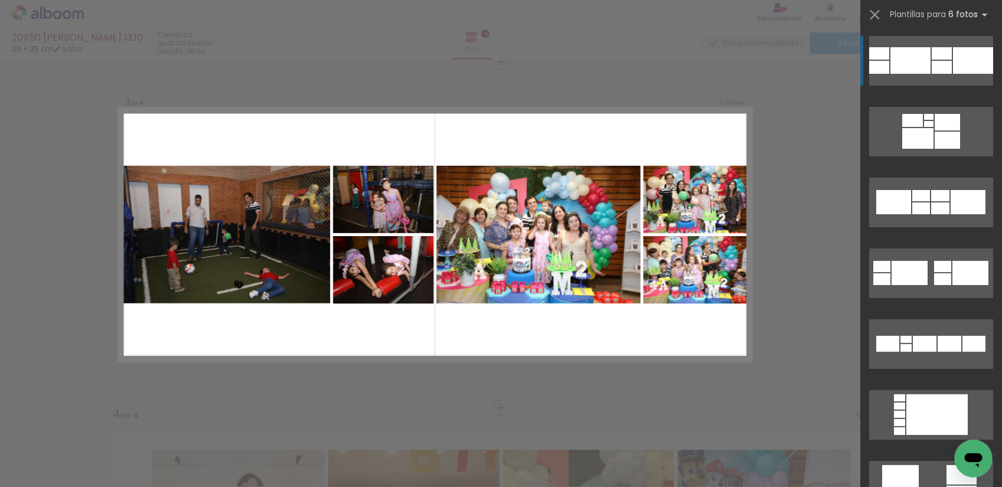
scroll to position [708, 0]
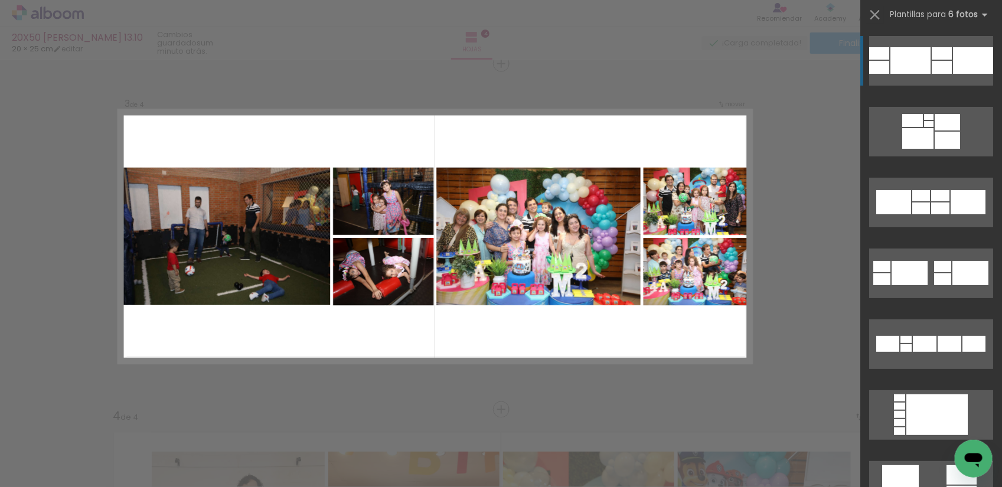
click at [799, 119] on div "Confirmar Cancelar" at bounding box center [501, 231] width 1002 height 1759
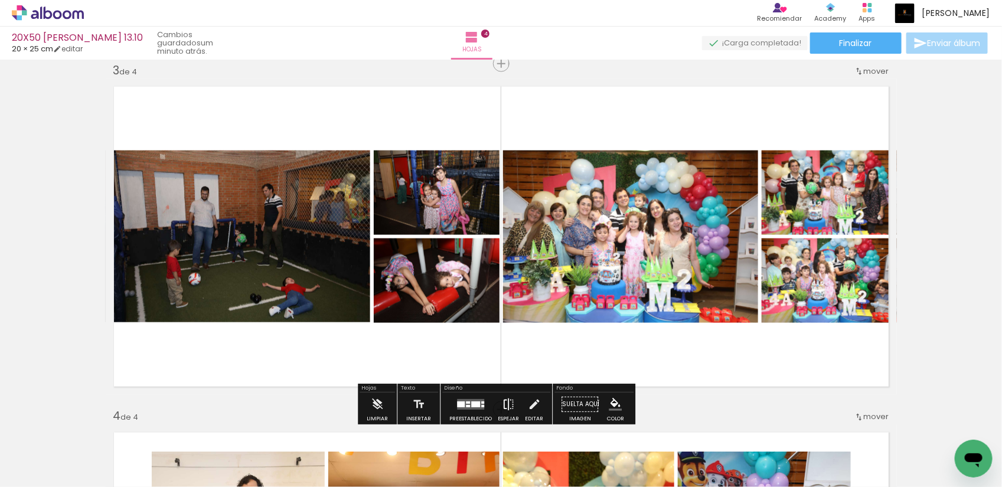
click at [503, 399] on iron-icon at bounding box center [508, 405] width 13 height 24
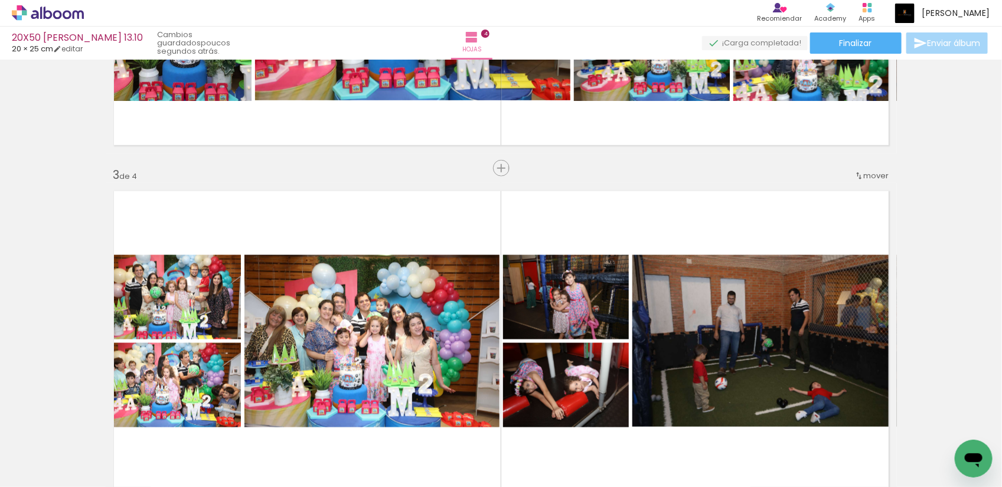
scroll to position [634, 0]
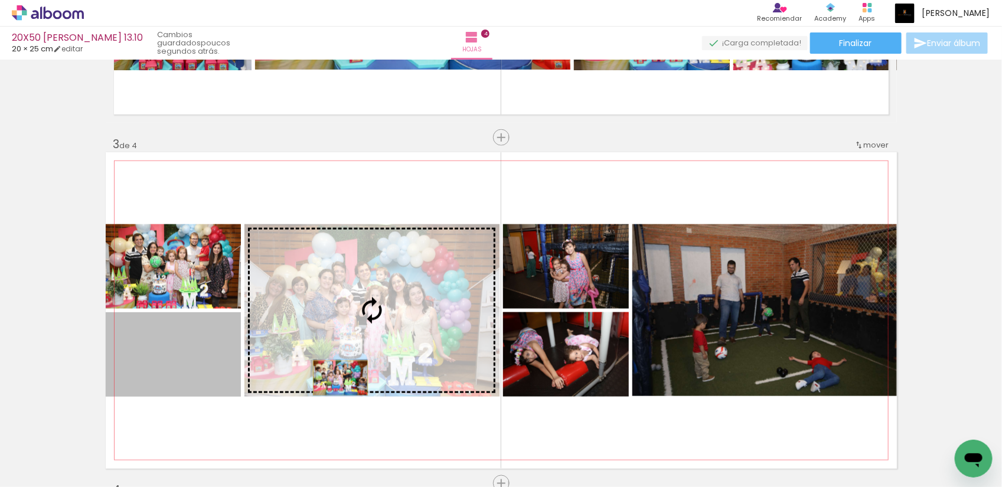
drag, startPoint x: 193, startPoint y: 381, endPoint x: 335, endPoint y: 378, distance: 142.4
click at [0, 0] on slot at bounding box center [0, 0] width 0 height 0
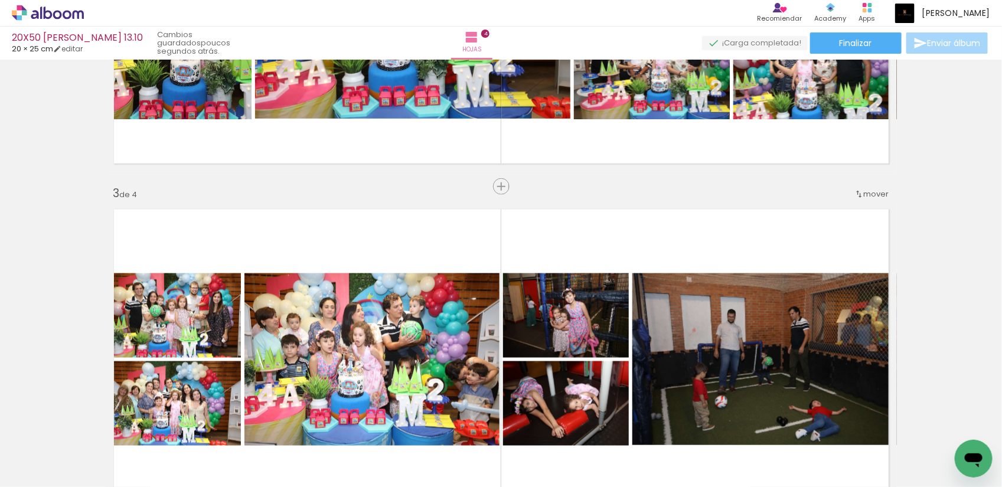
scroll to position [560, 0]
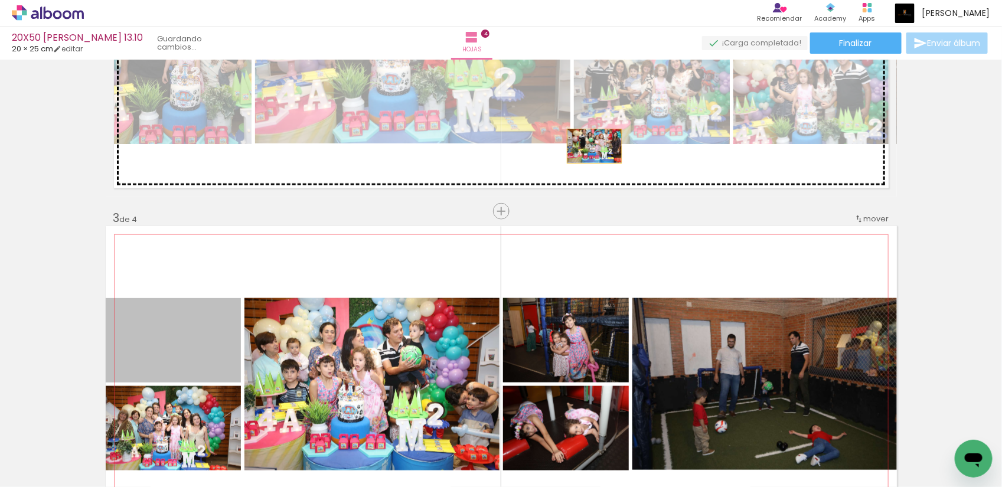
drag, startPoint x: 201, startPoint y: 359, endPoint x: 589, endPoint y: 146, distance: 442.8
click at [589, 146] on div "Insertar hoja 1 de 4 Insertar hoja 2 de 4 Insertar hoja 3 de 4 Insertar hoja 4 …" at bounding box center [501, 369] width 1002 height 1731
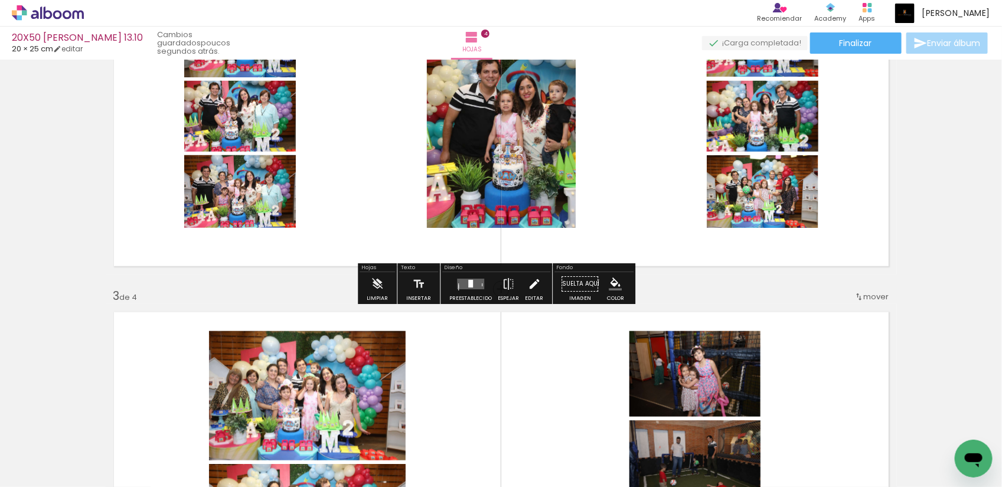
scroll to position [486, 0]
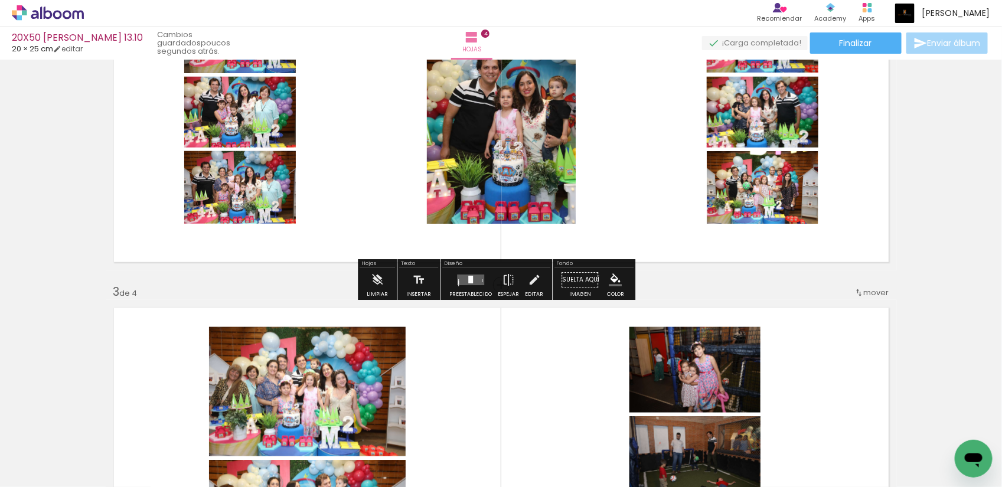
click at [471, 278] on quentale-layouter at bounding box center [470, 280] width 27 height 11
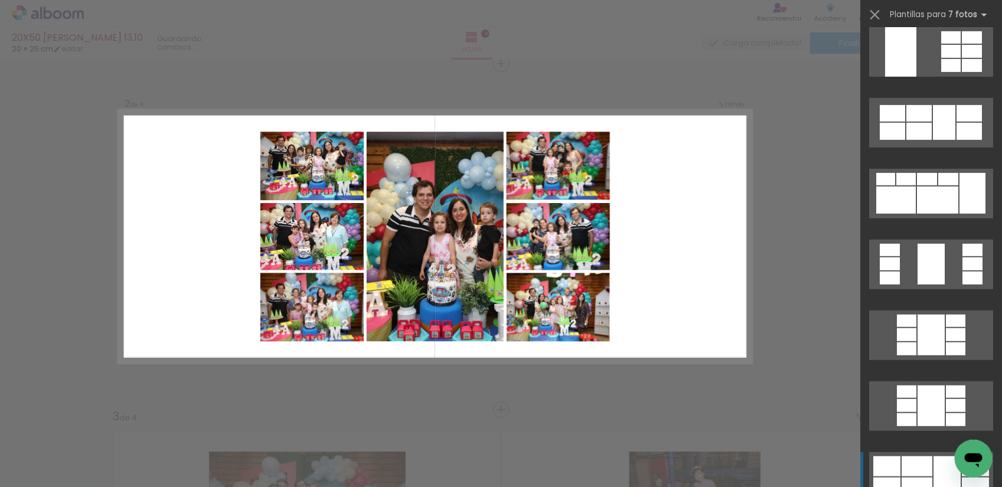
scroll to position [369, 0]
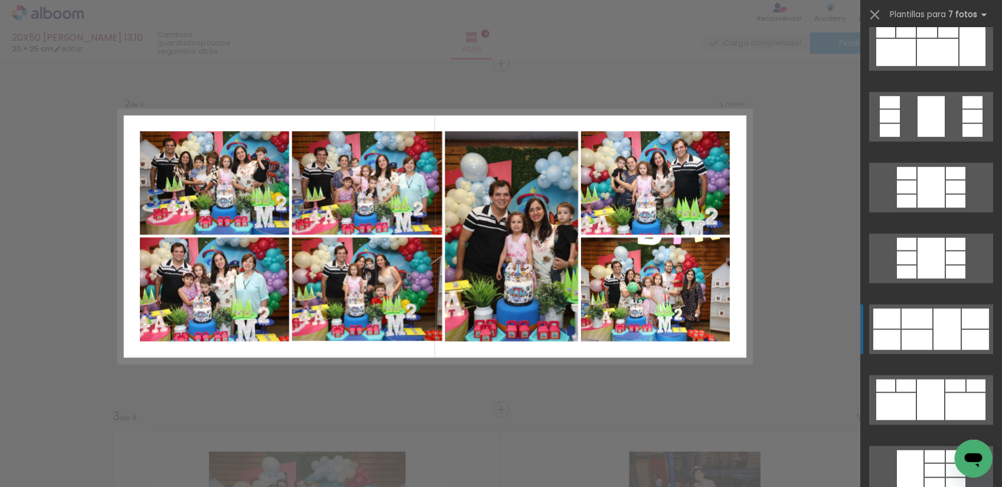
click at [934, 334] on div at bounding box center [947, 329] width 27 height 41
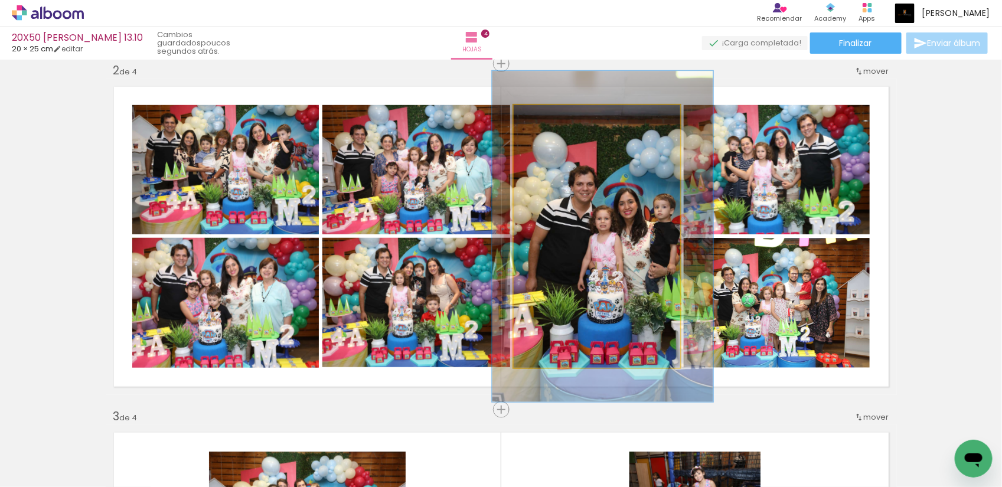
click at [548, 115] on div at bounding box center [553, 117] width 11 height 11
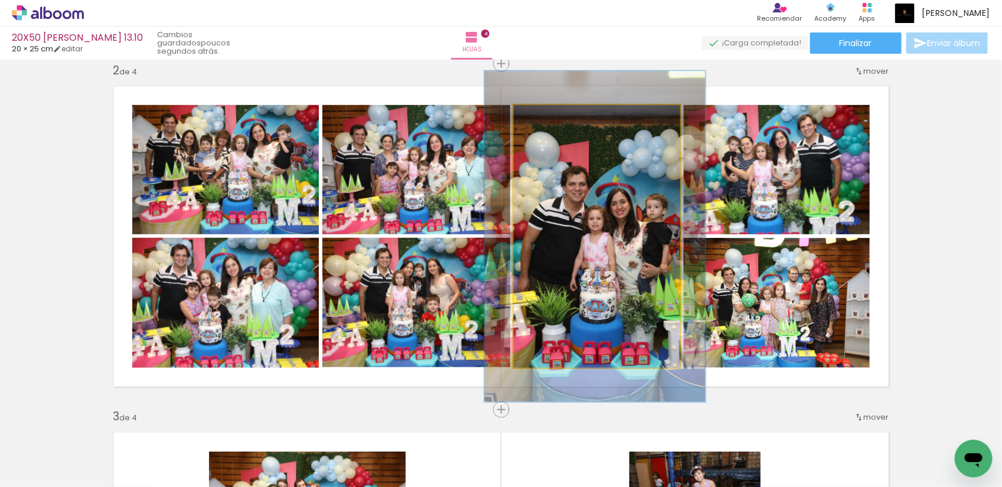
drag, startPoint x: 618, startPoint y: 254, endPoint x: 610, endPoint y: 254, distance: 7.7
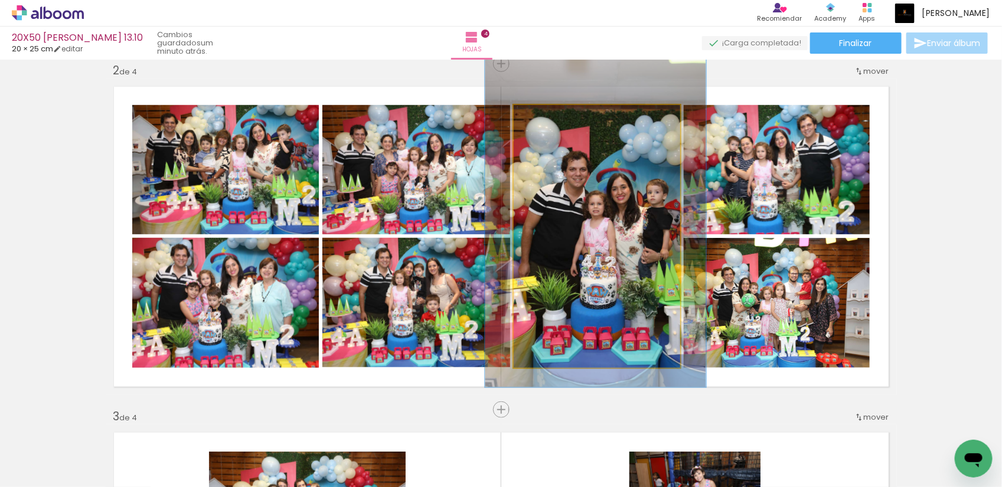
drag, startPoint x: 611, startPoint y: 266, endPoint x: 612, endPoint y: 251, distance: 14.8
drag, startPoint x: 600, startPoint y: 301, endPoint x: 598, endPoint y: 294, distance: 7.2
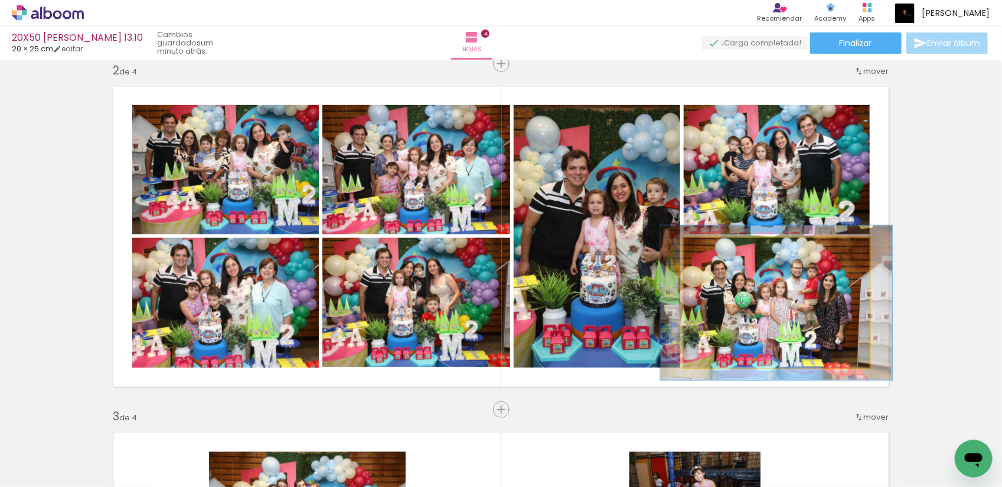
drag, startPoint x: 708, startPoint y: 252, endPoint x: 715, endPoint y: 250, distance: 7.9
type paper-slider "119"
click at [715, 250] on div at bounding box center [719, 250] width 11 height 11
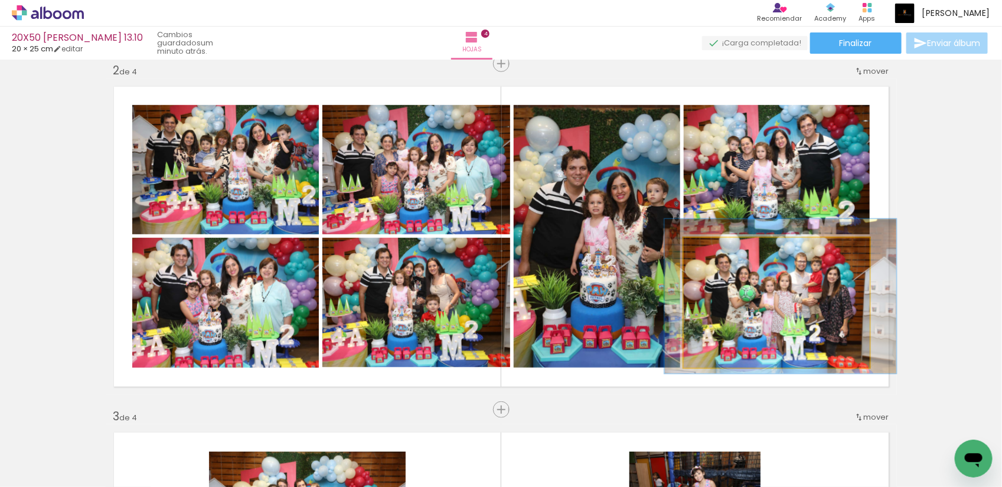
drag, startPoint x: 776, startPoint y: 325, endPoint x: 780, endPoint y: 319, distance: 7.7
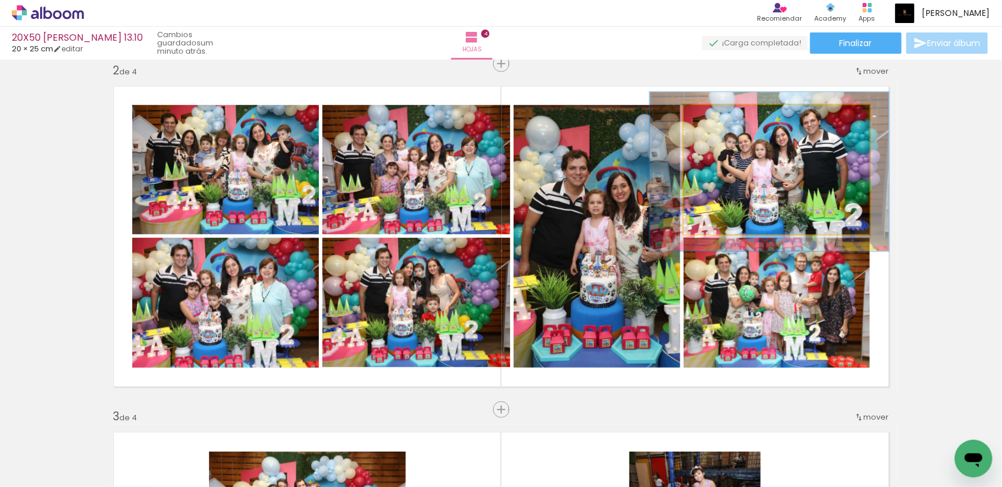
click at [721, 116] on div at bounding box center [721, 117] width 19 height 19
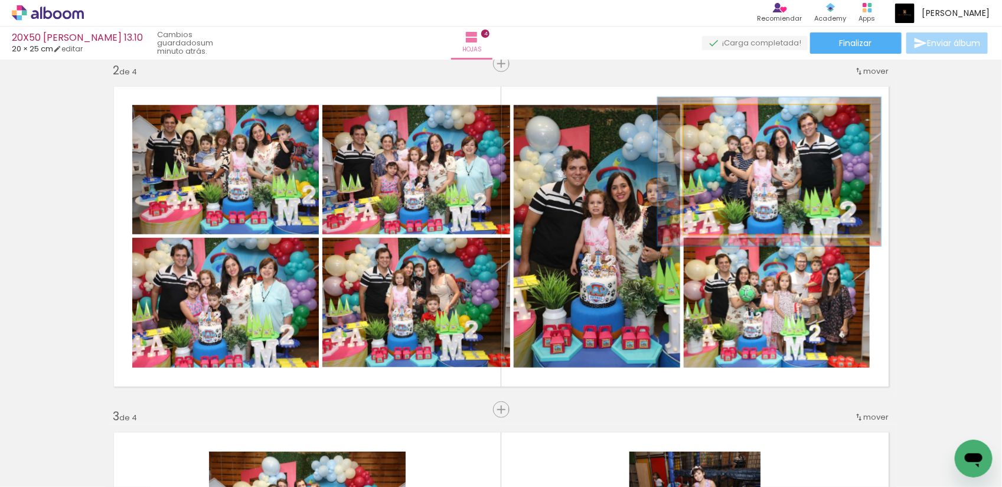
type paper-slider "115"
click at [713, 118] on div at bounding box center [718, 117] width 11 height 11
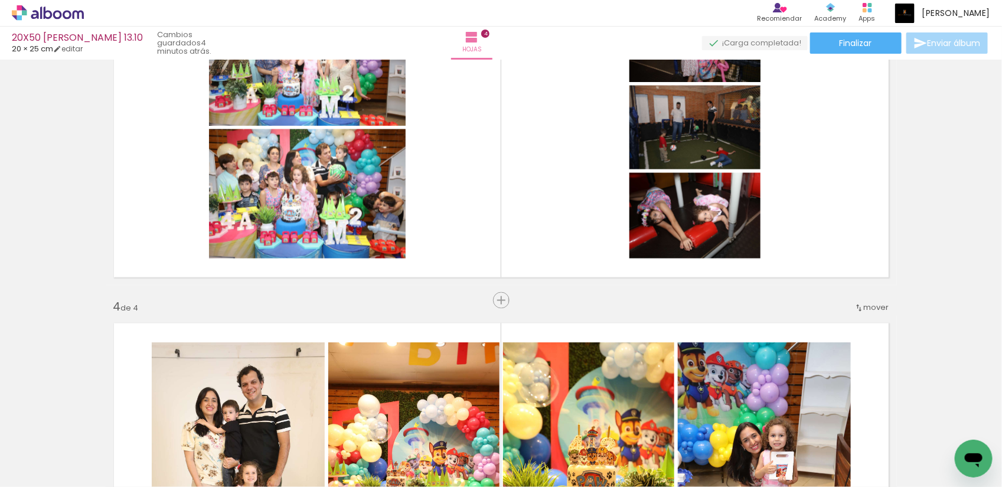
scroll to position [731, 0]
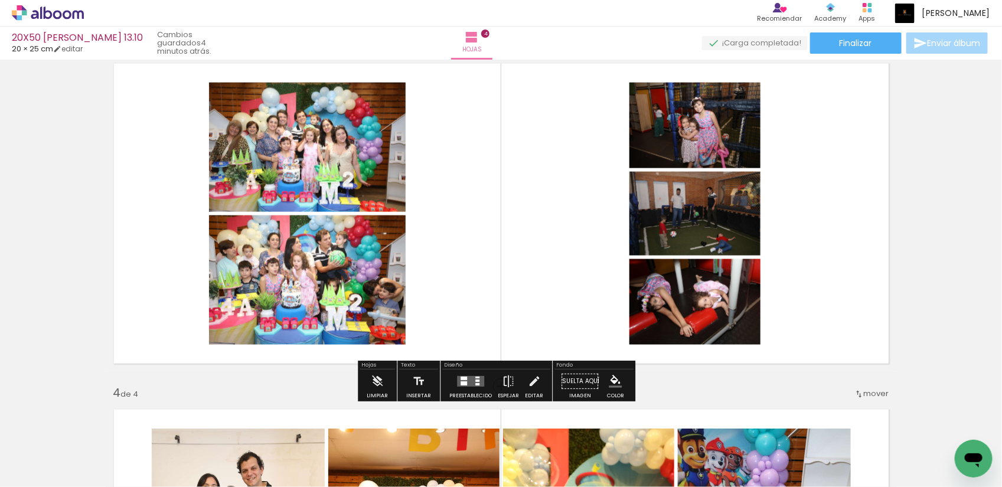
click at [467, 382] on quentale-layouter at bounding box center [470, 381] width 27 height 11
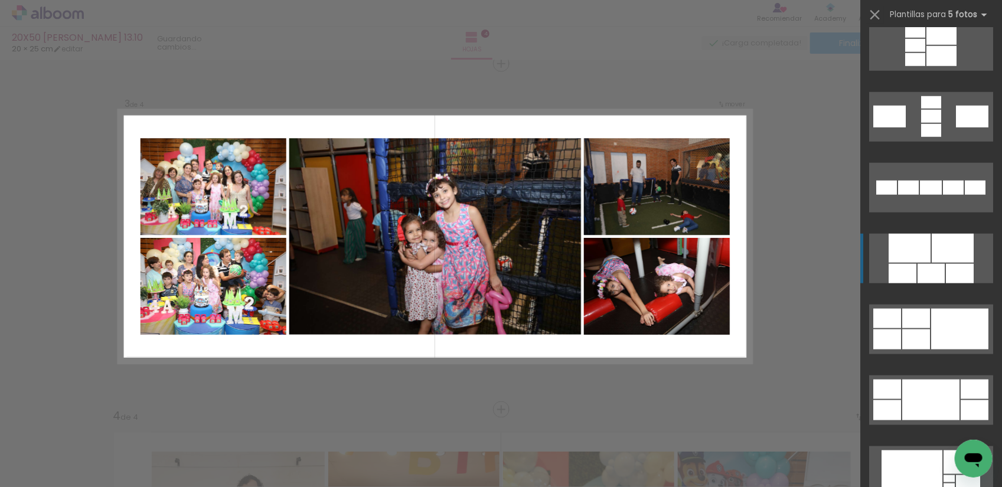
scroll to position [517, 0]
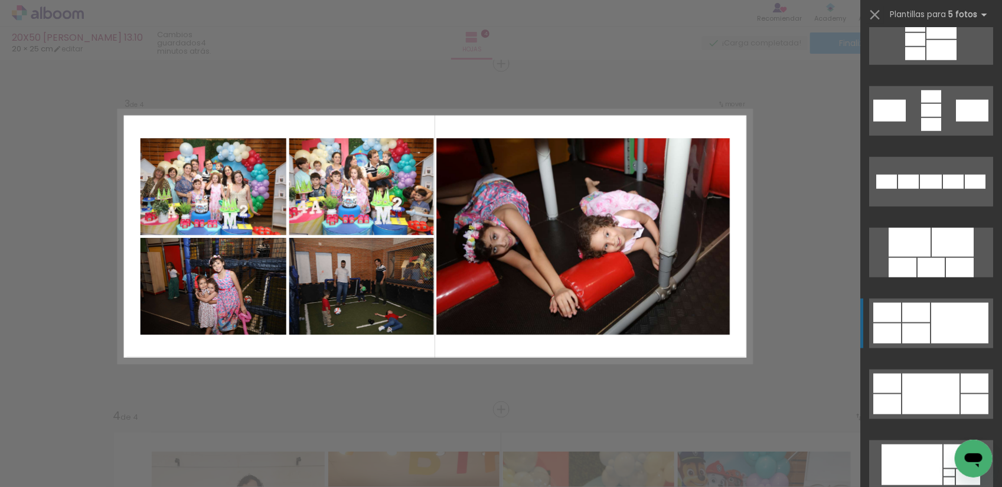
click at [932, 328] on div at bounding box center [960, 323] width 57 height 41
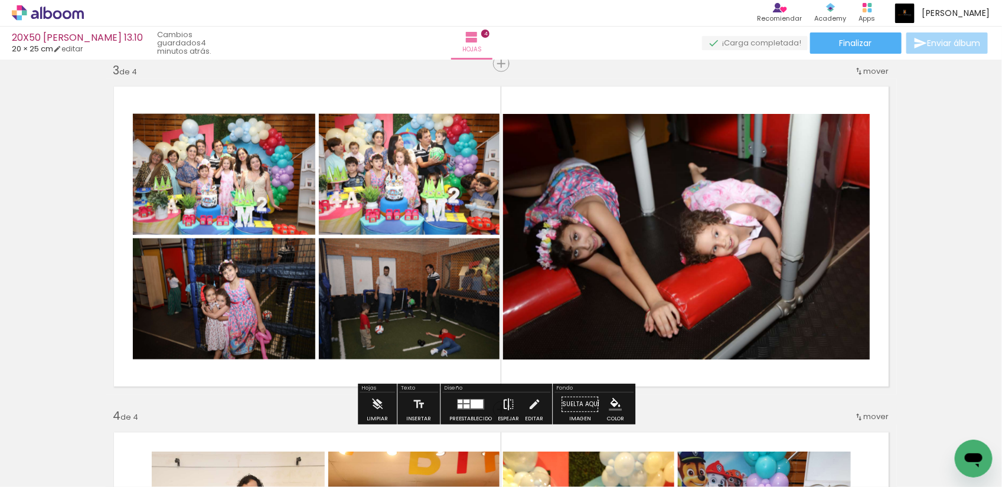
click at [506, 406] on iron-icon at bounding box center [508, 405] width 13 height 24
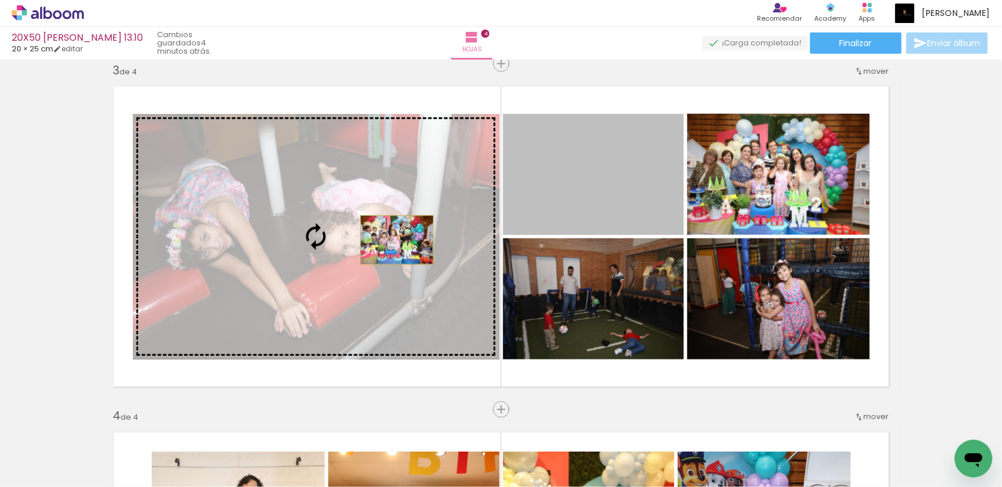
drag, startPoint x: 614, startPoint y: 210, endPoint x: 392, endPoint y: 240, distance: 224.7
click at [0, 0] on slot at bounding box center [0, 0] width 0 height 0
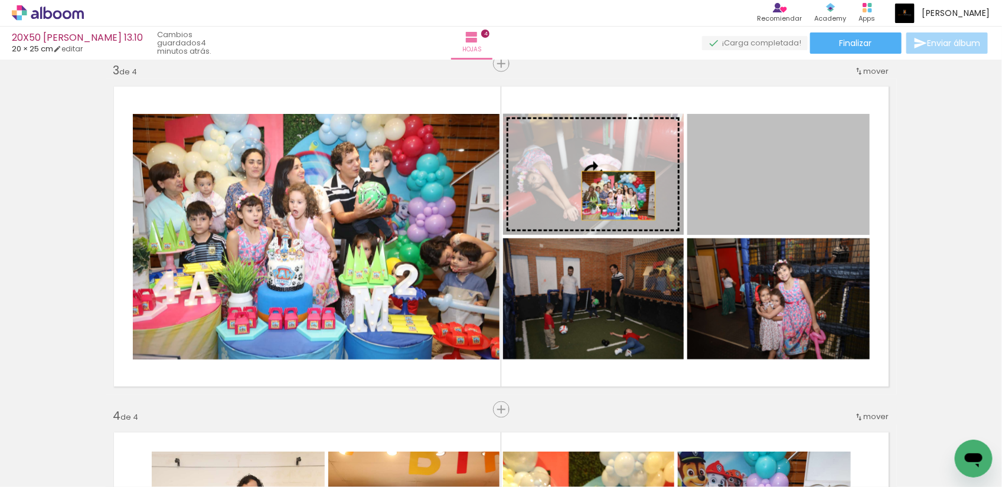
drag, startPoint x: 781, startPoint y: 202, endPoint x: 613, endPoint y: 196, distance: 167.9
click at [0, 0] on slot at bounding box center [0, 0] width 0 height 0
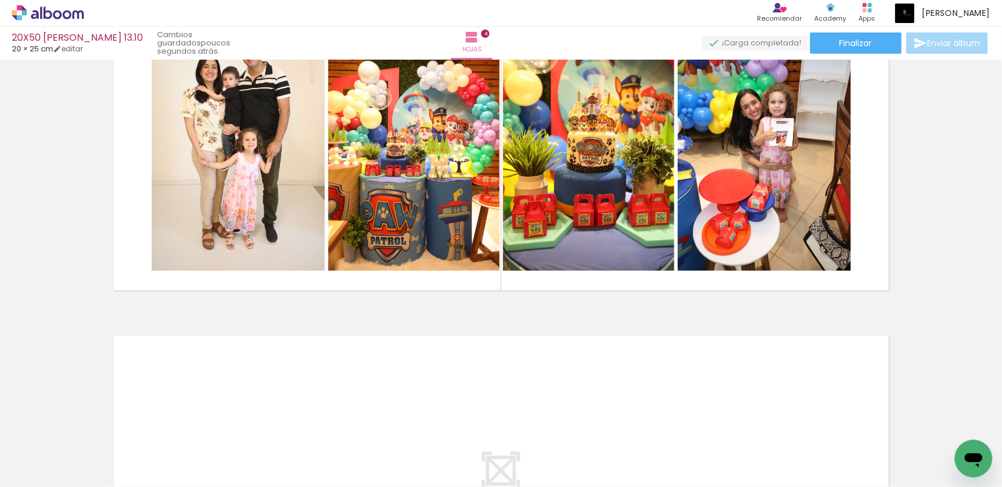
scroll to position [1077, 0]
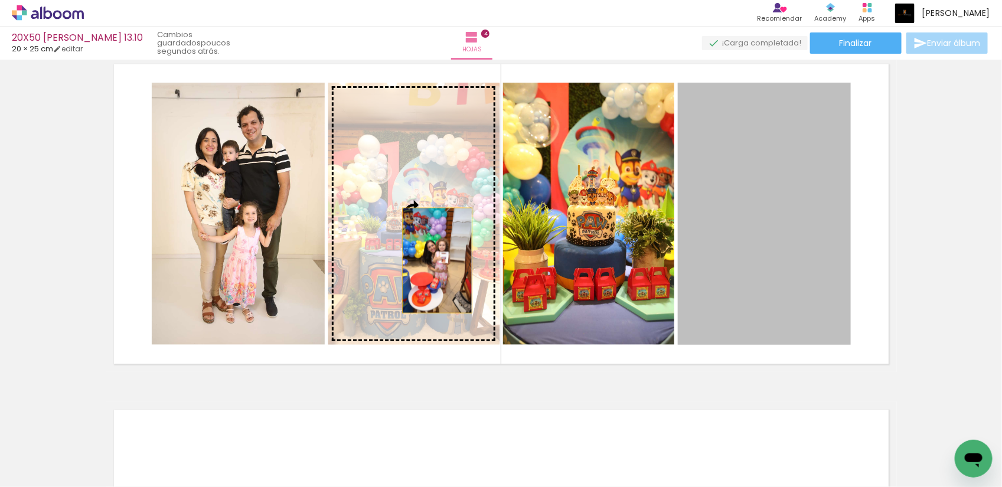
drag, startPoint x: 784, startPoint y: 275, endPoint x: 432, endPoint y: 260, distance: 352.4
click at [0, 0] on slot at bounding box center [0, 0] width 0 height 0
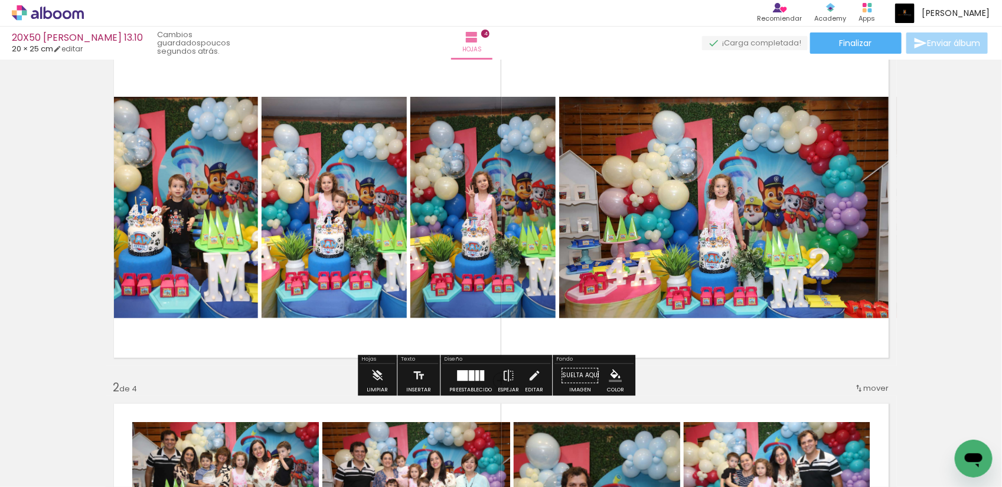
scroll to position [74, 0]
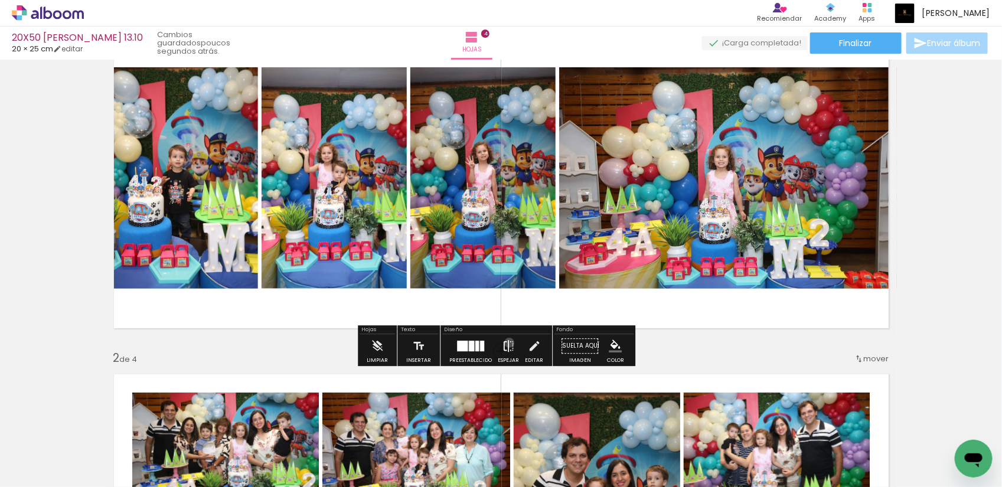
click at [507, 343] on iron-icon at bounding box center [508, 346] width 13 height 24
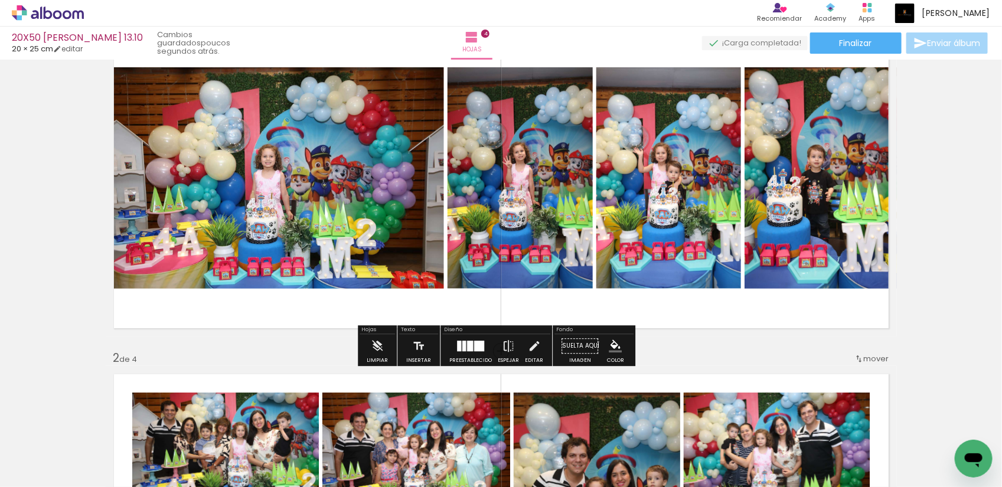
click at [470, 349] on div at bounding box center [470, 346] width 6 height 11
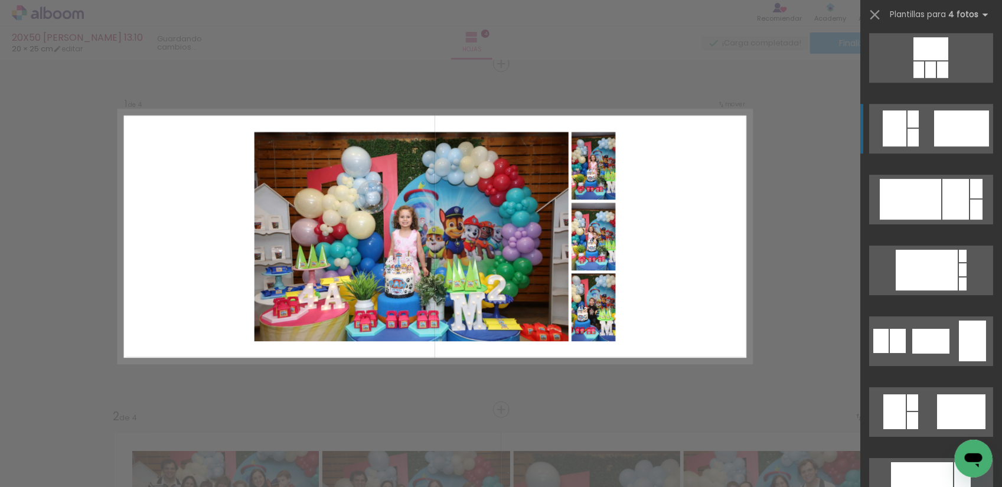
scroll to position [3630, 0]
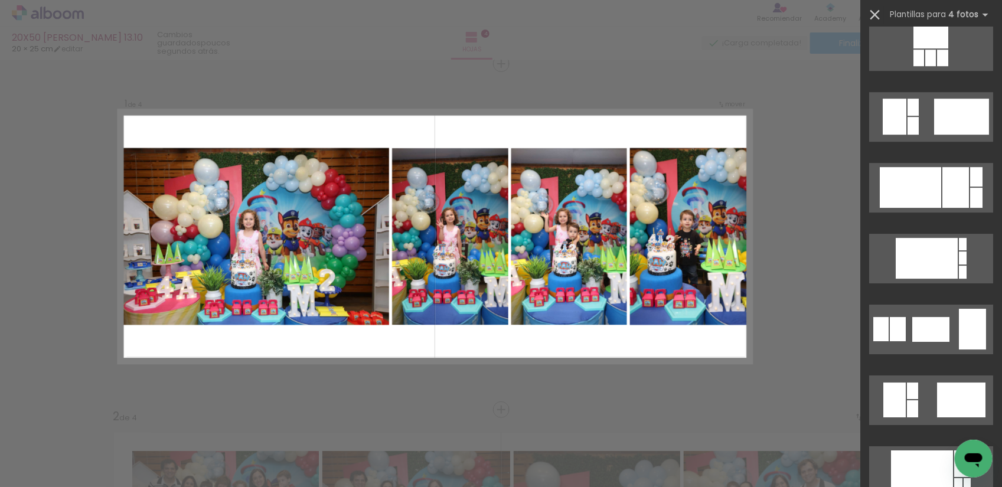
click at [871, 14] on iron-icon at bounding box center [875, 14] width 17 height 17
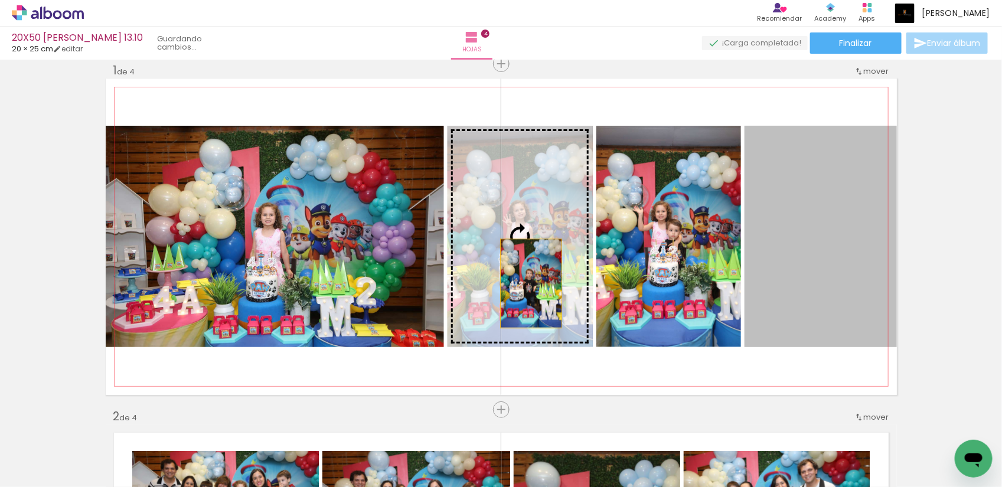
drag, startPoint x: 828, startPoint y: 301, endPoint x: 526, endPoint y: 284, distance: 303.0
click at [0, 0] on slot at bounding box center [0, 0] width 0 height 0
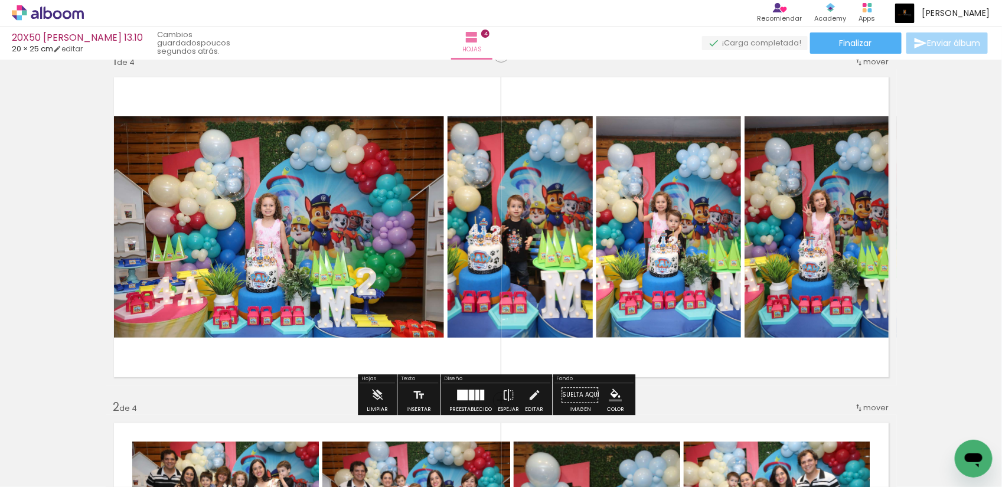
scroll to position [0, 0]
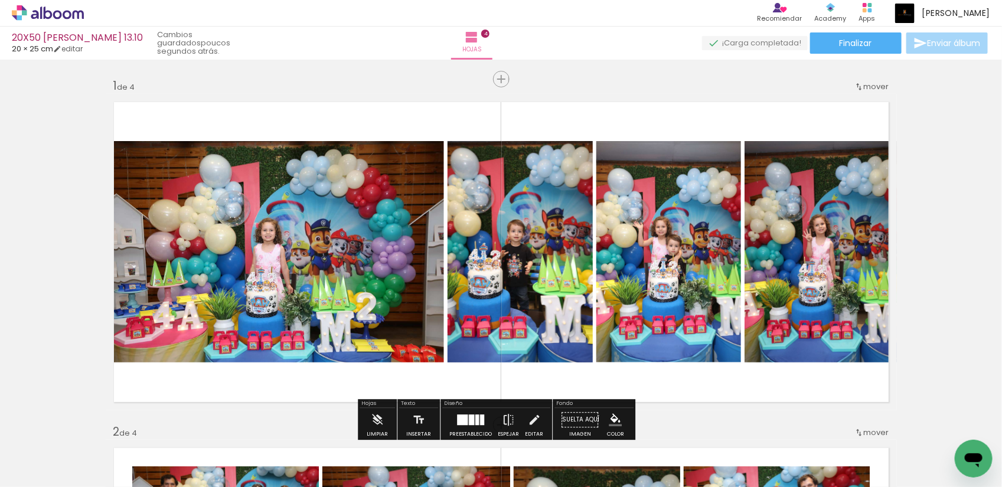
click at [61, 12] on icon at bounding box center [48, 12] width 72 height 15
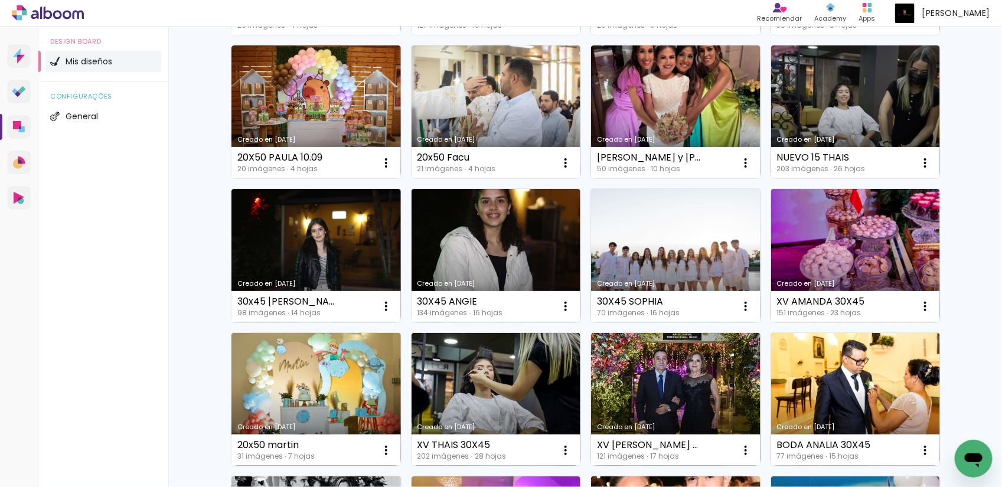
scroll to position [295, 0]
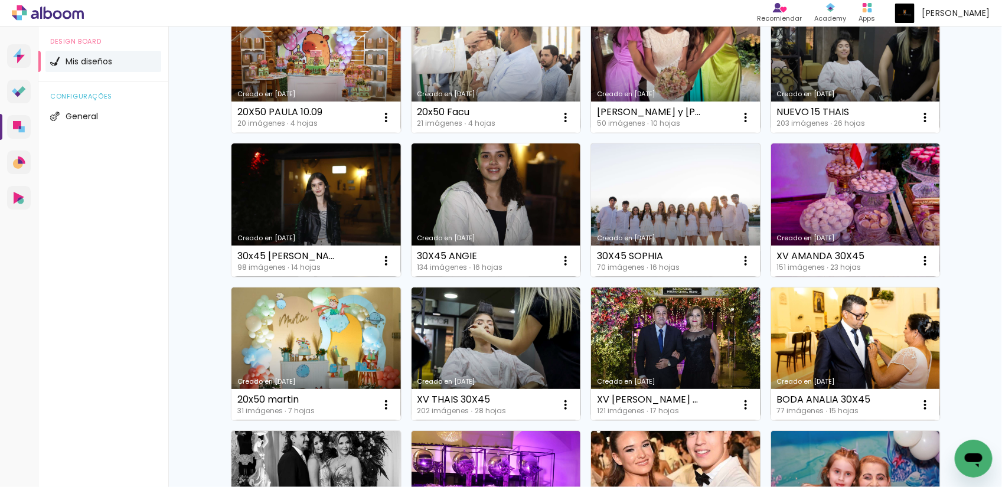
click at [162, 272] on div "Design Board Mis diseños configurações General" at bounding box center [103, 270] width 130 height 487
click at [186, 263] on div "Mis diseños Crea y gestiona tus diseños de álbum Crear un diseño Creado en [DAT…" at bounding box center [585, 359] width 834 height 1256
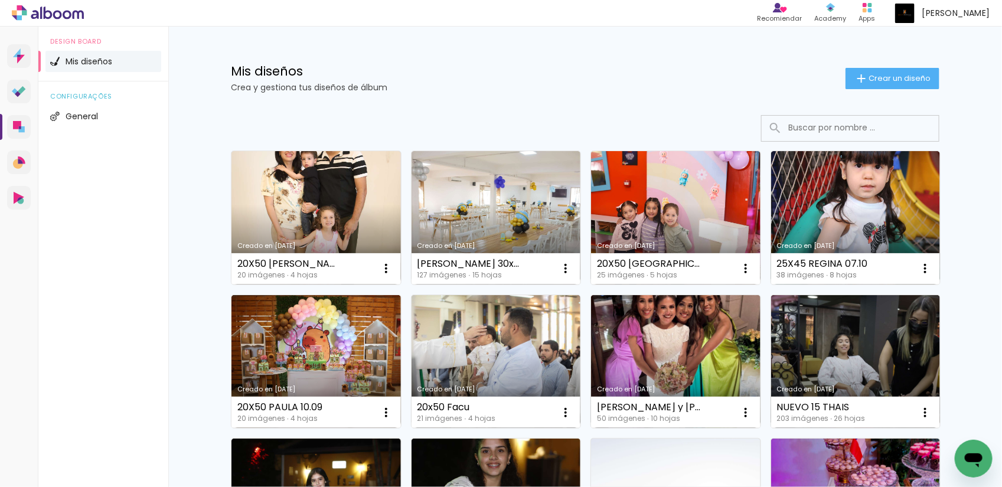
click at [155, 363] on div "Design Board Mis diseños configurações General" at bounding box center [103, 270] width 130 height 487
